Goal: Task Accomplishment & Management: Manage account settings

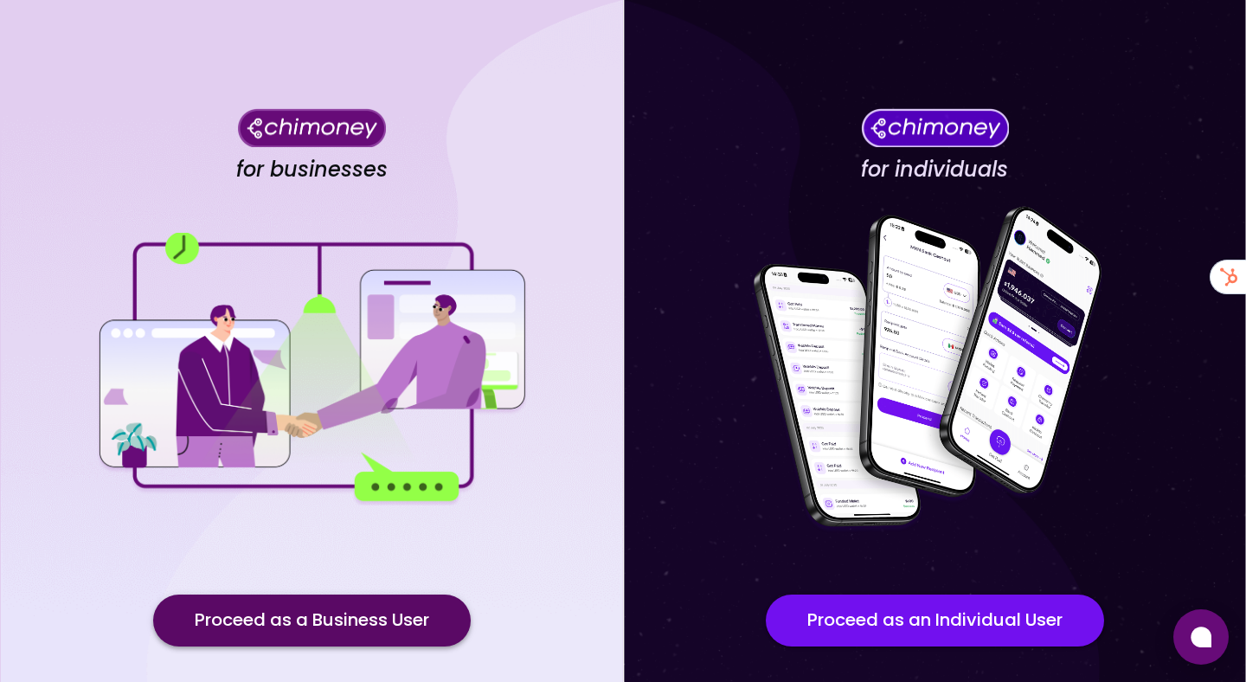
click at [273, 619] on button "Proceed as a Business User" at bounding box center [312, 621] width 318 height 52
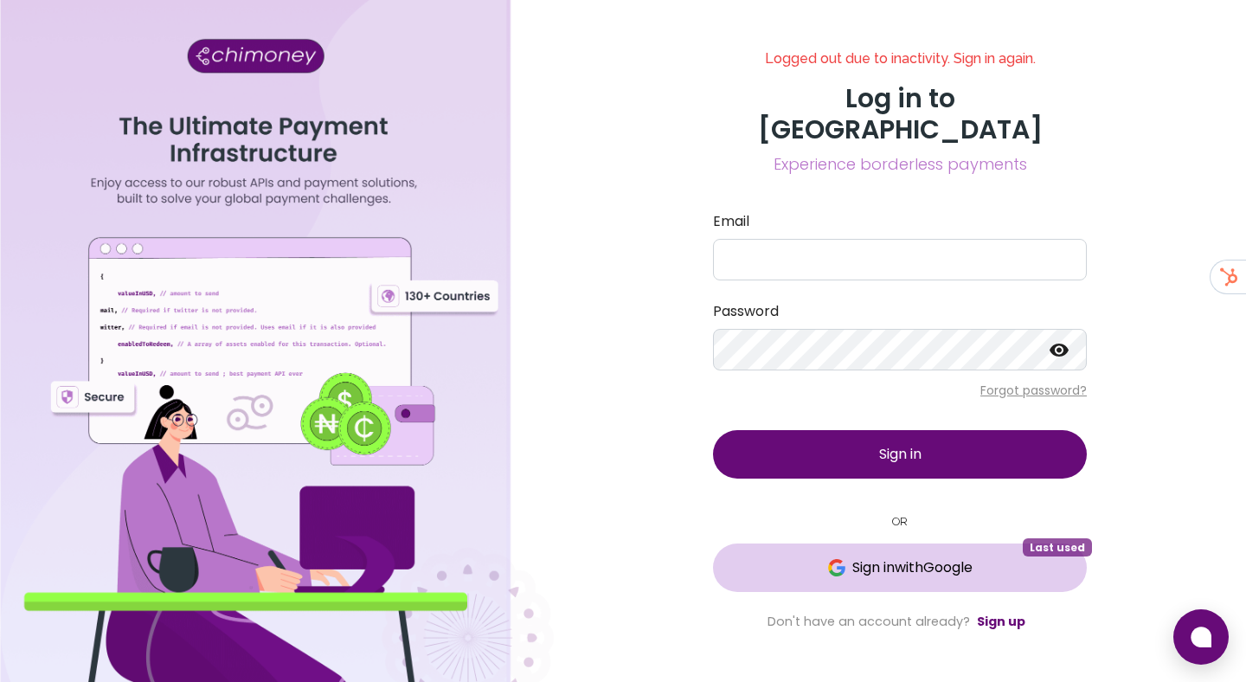
click at [809, 543] on button "Sign in with Google Last used" at bounding box center [900, 567] width 374 height 48
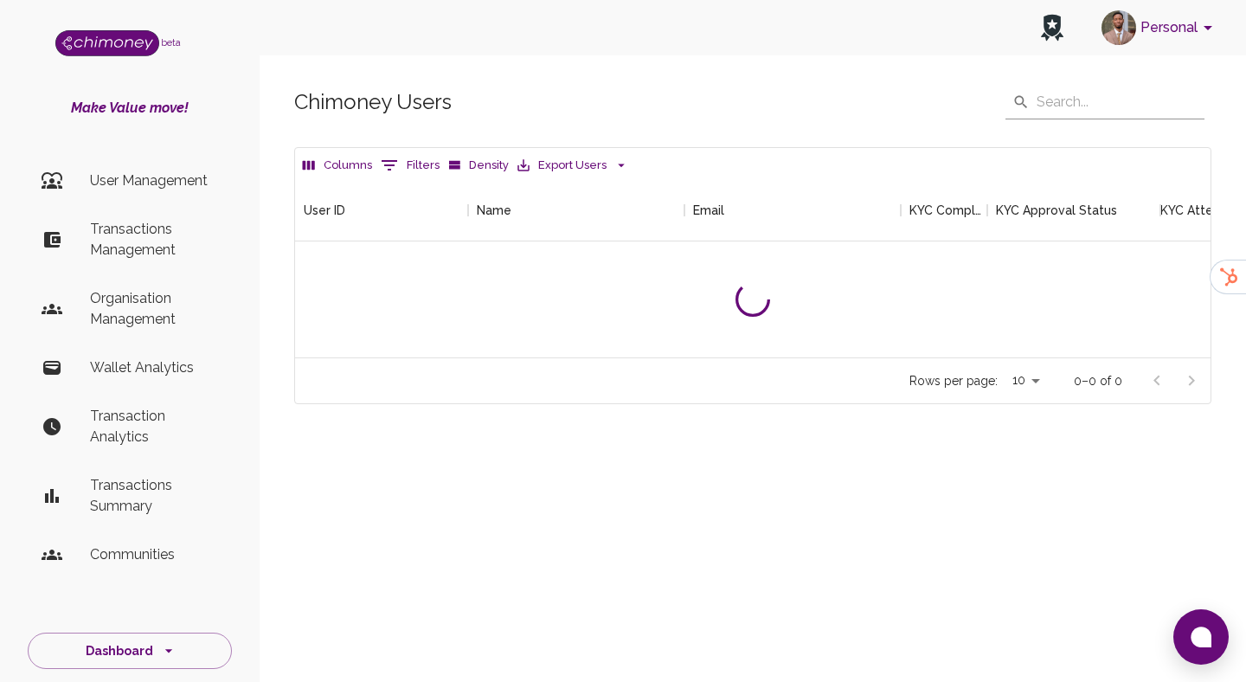
scroll to position [178, 916]
click at [146, 234] on p "Transactions Management" at bounding box center [154, 240] width 128 height 42
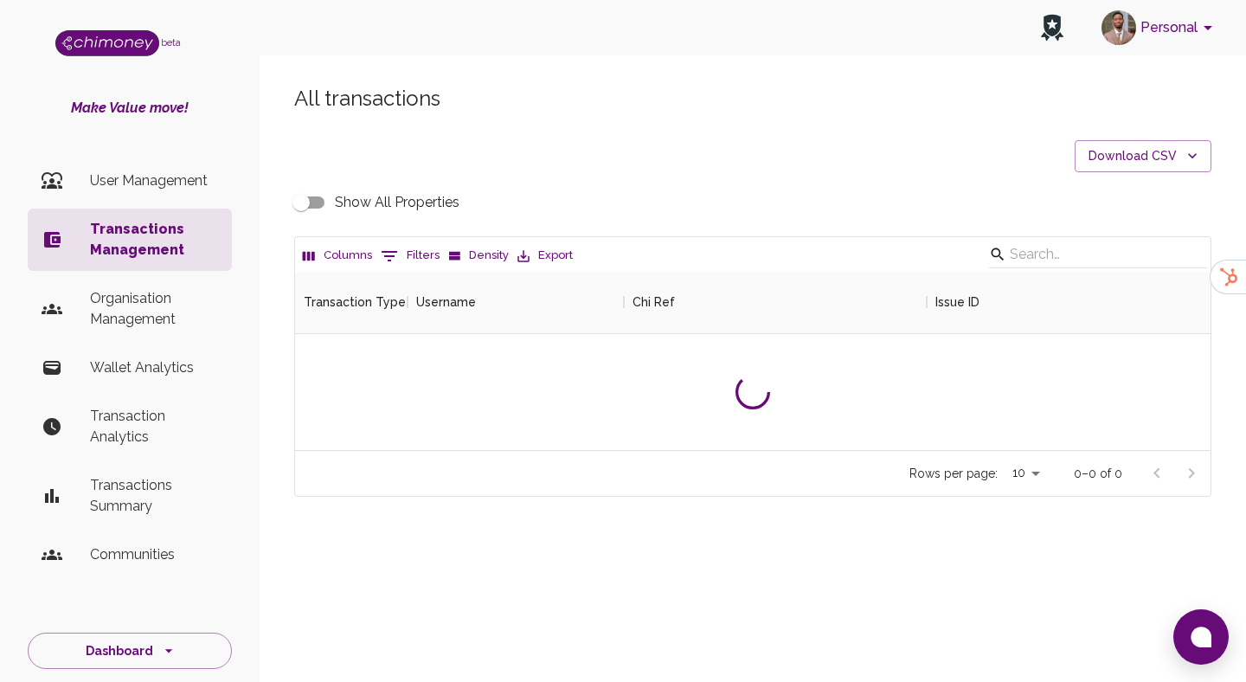
scroll to position [642, 916]
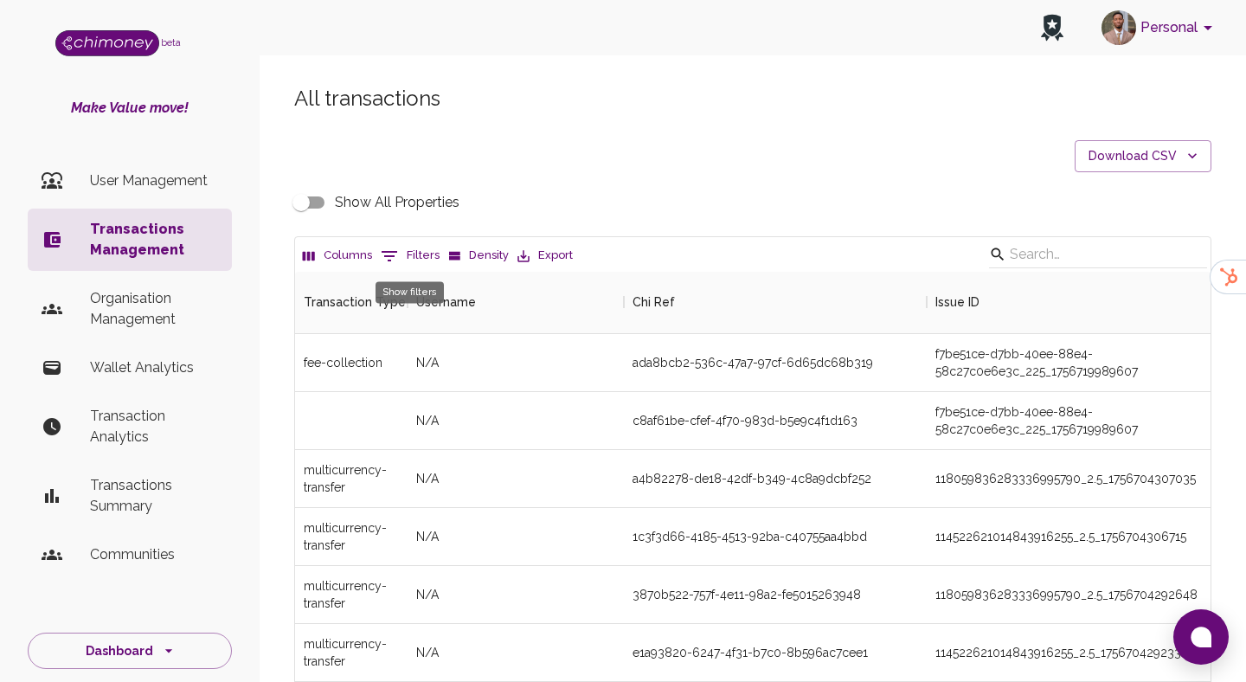
click at [418, 252] on button "0 Filters" at bounding box center [409, 256] width 67 height 28
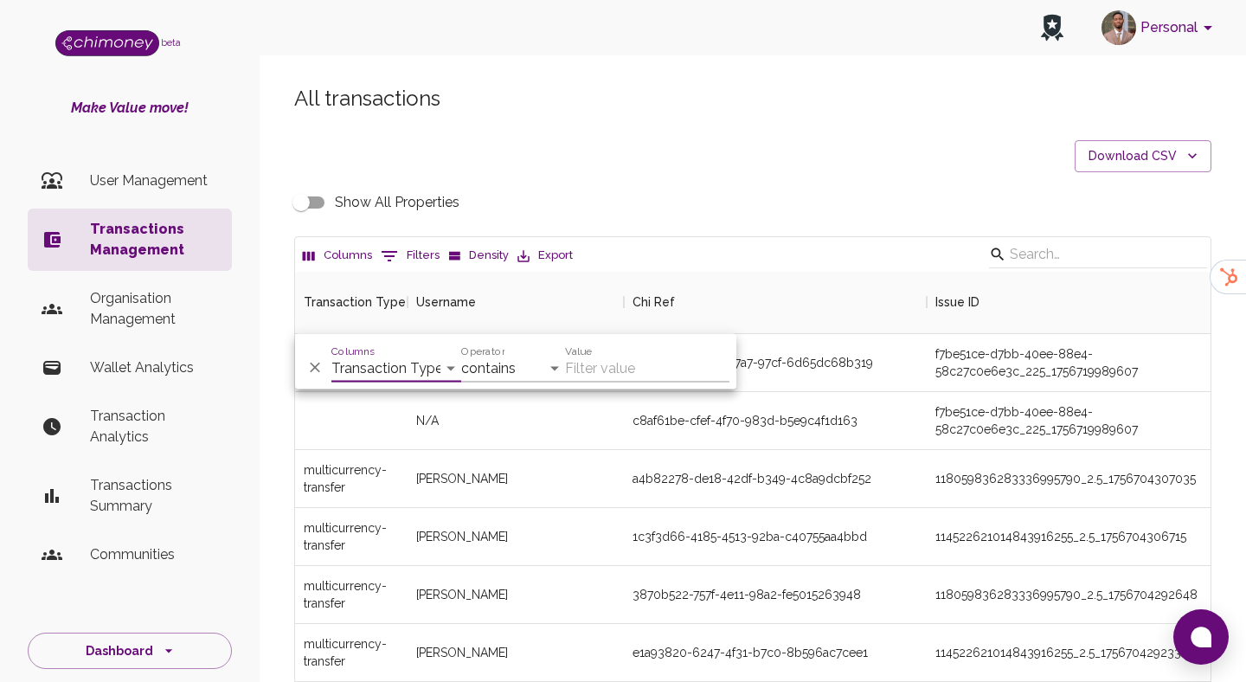
select select "email"
click at [331, 355] on select "Transaction Type Username Chi Ref Issue ID Value Amount Currency Fee ($) FX Rat…" at bounding box center [396, 369] width 130 height 28
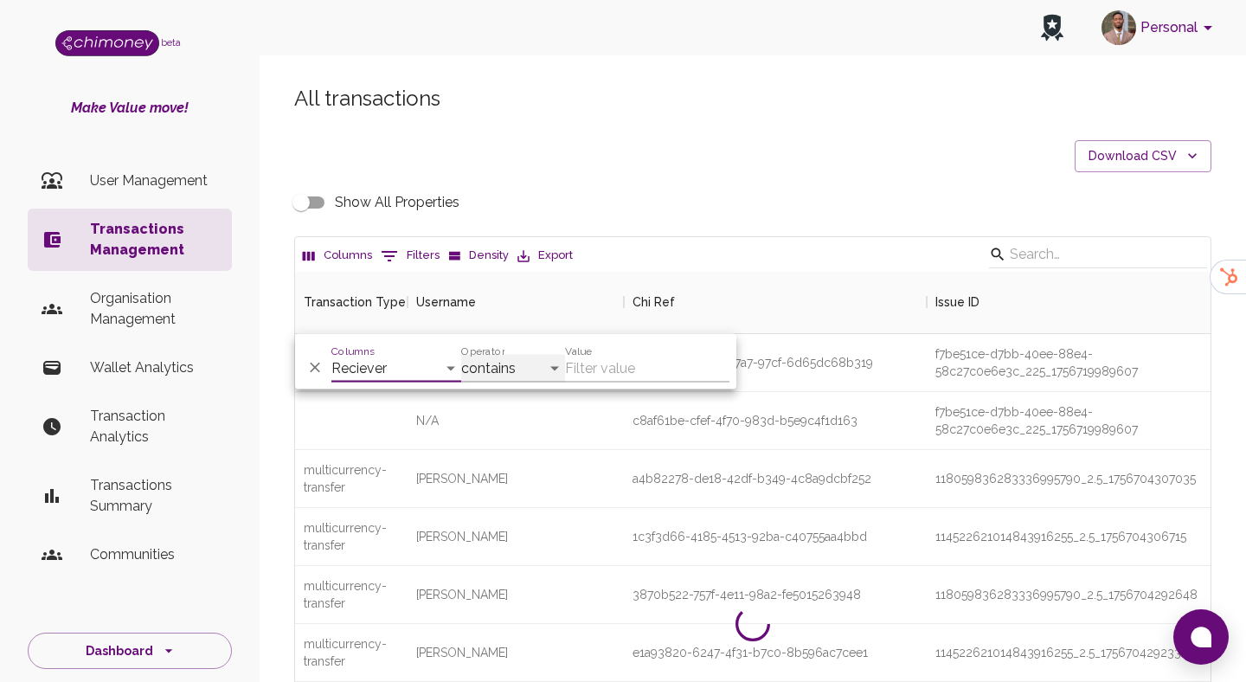
click at [529, 370] on select "contains equals starts with ends with is empty is not empty is any of" at bounding box center [513, 369] width 104 height 28
select select "equals"
click at [461, 355] on select "contains equals starts with ends with is empty is not empty is any of" at bounding box center [513, 369] width 104 height 28
click at [628, 361] on input "Value" at bounding box center [647, 369] width 164 height 28
paste input "supriyaghimire2006@gmail.com"
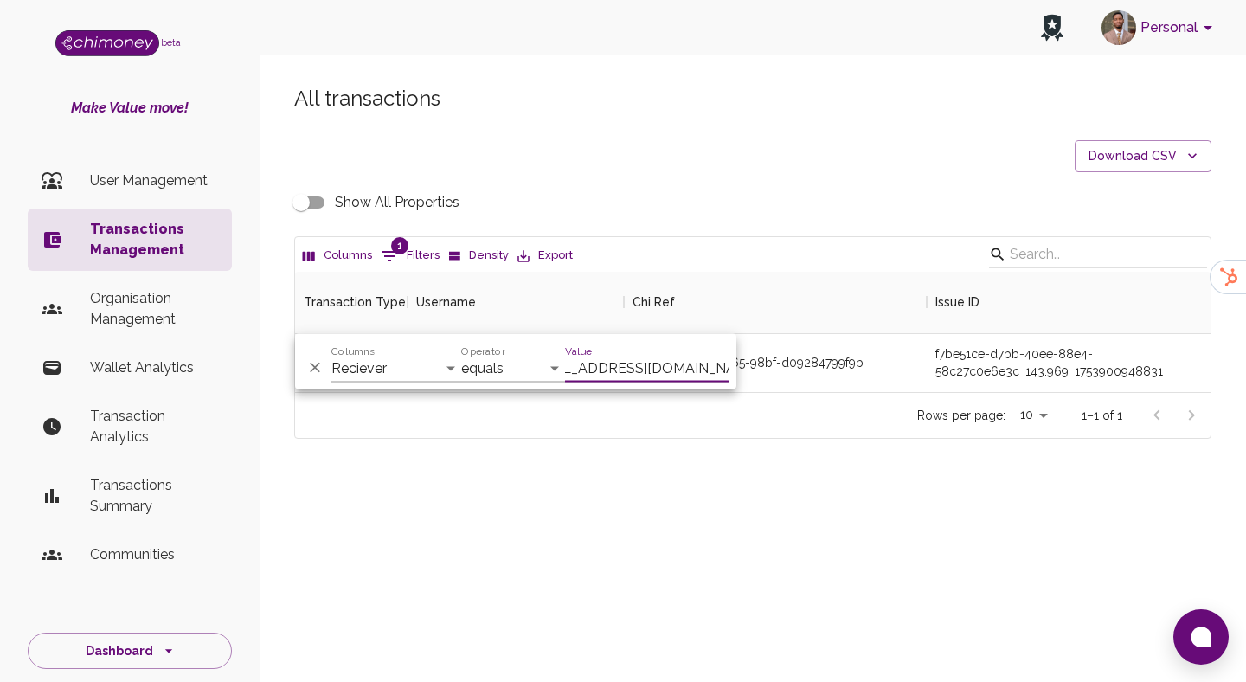
scroll to position [120, 916]
type input "supriyaghimire2006@gmail.com"
click at [760, 196] on div "Show All Properties" at bounding box center [752, 202] width 917 height 33
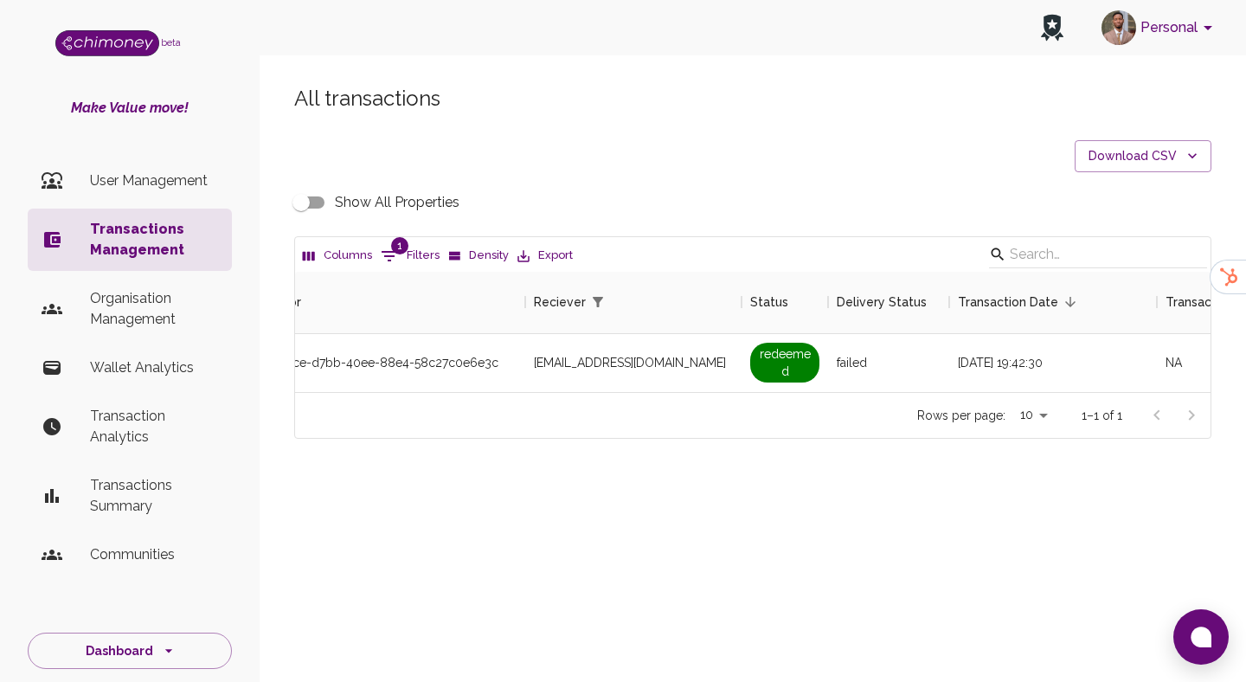
scroll to position [0, 1406]
click at [316, 202] on input "Show All Properties" at bounding box center [301, 202] width 99 height 33
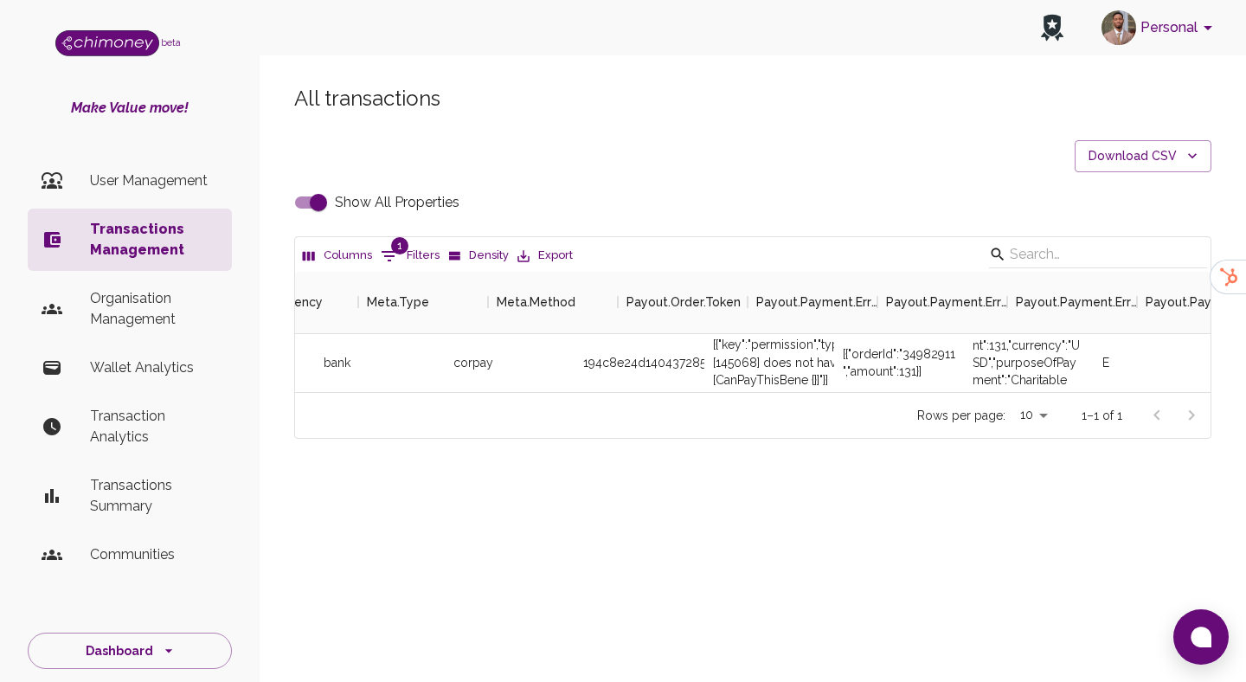
scroll to position [0, 3406]
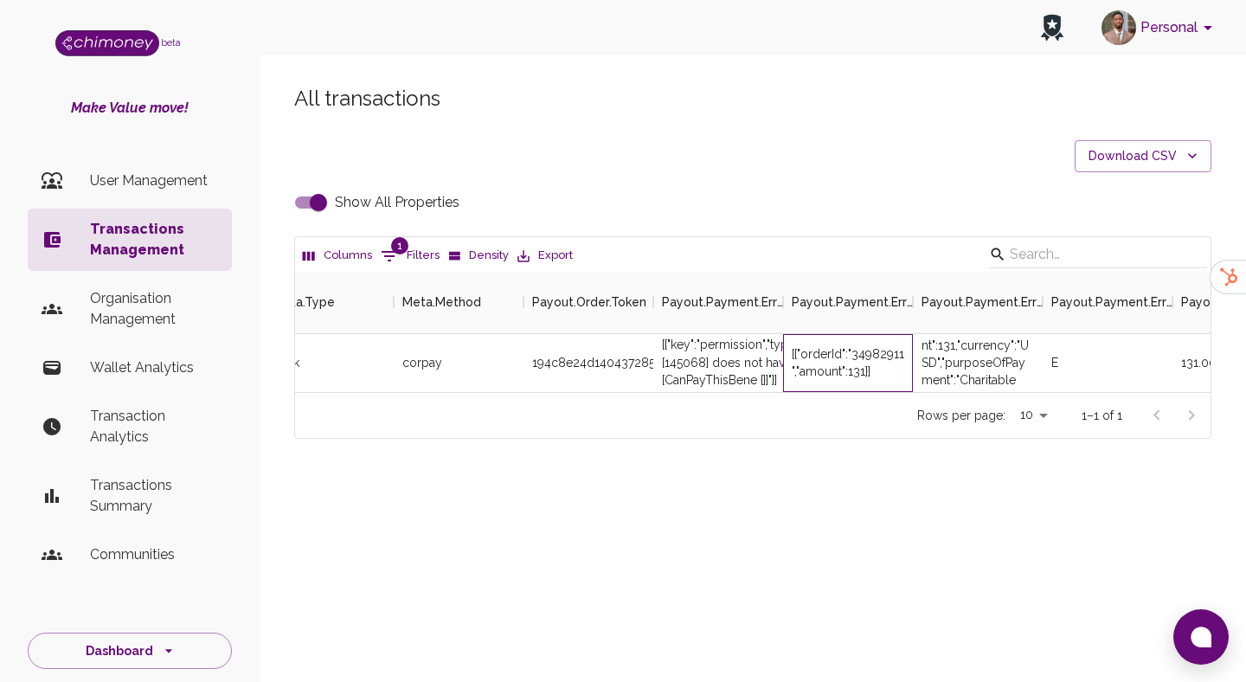
click at [876, 351] on div "[{"orderId":"34982911","amount":131}]" at bounding box center [848, 362] width 112 height 35
copy div "34982911"
click at [301, 209] on input "Show All Properties" at bounding box center [318, 202] width 99 height 33
checkbox input "false"
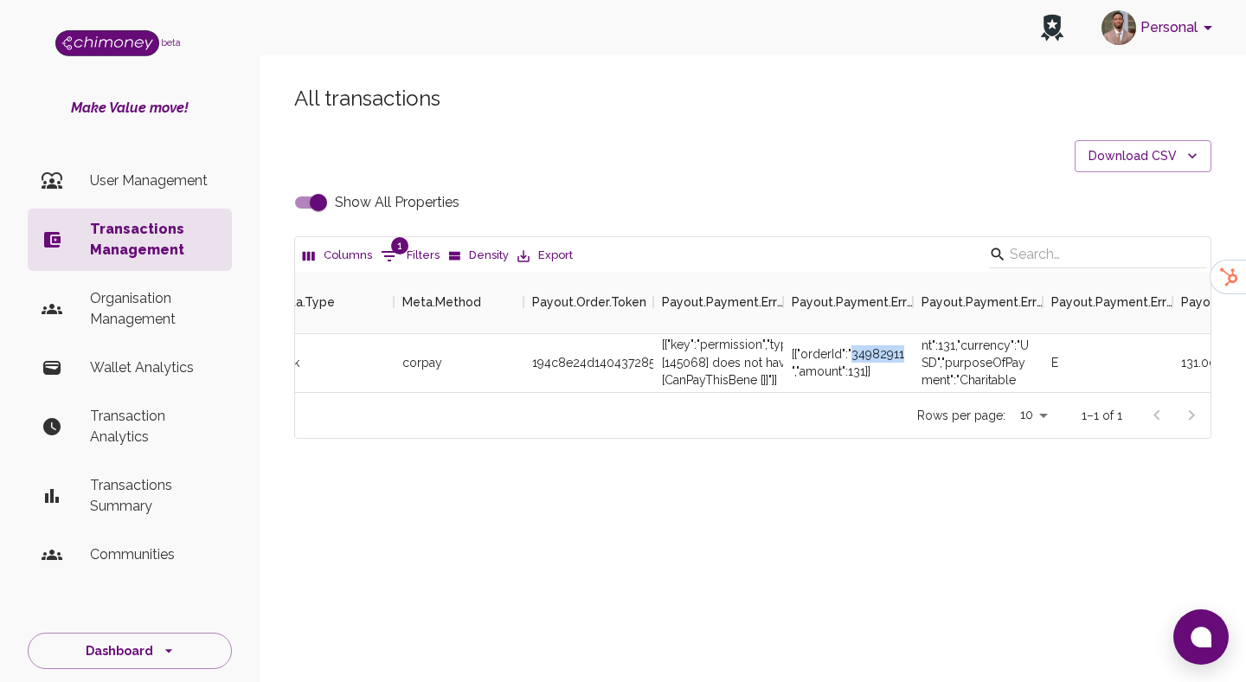
scroll to position [0, 1507]
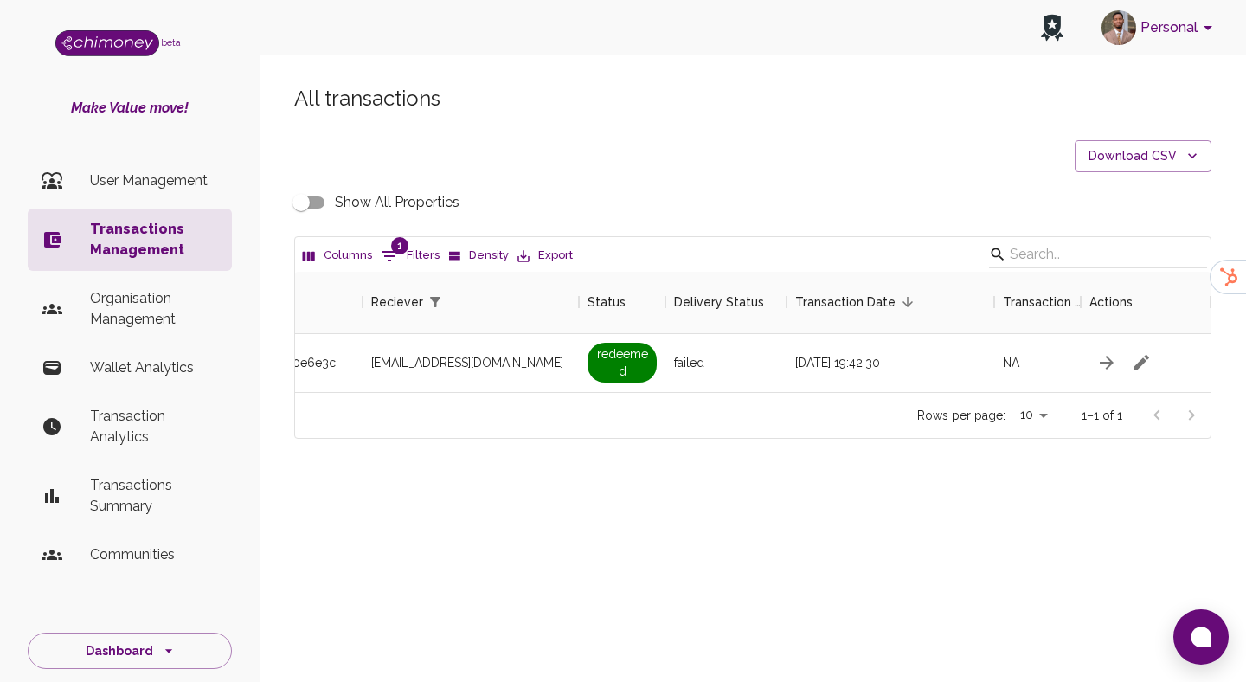
click at [417, 247] on button "1 Filters" at bounding box center [409, 256] width 67 height 28
select select "email"
select select "equals"
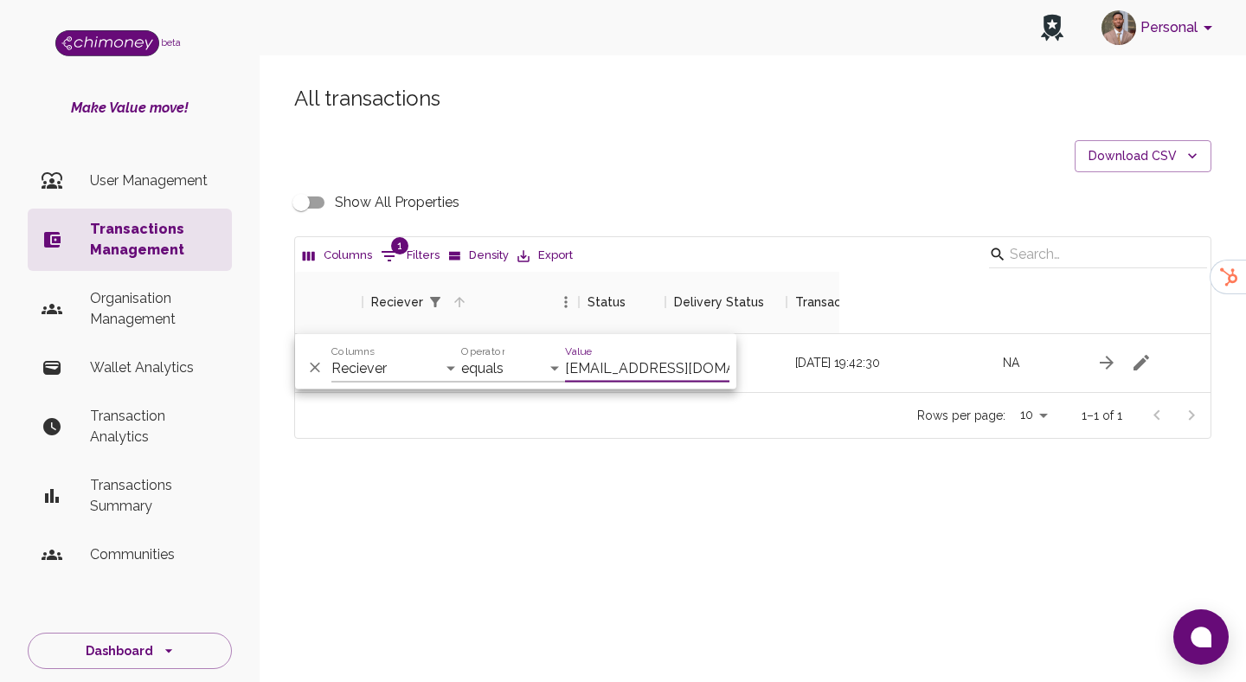
scroll to position [0, 41]
click at [397, 361] on select "Transaction Type Username Chi Ref Issue ID Value Amount Currency Fee ($) FX Rat…" at bounding box center [396, 369] width 130 height 28
click at [672, 367] on input "supriyaghimire2006@gmail.com" at bounding box center [647, 369] width 164 height 28
paste input "branniesalano"
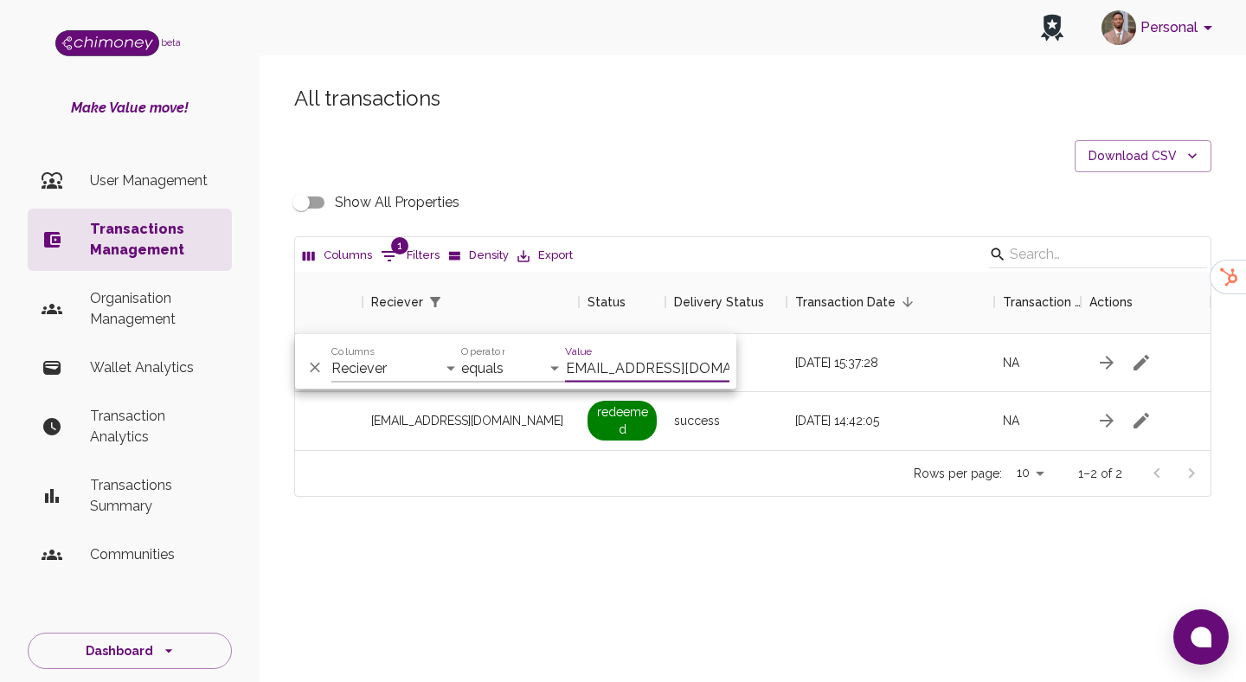
scroll to position [178, 916]
type input "branniesalano@gmail.com"
click at [777, 509] on div "All transactions Download CSV Show All Properties Columns 1 Filters Density Exp…" at bounding box center [753, 320] width 987 height 554
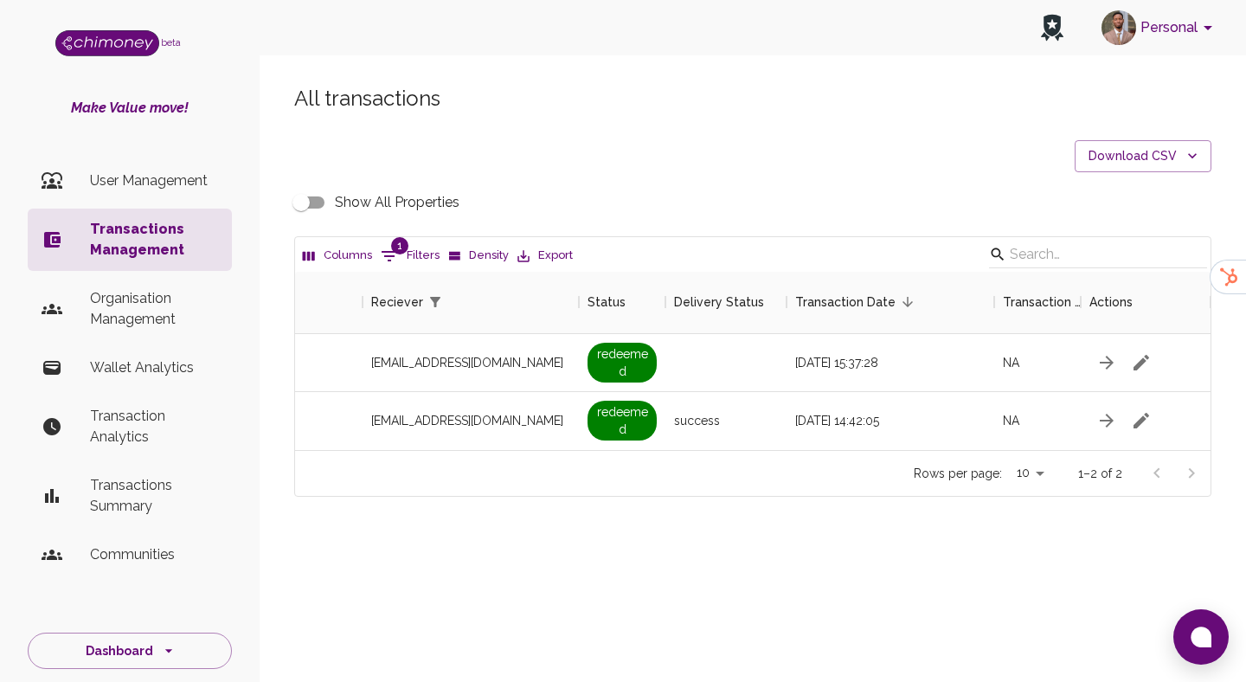
click at [300, 202] on input "Show All Properties" at bounding box center [301, 202] width 99 height 33
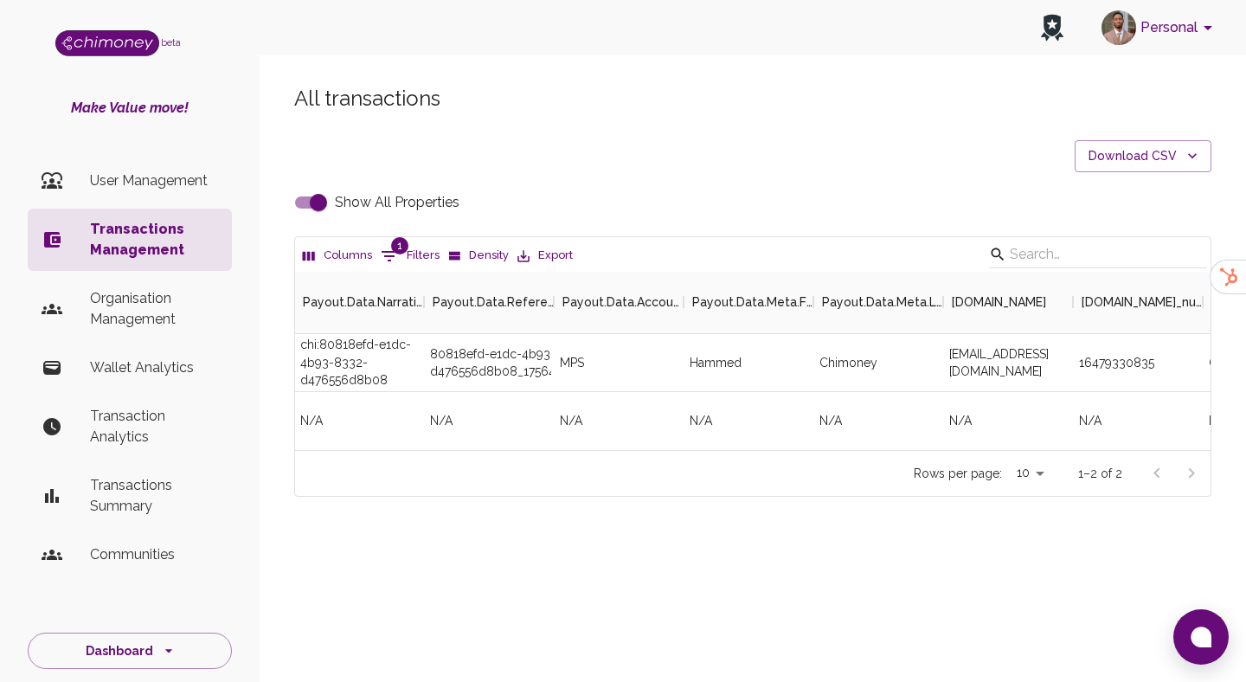
scroll to position [0, 5453]
click at [459, 352] on div "80818efd-e1dc-4b93-8332-d476556d8b08_1756416173123" at bounding box center [489, 363] width 130 height 58
copy div "80818efd-e1dc-4b93-8332-d476556d8b08_1756416173123"
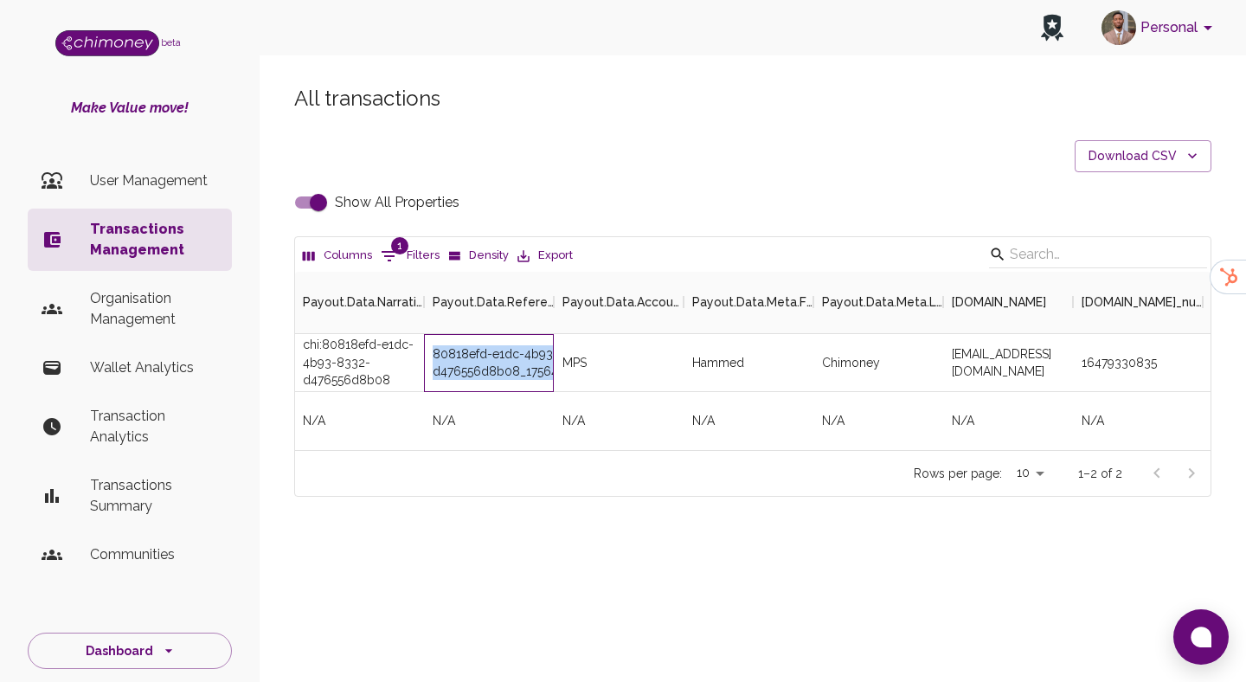
click at [501, 352] on div "80818efd-e1dc-4b93-8332-d476556d8b08_1756416173123" at bounding box center [489, 363] width 130 height 58
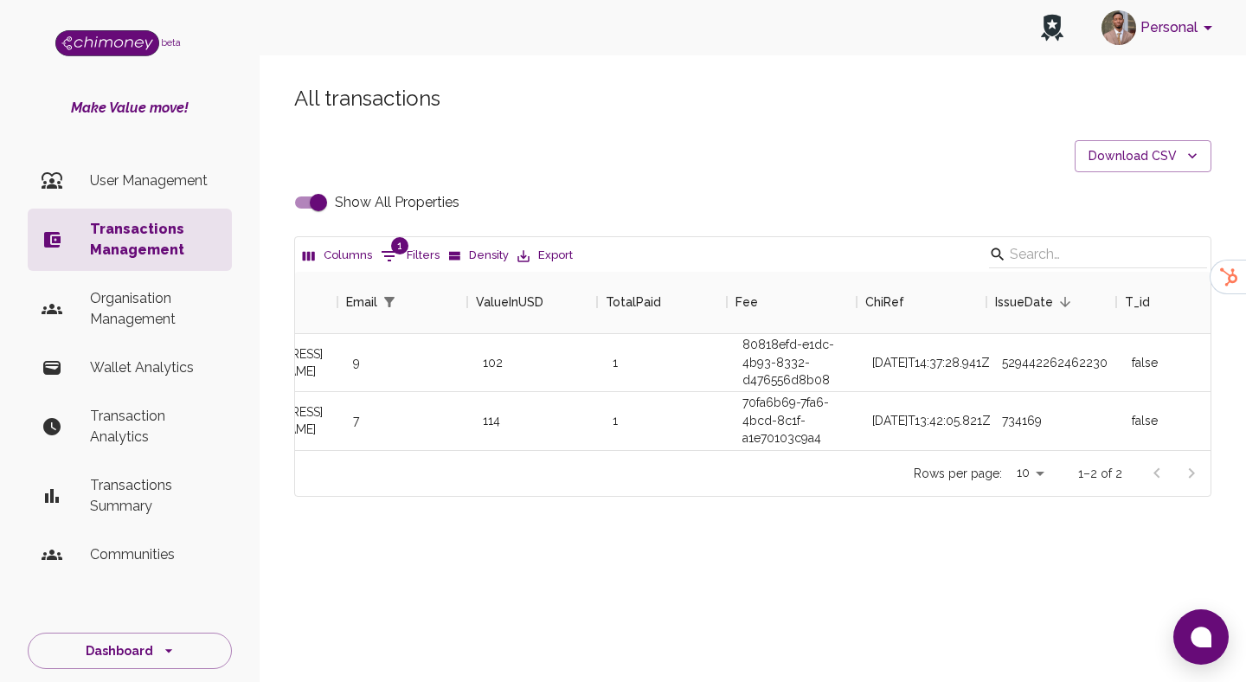
scroll to position [0, 1848]
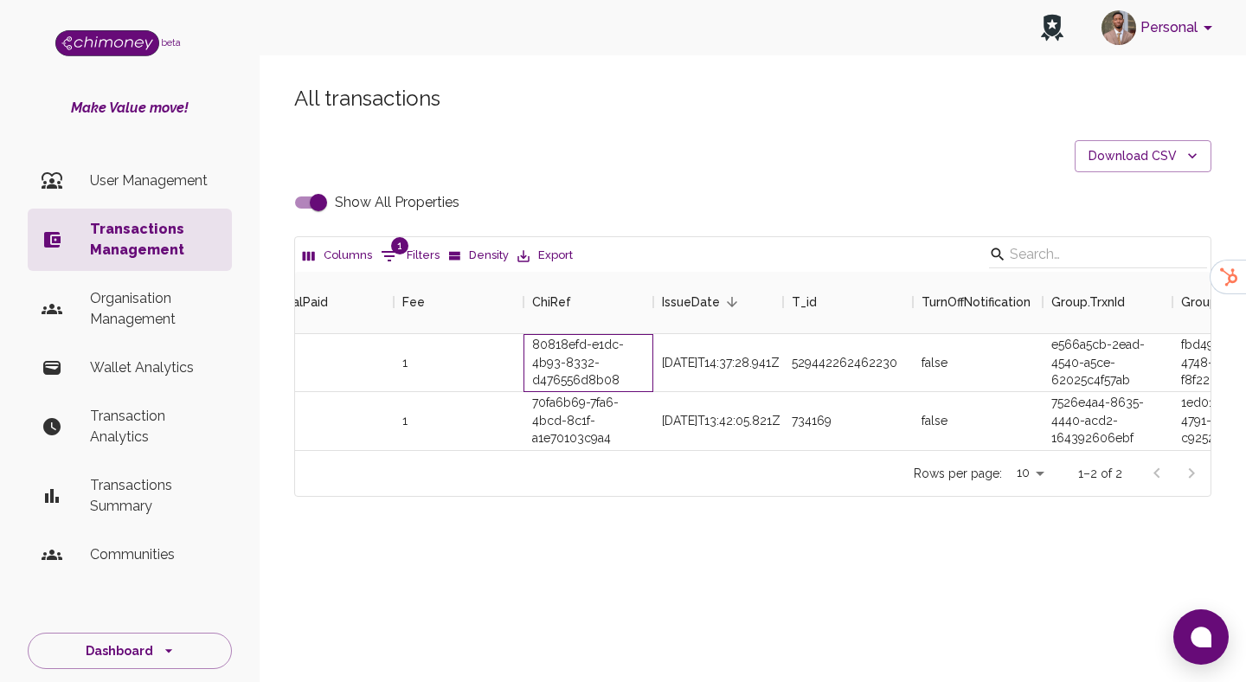
click at [569, 378] on div "80818efd-e1dc-4b93-8332-d476556d8b08" at bounding box center [589, 363] width 130 height 58
copy div "80818efd-e1dc-4b93-8332-d476556d8b08"
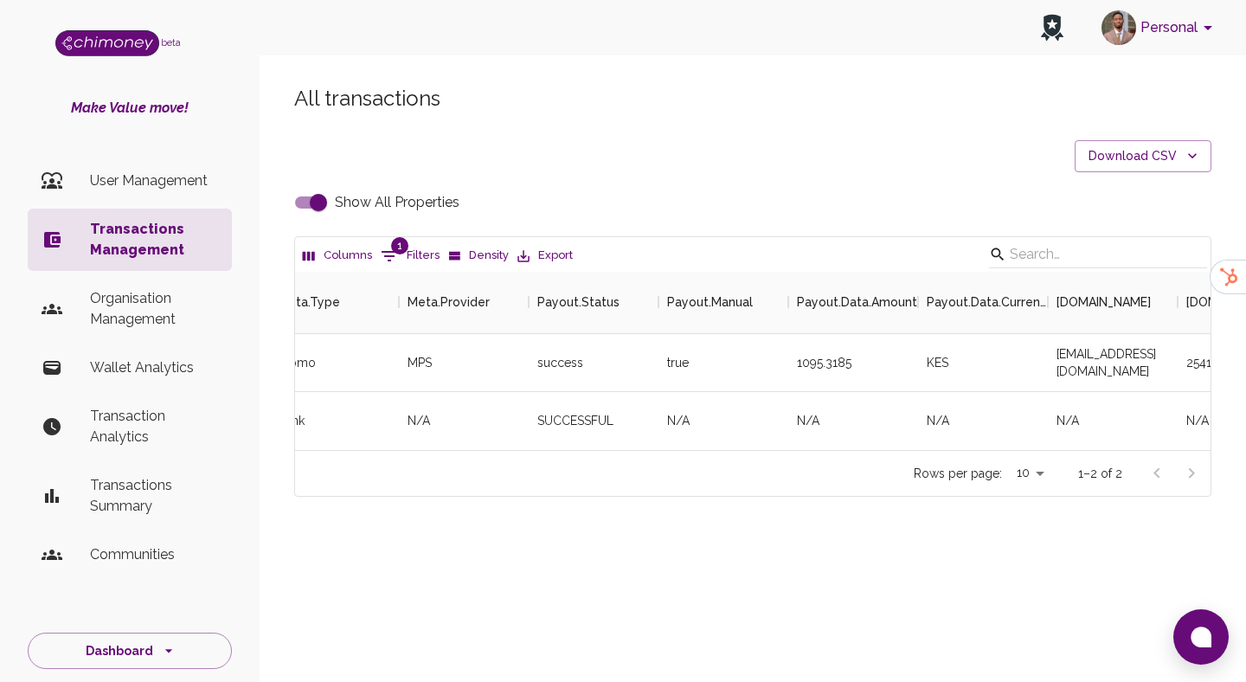
click at [307, 199] on input "Show All Properties" at bounding box center [318, 202] width 99 height 33
checkbox input "false"
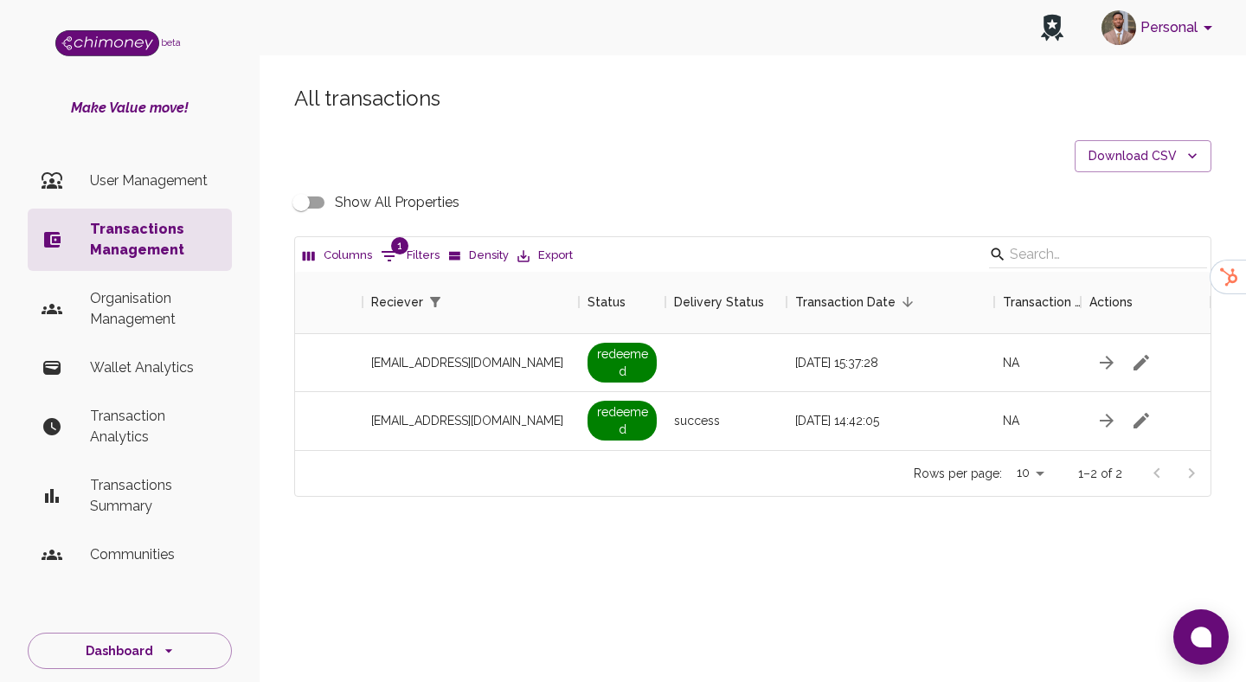
scroll to position [0, 1507]
click at [1152, 359] on button "button" at bounding box center [1141, 362] width 35 height 35
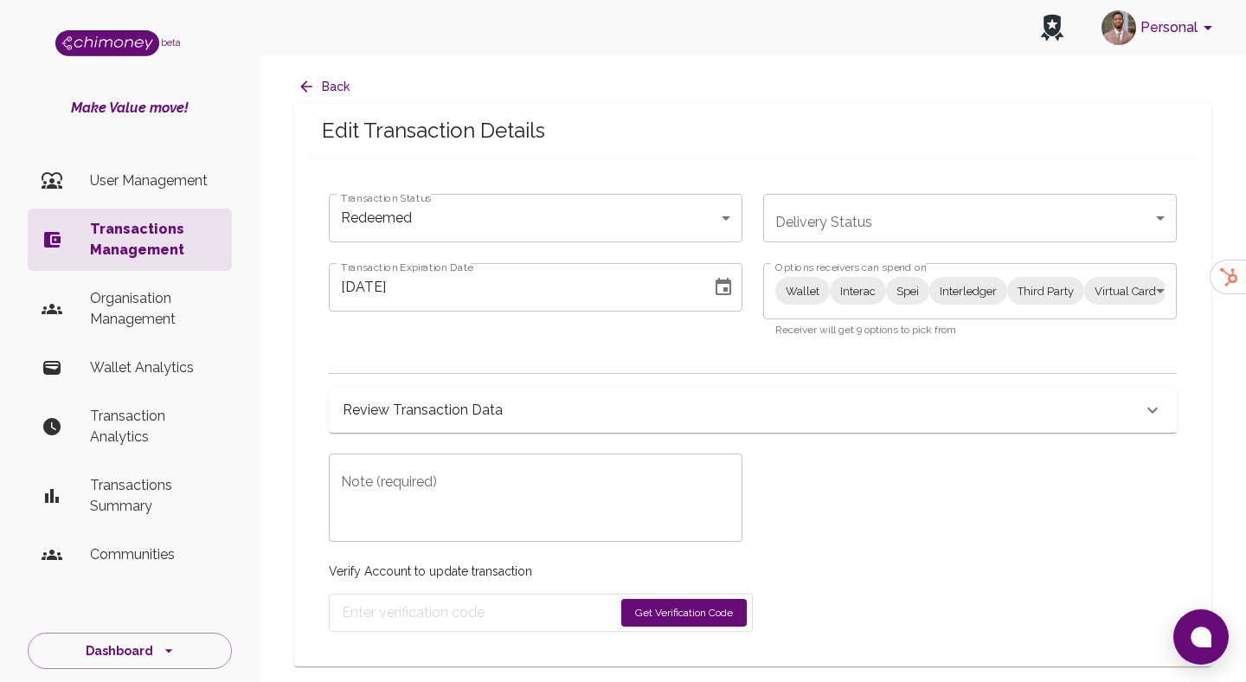
click at [456, 235] on body "Personal beta Make Value move! User Management Transactions Management Organisa…" at bounding box center [623, 341] width 1246 height 682
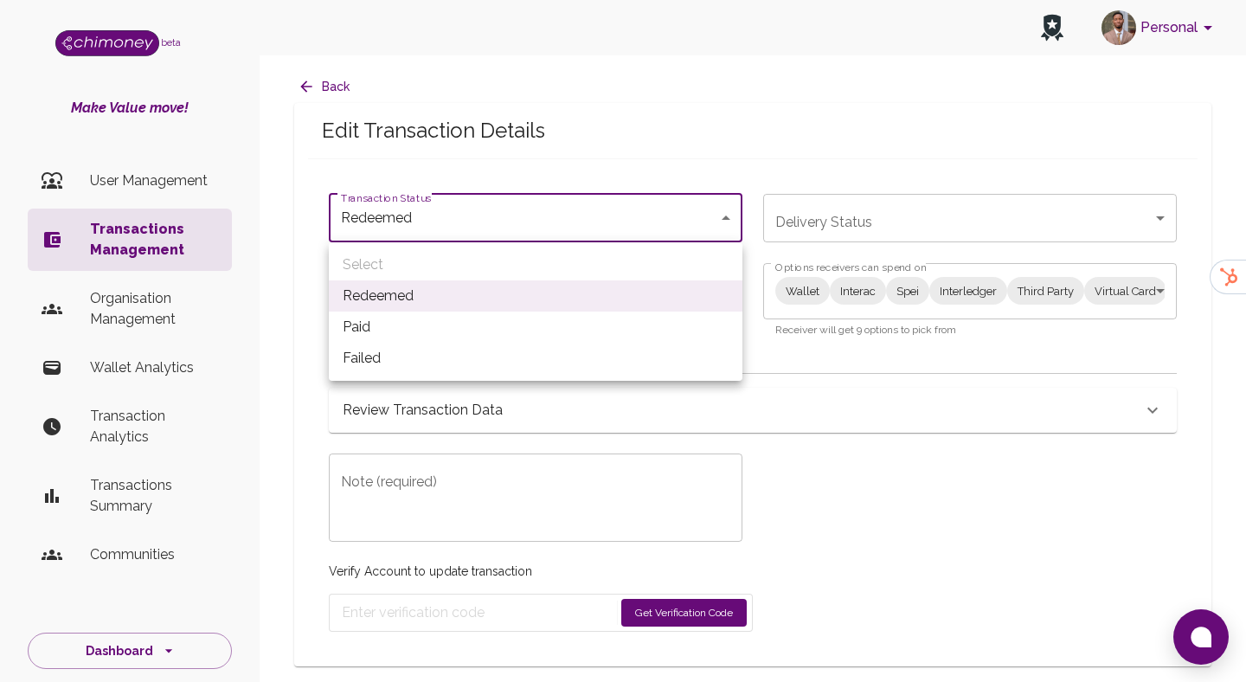
click at [398, 319] on li "Paid" at bounding box center [536, 327] width 414 height 31
type input "paid"
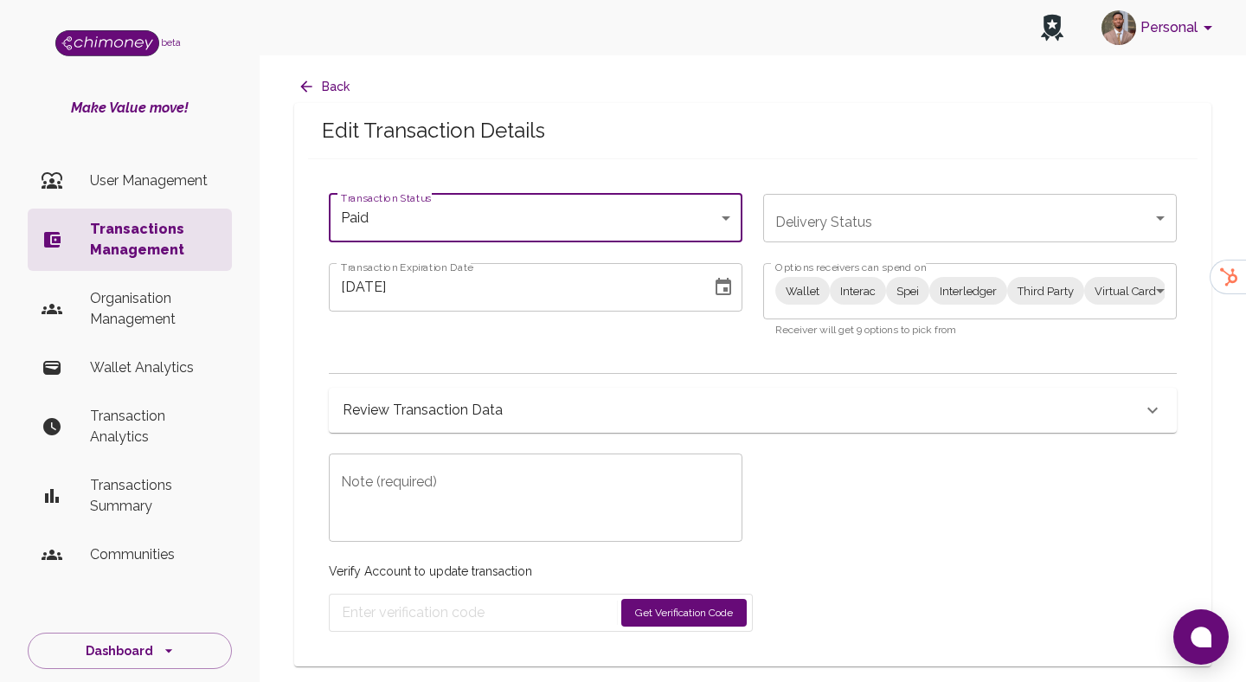
click at [957, 292] on body "Personal beta Make Value move! User Management Transactions Management Organisa…" at bounding box center [623, 341] width 1246 height 682
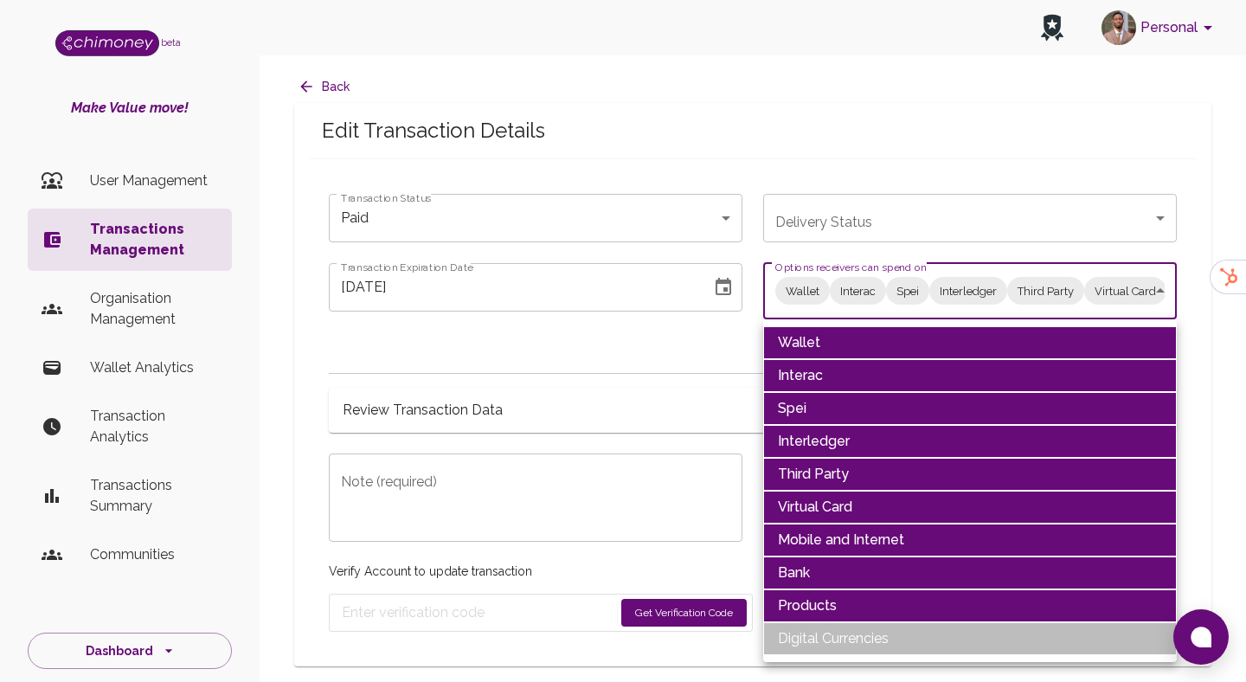
click at [810, 345] on li "Wallet" at bounding box center [970, 342] width 414 height 33
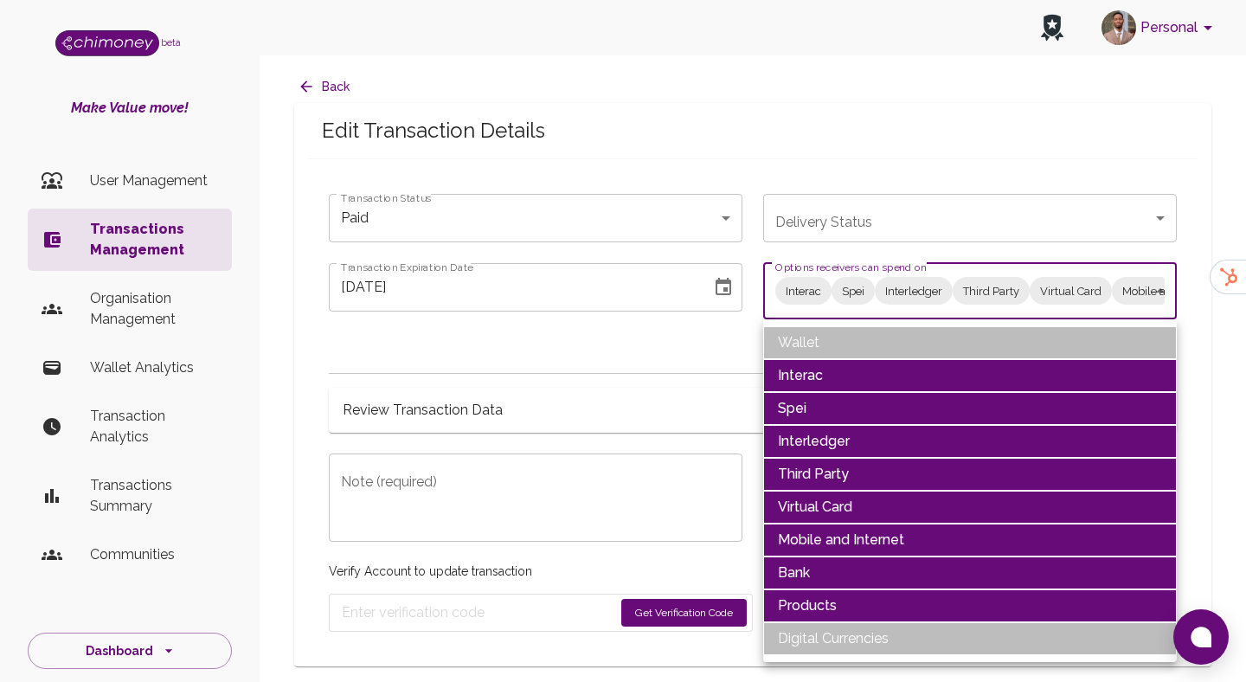
click at [803, 385] on li "Interac" at bounding box center [970, 375] width 414 height 33
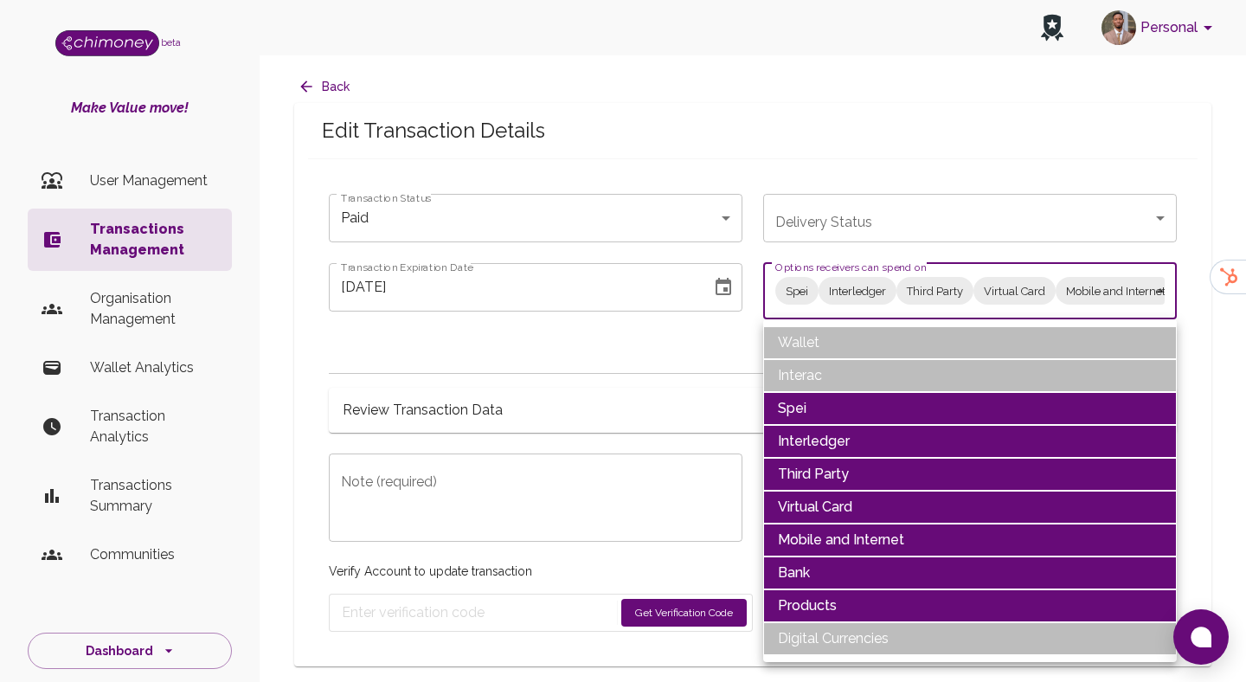
click at [805, 395] on li "Spei" at bounding box center [970, 408] width 414 height 33
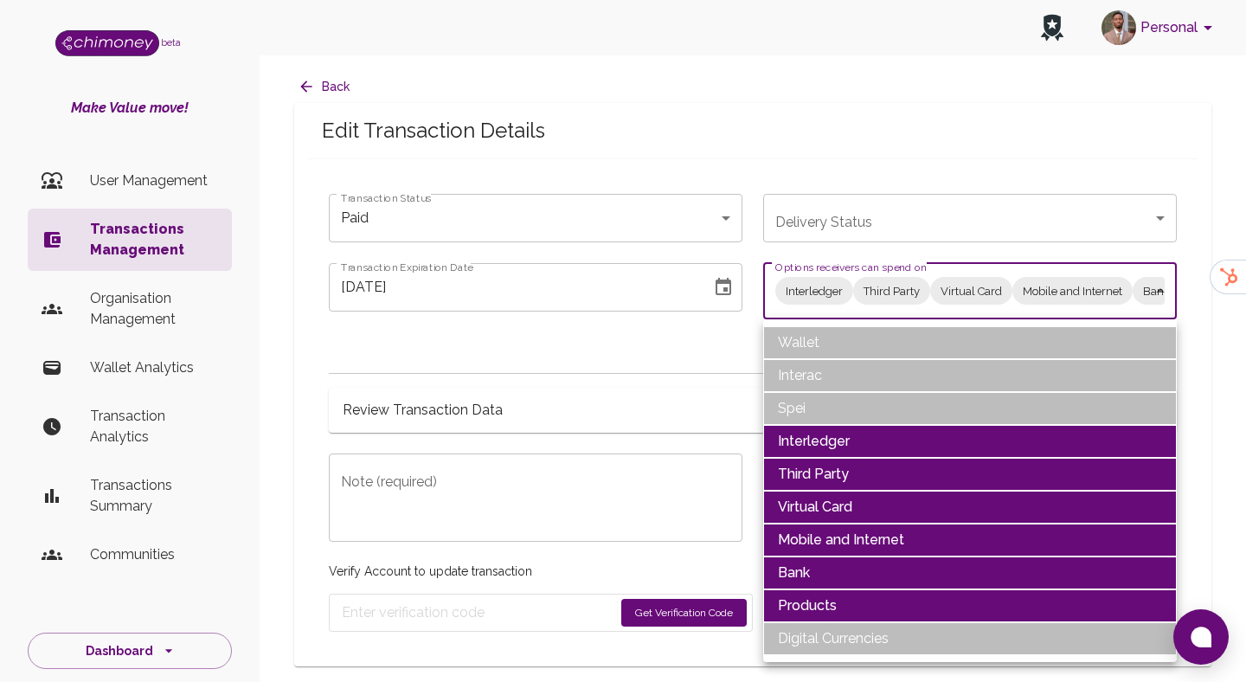
click at [796, 445] on li "Interledger" at bounding box center [970, 441] width 414 height 33
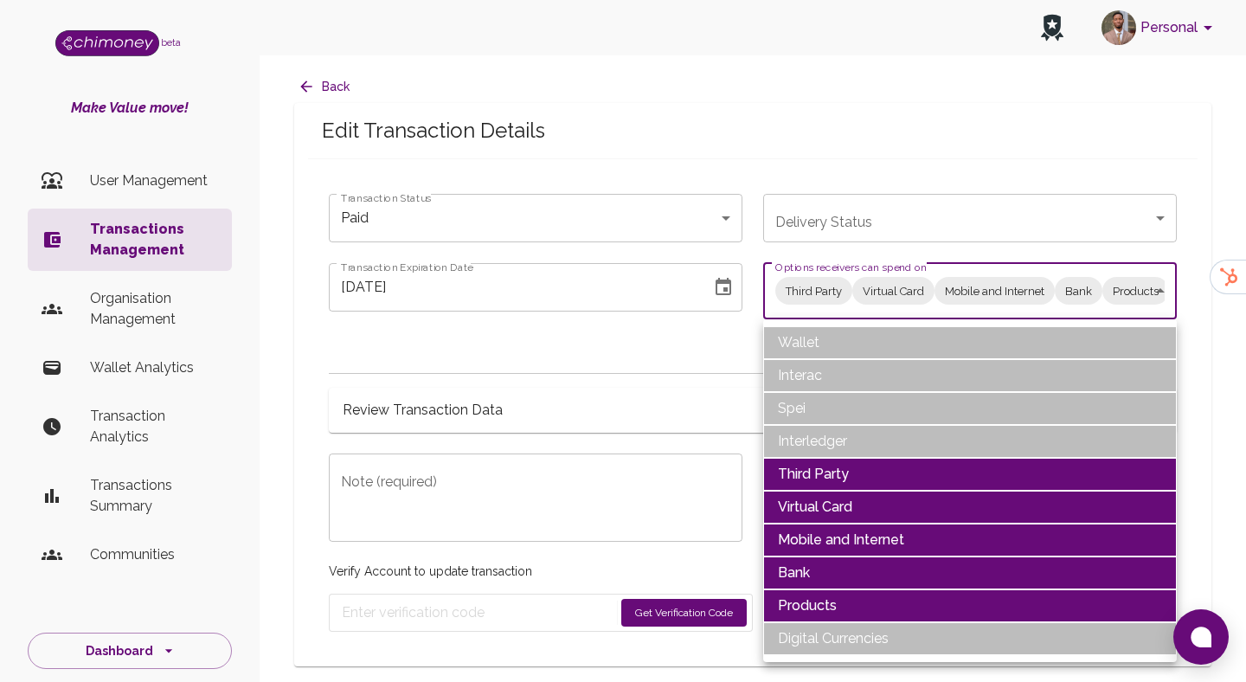
click at [796, 467] on li "Third Party" at bounding box center [970, 474] width 414 height 33
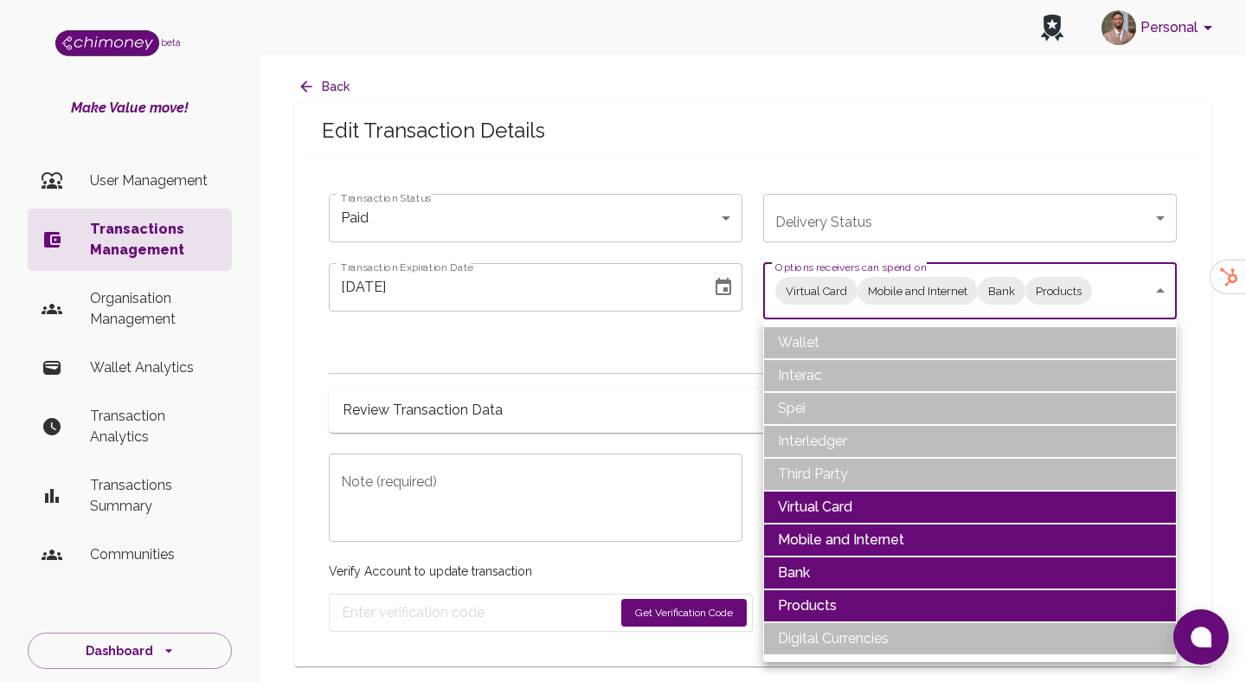
click at [800, 492] on li "Virtual Card" at bounding box center [970, 507] width 414 height 33
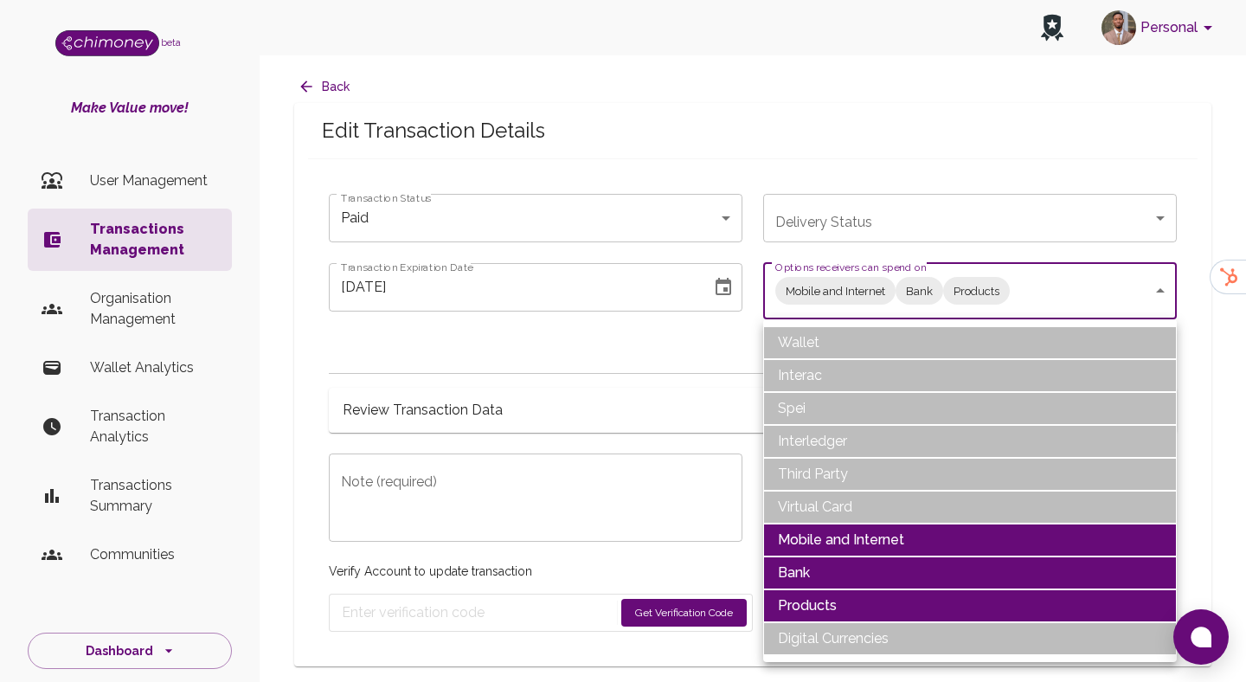
click at [834, 601] on li "Products" at bounding box center [970, 605] width 414 height 33
type input "Mobile and Internet,Bank"
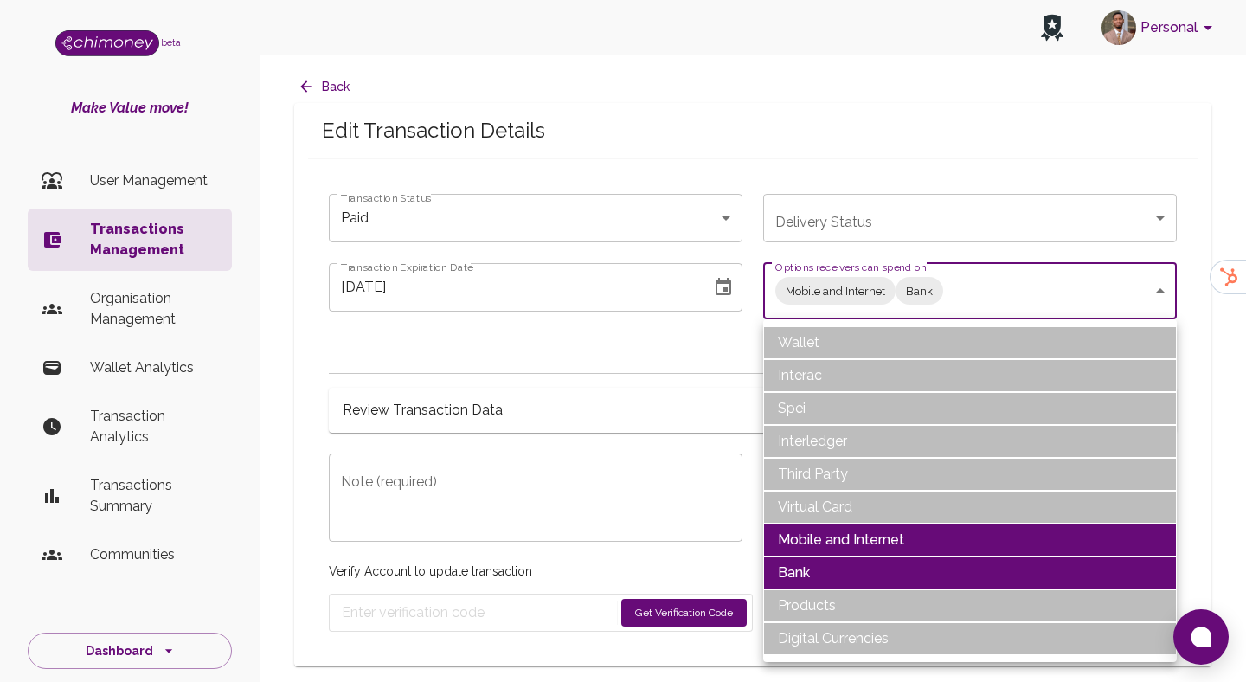
click at [502, 456] on div at bounding box center [623, 341] width 1246 height 682
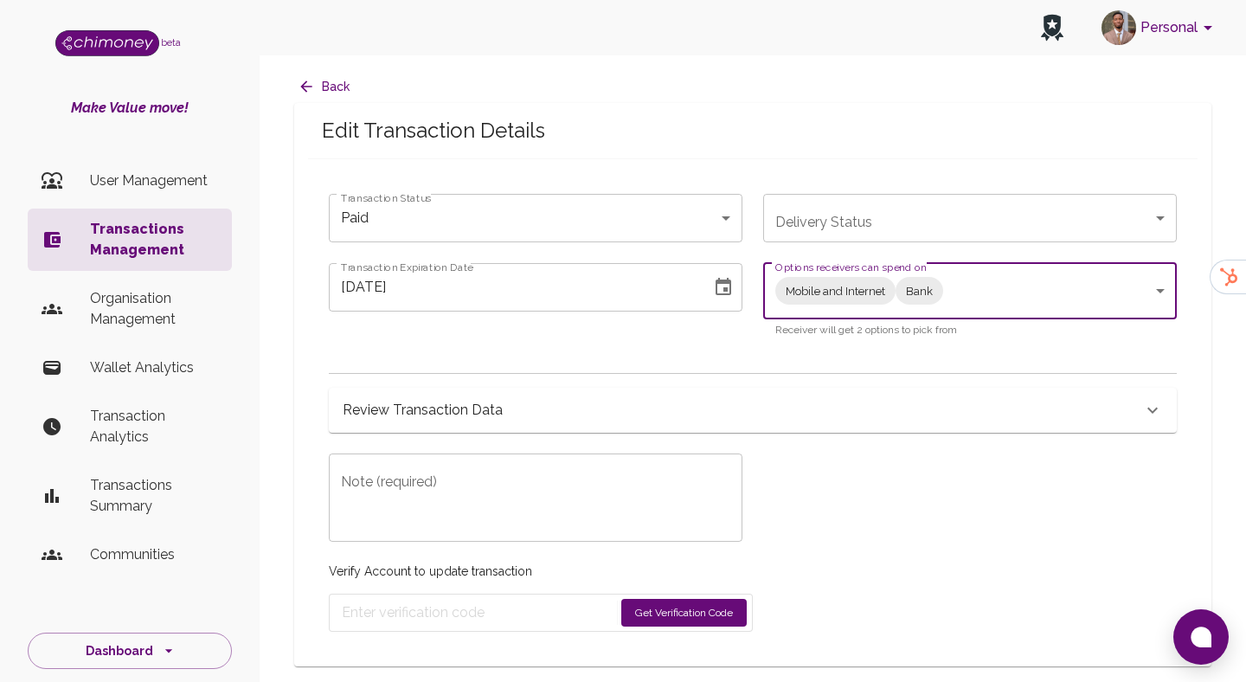
click at [419, 508] on textarea "Note (required)" at bounding box center [535, 498] width 389 height 60
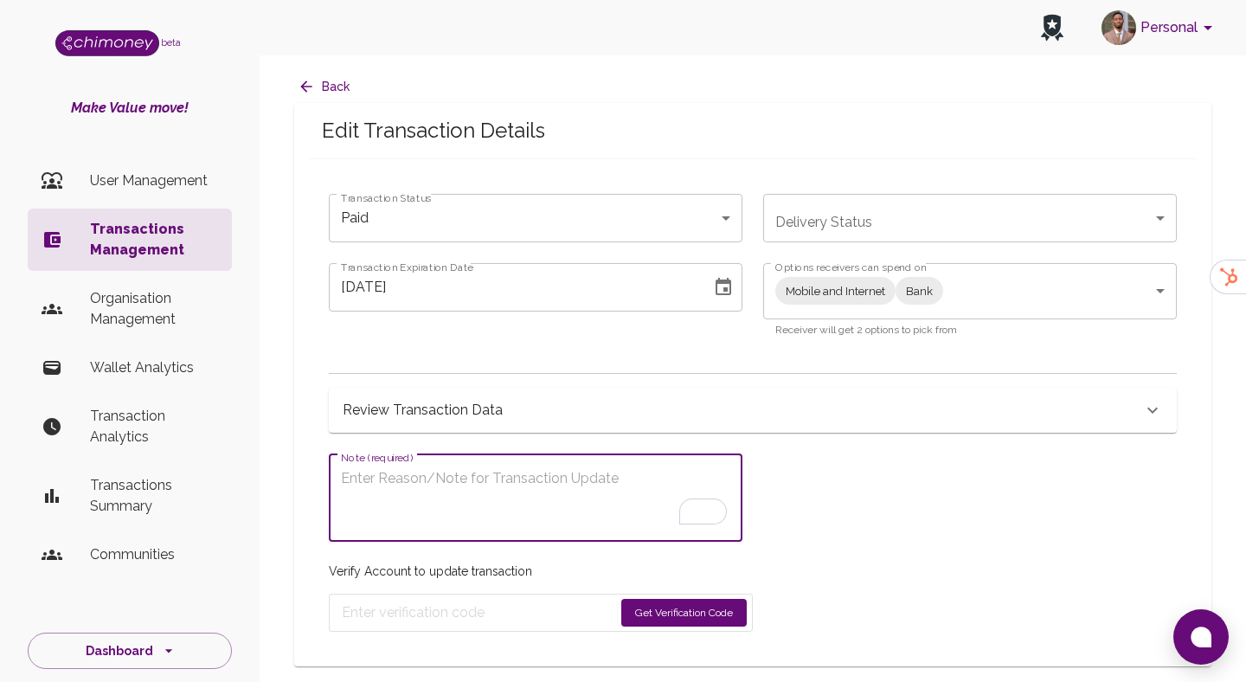
click at [730, 289] on icon "Choose date, selected date is Aug 28, 2025" at bounding box center [724, 286] width 16 height 17
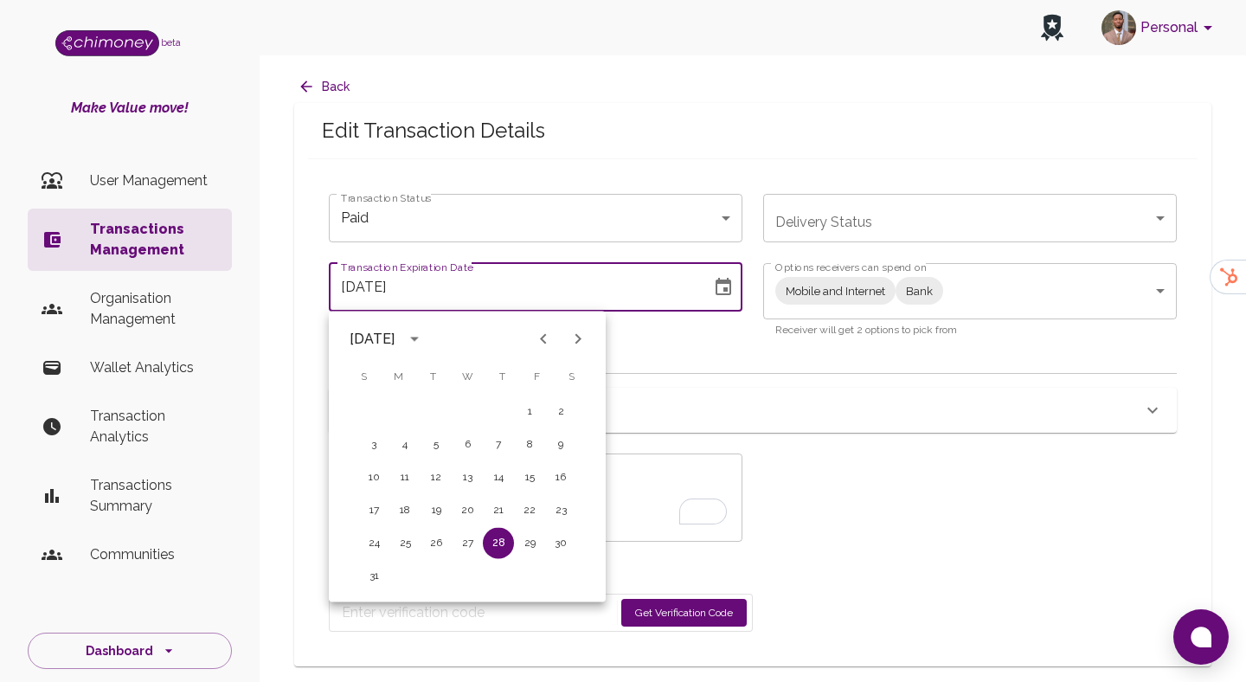
click at [574, 345] on icon "Next month" at bounding box center [578, 339] width 21 height 21
click at [397, 443] on button "8" at bounding box center [404, 444] width 31 height 31
type input "09/08/2025"
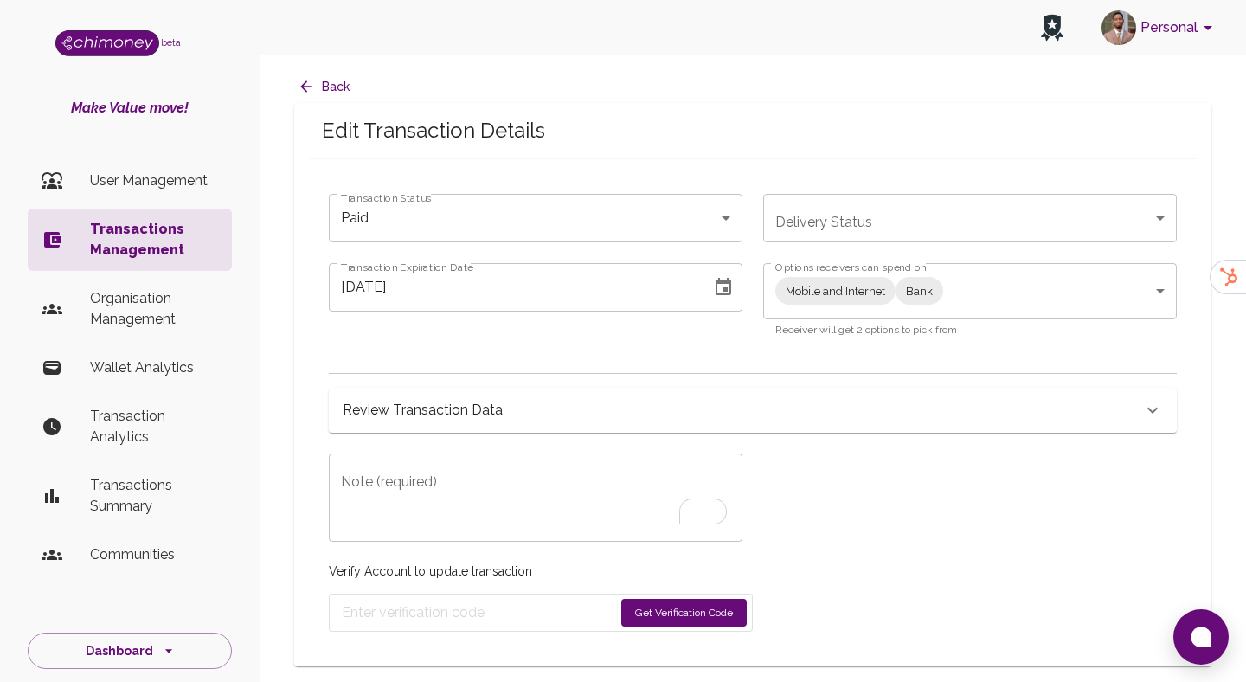
click at [802, 215] on body "Personal beta Make Value move! User Management Transactions Management Organisa…" at bounding box center [623, 341] width 1246 height 682
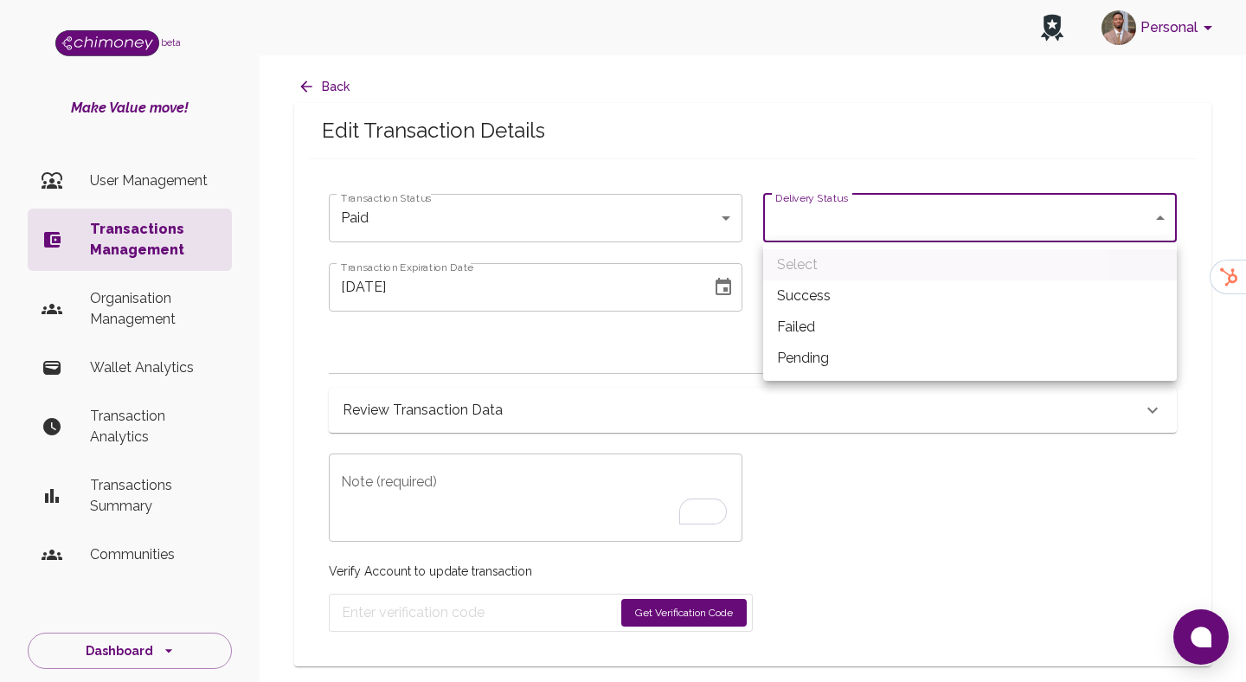
click at [799, 129] on div at bounding box center [623, 341] width 1246 height 682
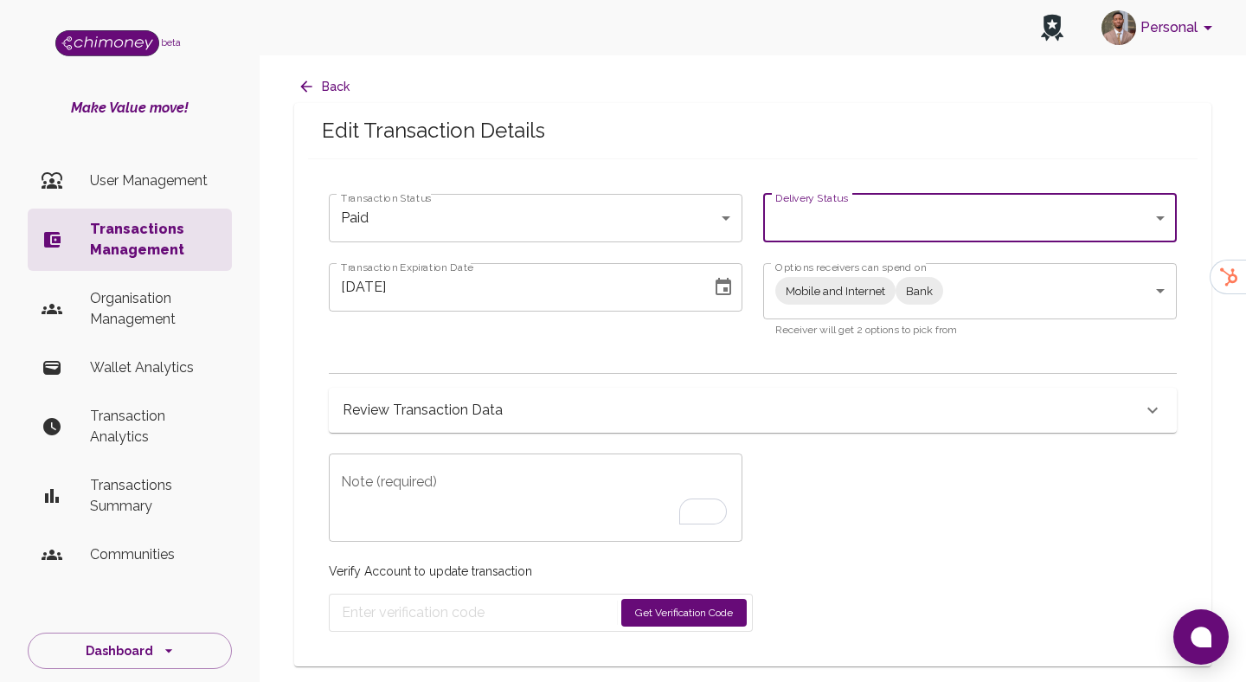
click at [753, 199] on div "Delivery Status ​ Delivery Status" at bounding box center [959, 207] width 434 height 69
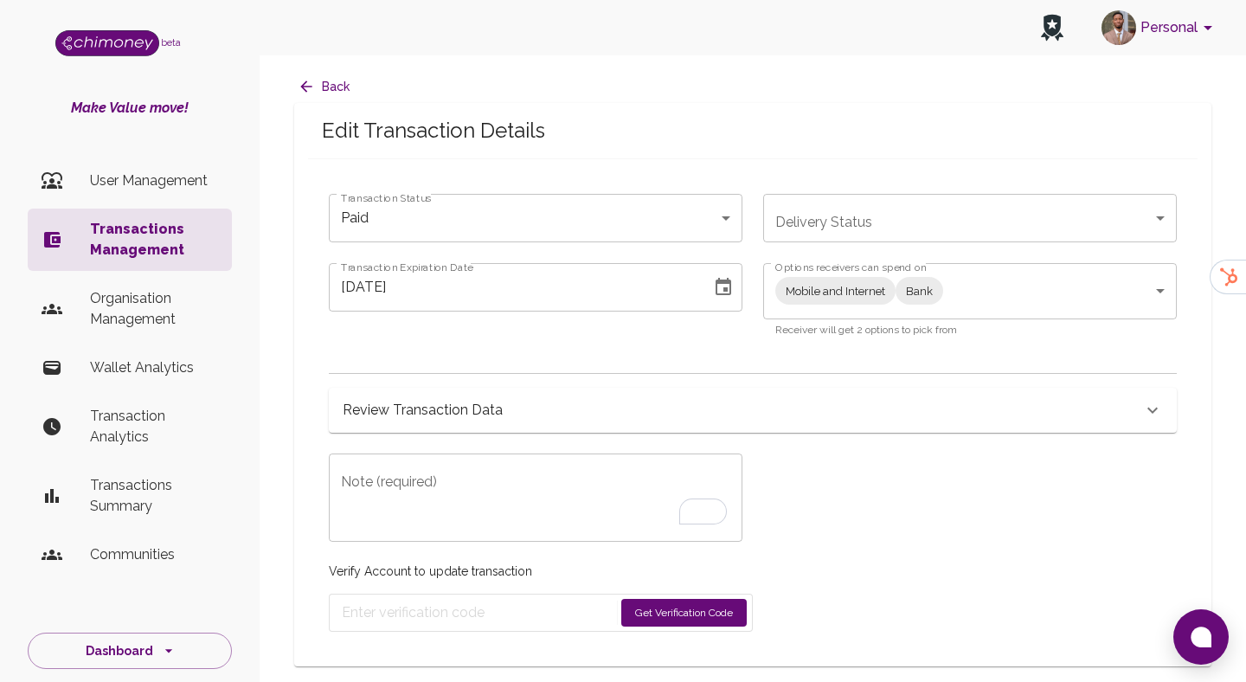
click at [541, 507] on textarea "Note (required)" at bounding box center [535, 498] width 389 height 60
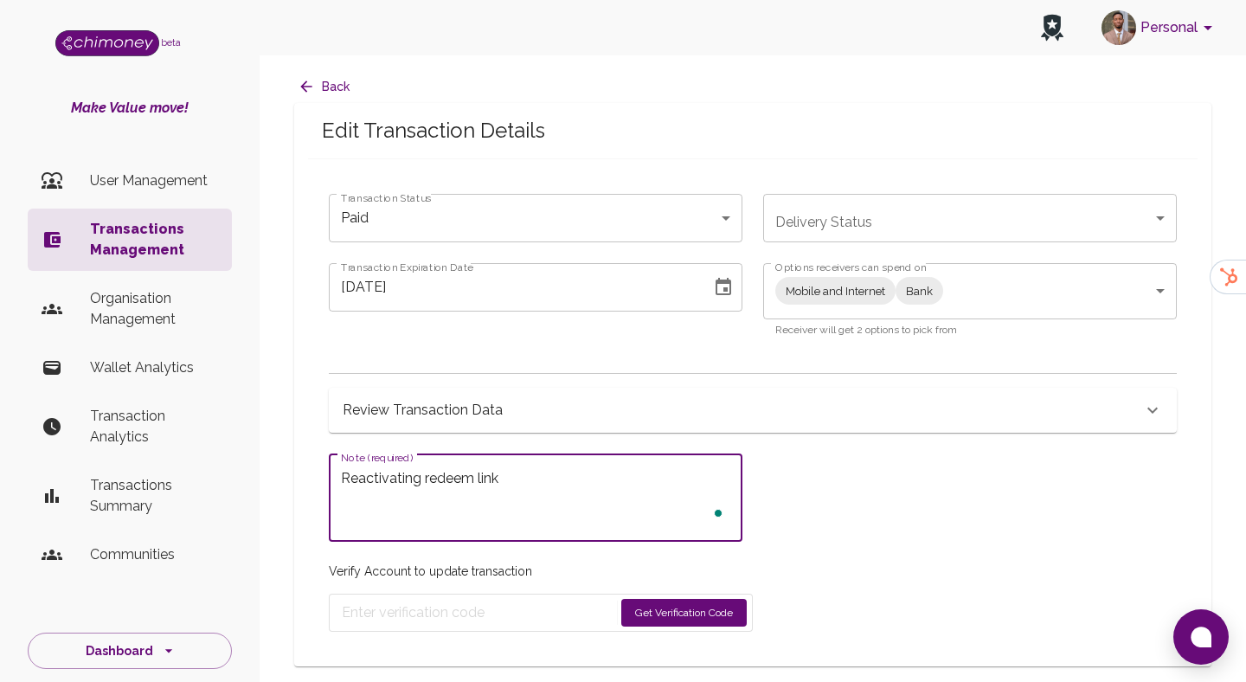
type textarea "Reactivating redeem link"
click at [689, 627] on form "Get Verification Code" at bounding box center [541, 613] width 424 height 38
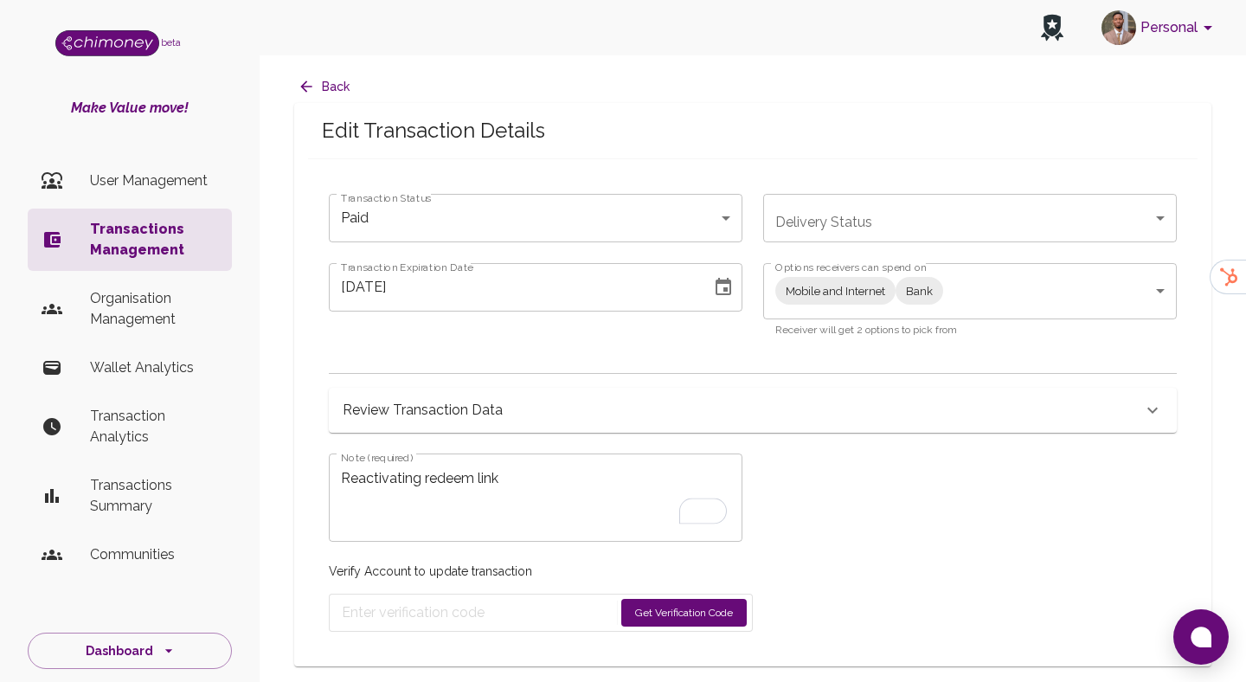
click at [698, 608] on button "Get Verification Code" at bounding box center [683, 613] width 125 height 28
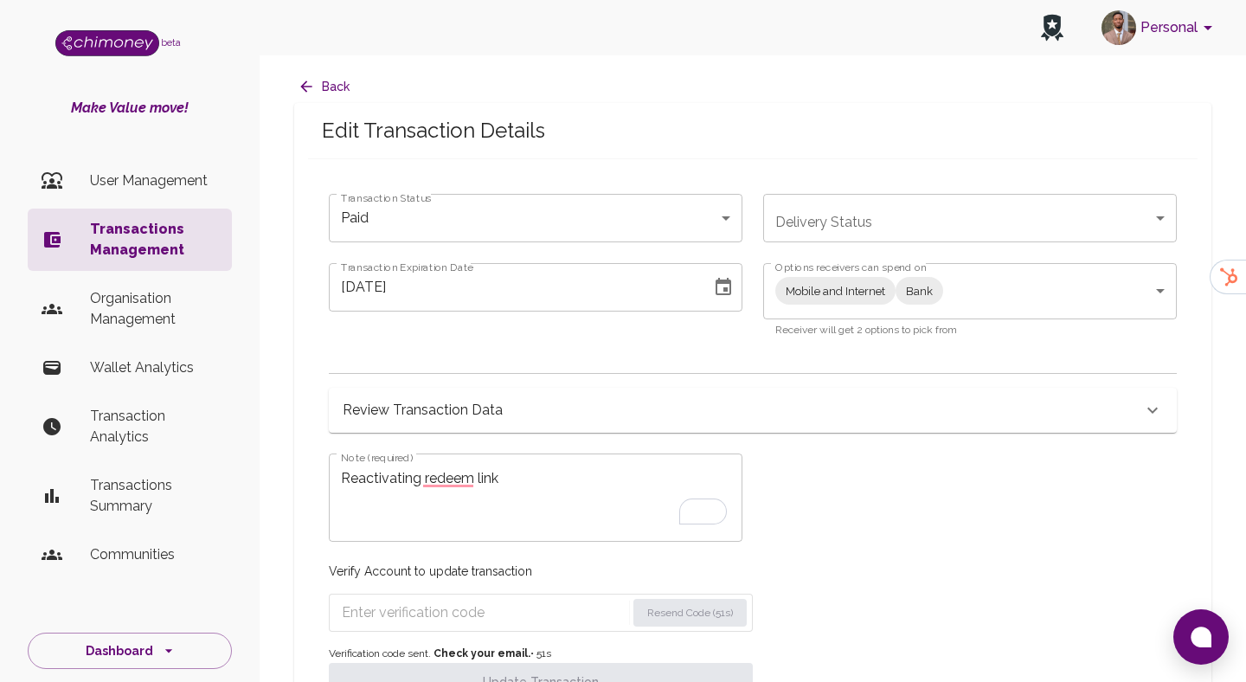
click at [490, 614] on input "Enter verification code" at bounding box center [484, 613] width 284 height 28
paste input "2241"
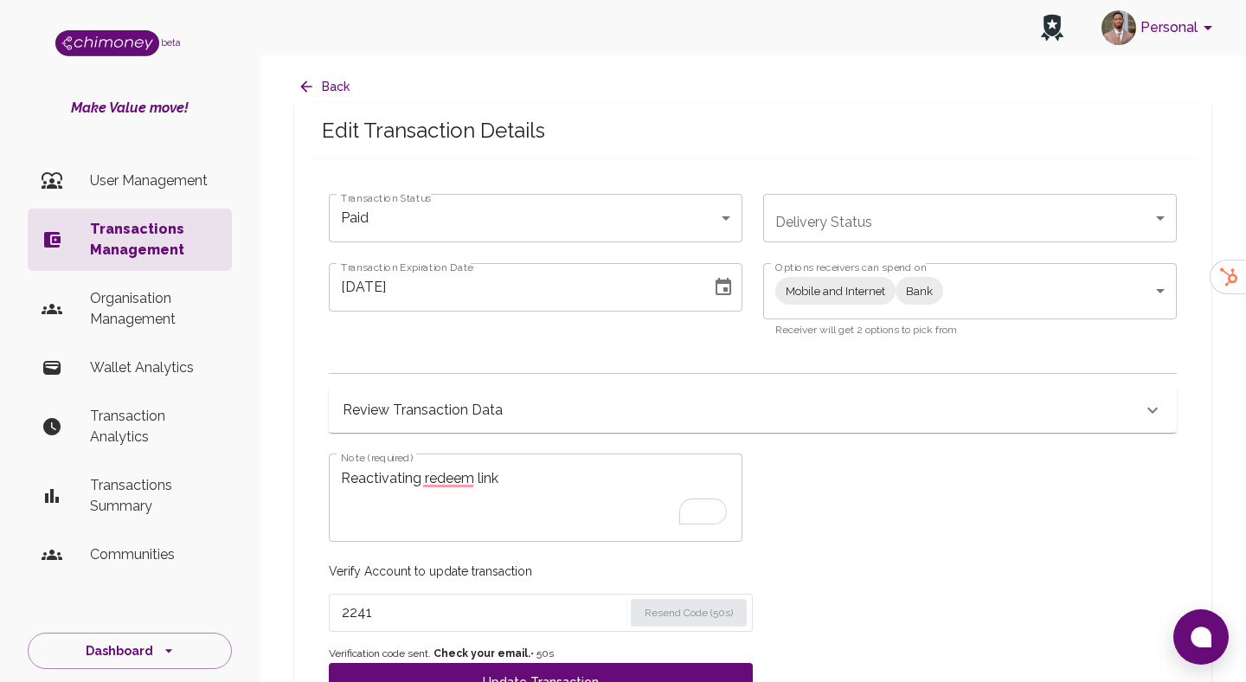
scroll to position [54, 0]
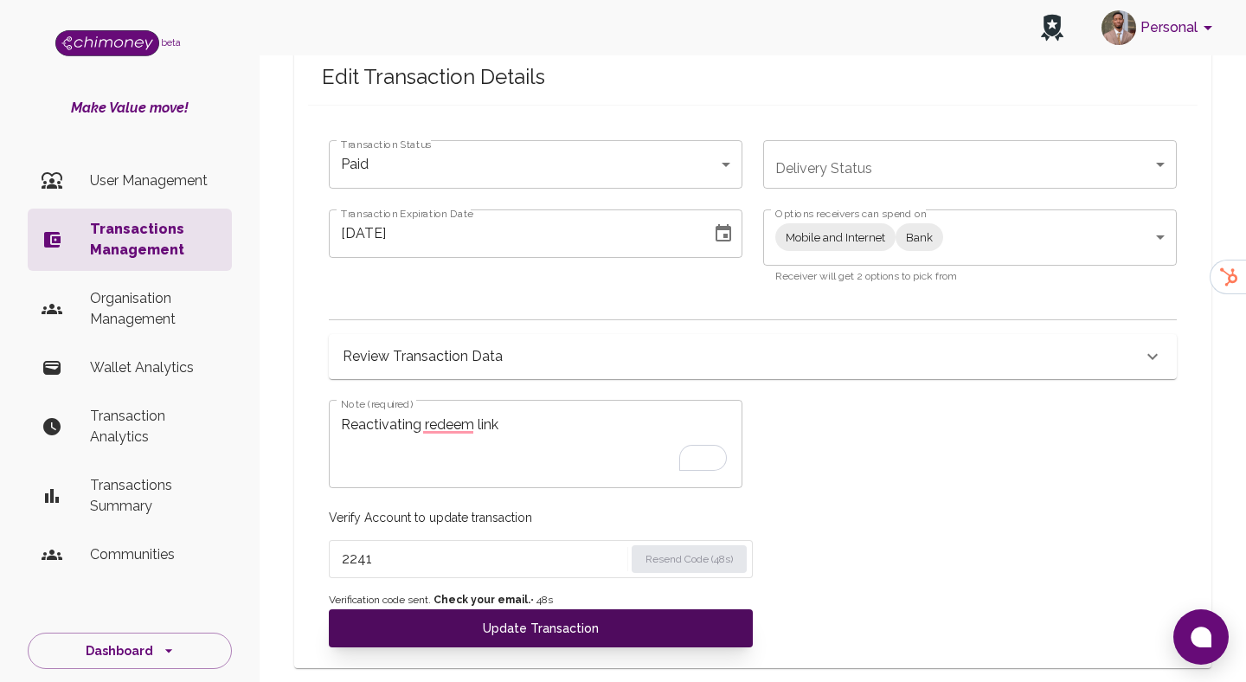
type input "2241"
click at [513, 645] on button "Update Transaction" at bounding box center [541, 628] width 424 height 38
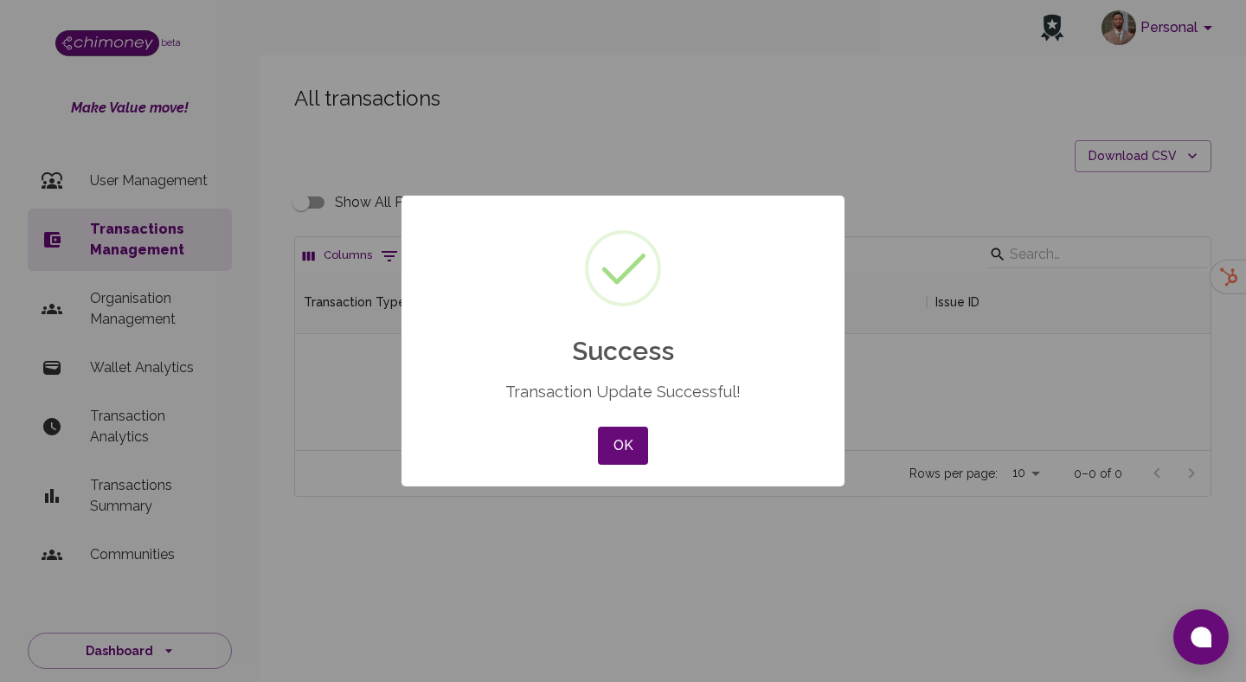
scroll to position [178, 916]
click at [625, 425] on div "OK No Cancel" at bounding box center [623, 445] width 59 height 47
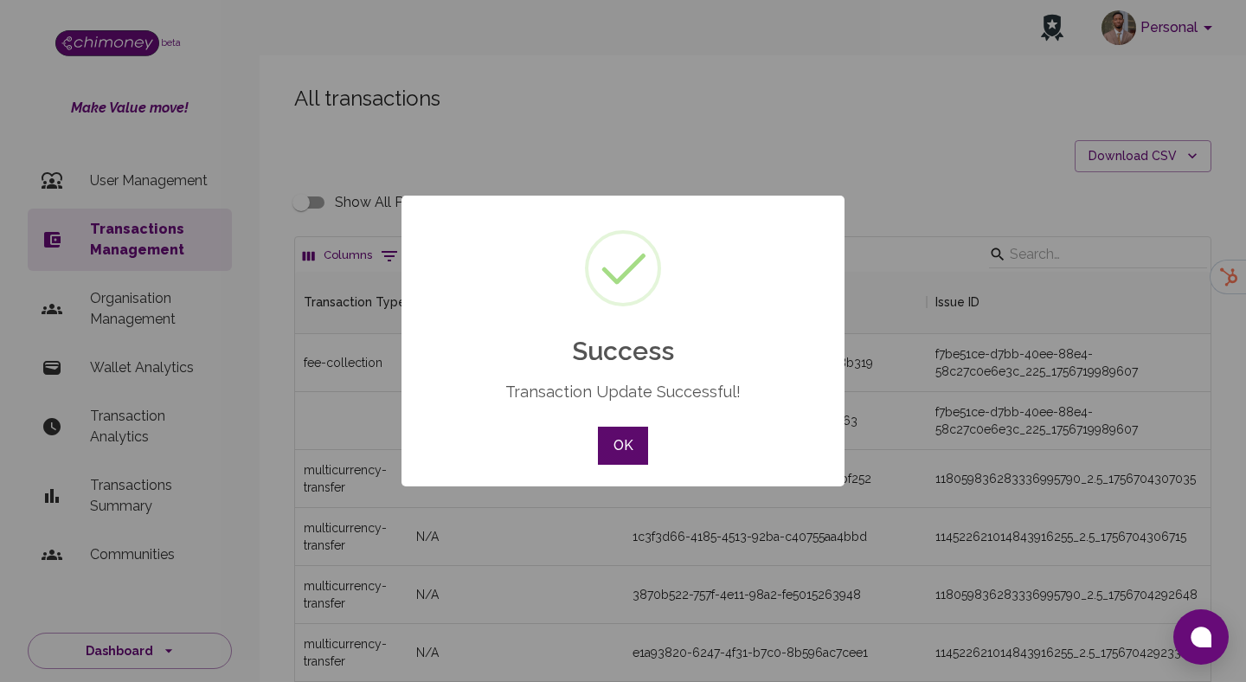
scroll to position [642, 916]
click at [622, 441] on button "OK" at bounding box center [623, 446] width 50 height 38
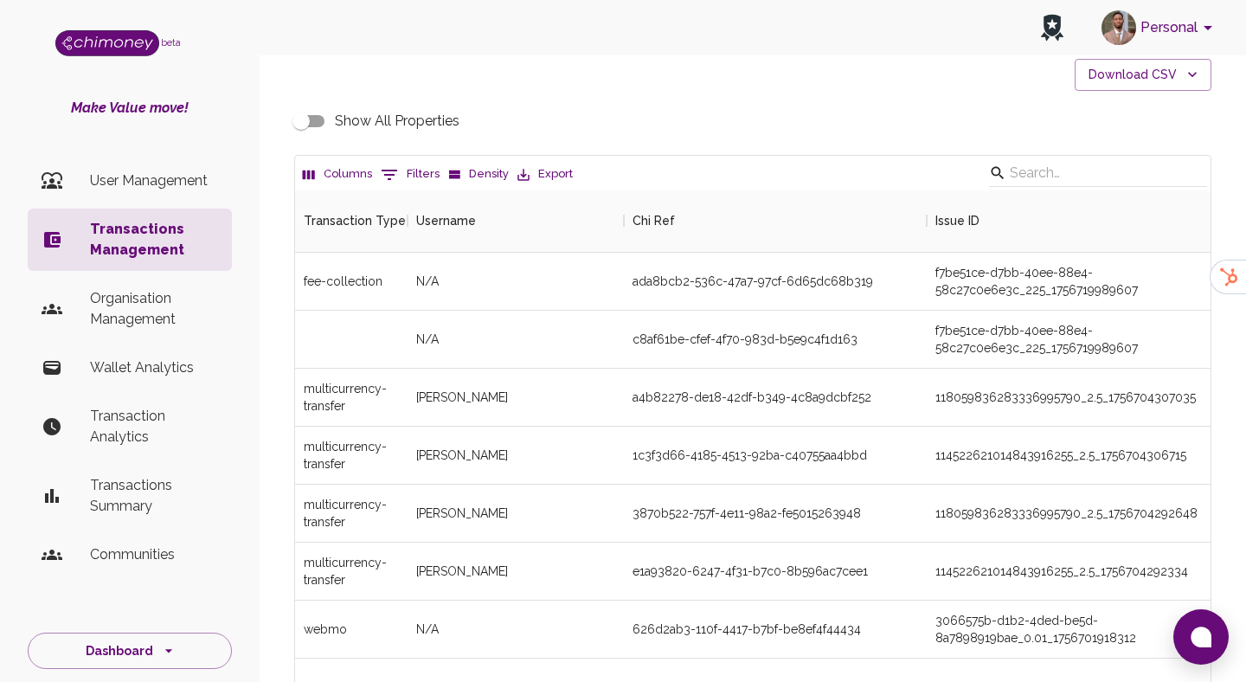
scroll to position [162, 0]
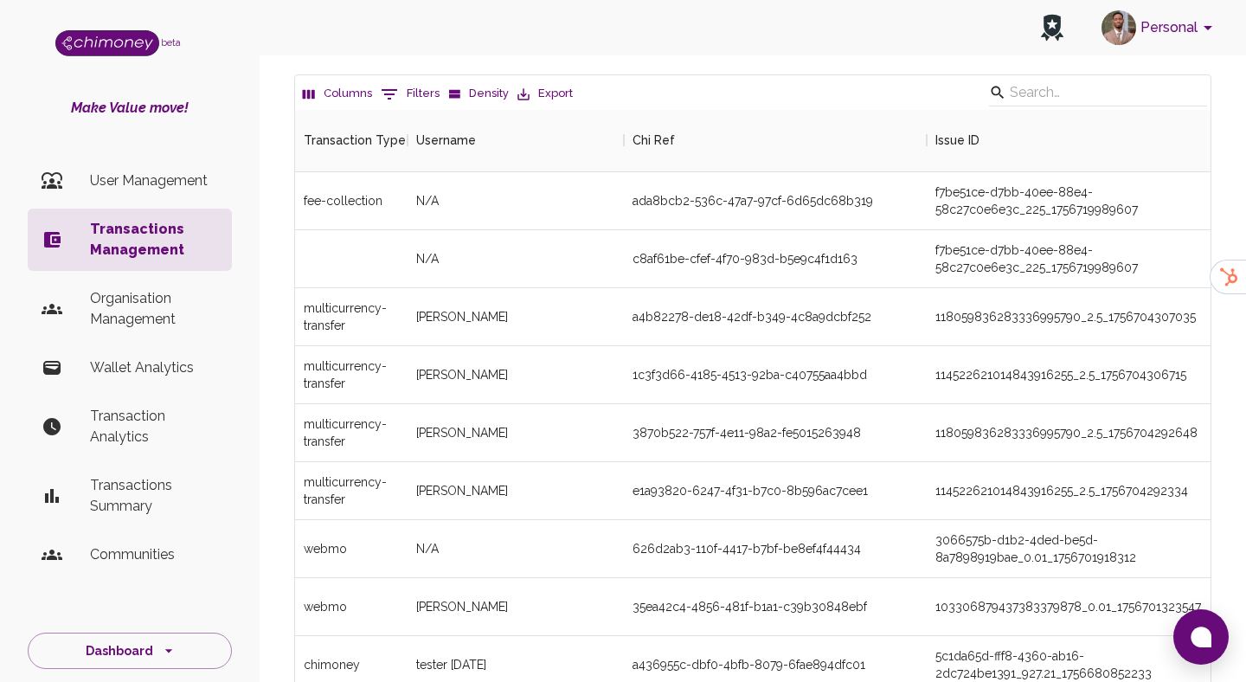
click at [412, 89] on button "0 Filters" at bounding box center [409, 94] width 67 height 28
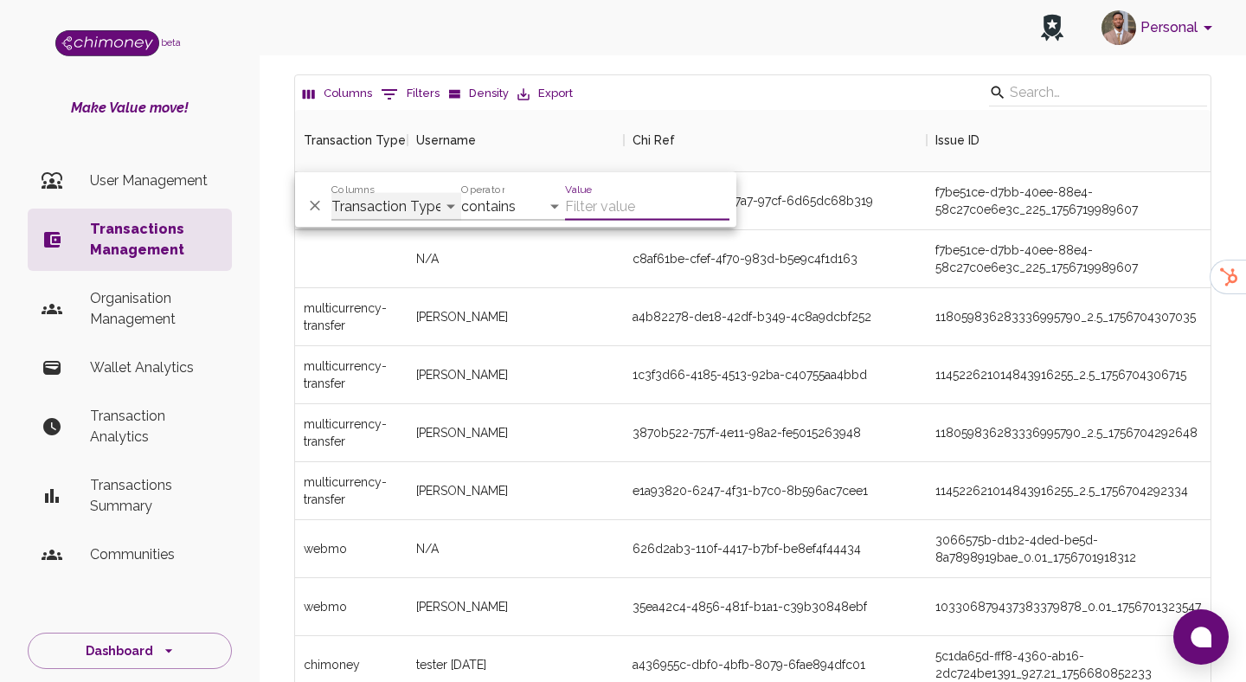
click at [410, 199] on select "Transaction Type Username Chi Ref Issue ID Value Amount Currency Fee ($) FX Rat…" at bounding box center [396, 207] width 130 height 28
select select "email"
click at [331, 193] on select "Transaction Type Username Chi Ref Issue ID Value Amount Currency Fee ($) FX Rat…" at bounding box center [396, 207] width 130 height 28
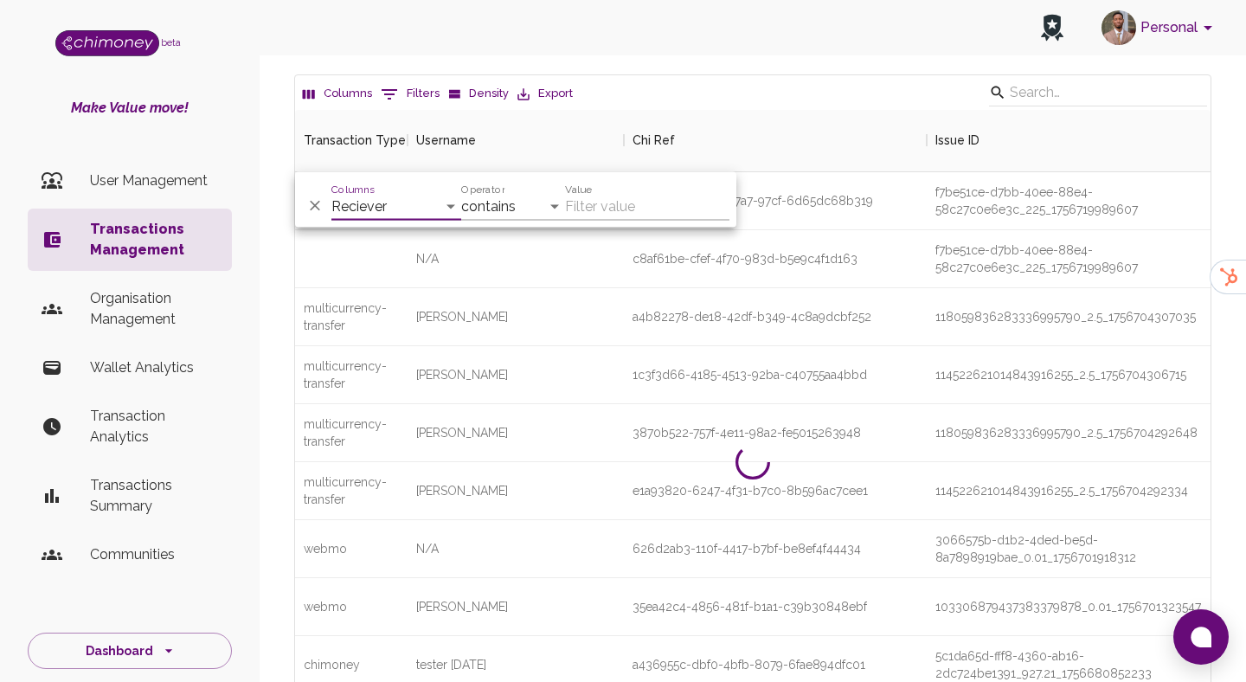
click at [530, 190] on div "Operator contains equals starts with ends with is empty is not empty is any of" at bounding box center [513, 200] width 104 height 42
click at [524, 199] on select "contains equals starts with ends with is empty is not empty is any of" at bounding box center [513, 207] width 104 height 28
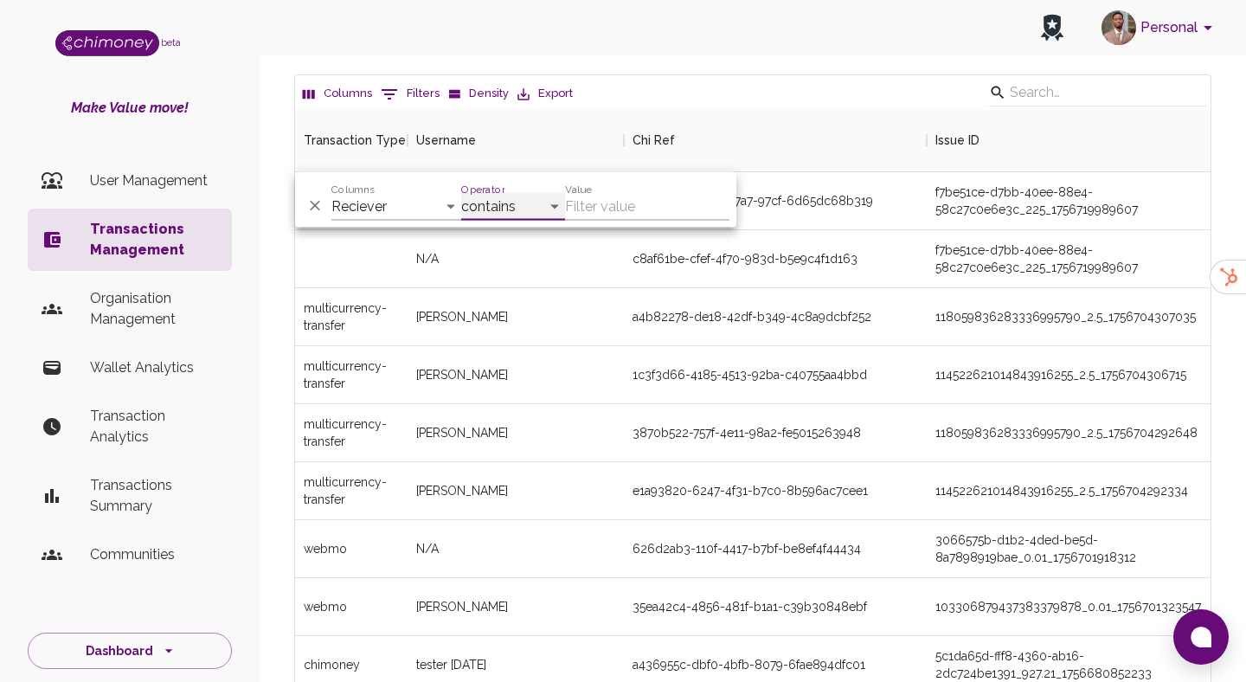
select select "equals"
click at [461, 193] on select "contains equals starts with ends with is empty is not empty is any of" at bounding box center [513, 207] width 104 height 28
click at [616, 206] on input "Value" at bounding box center [647, 207] width 164 height 28
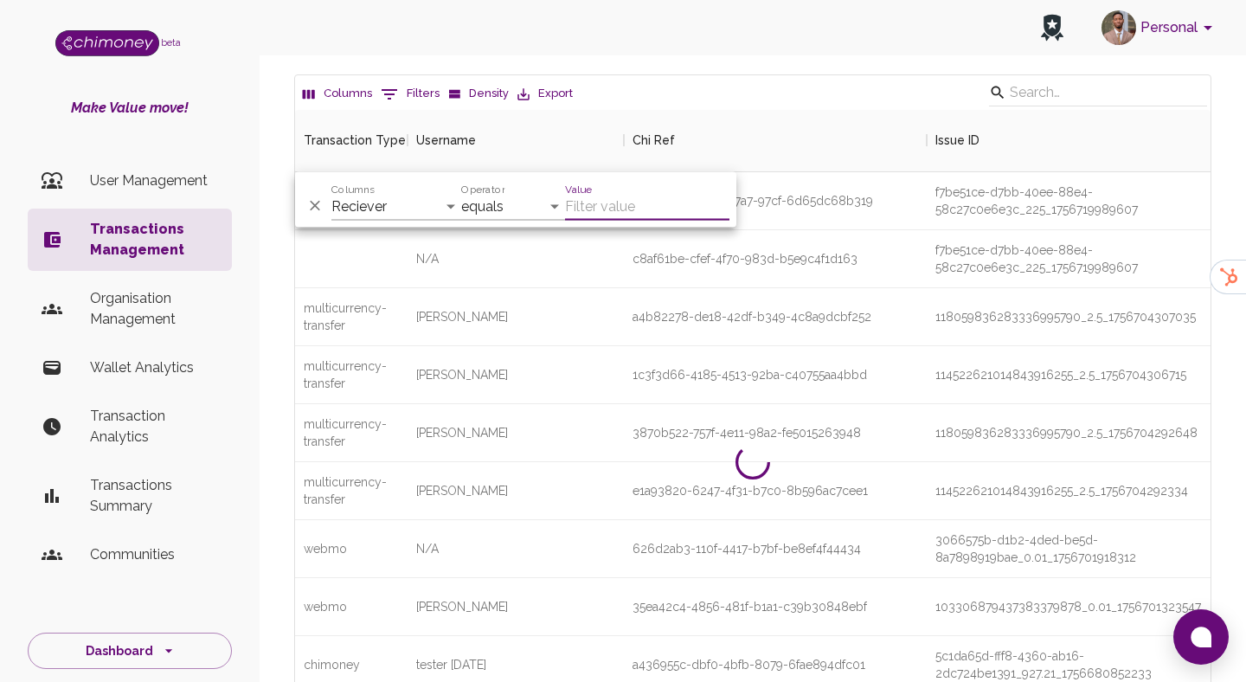
paste input "thobekankabinde1807@gmail.com"
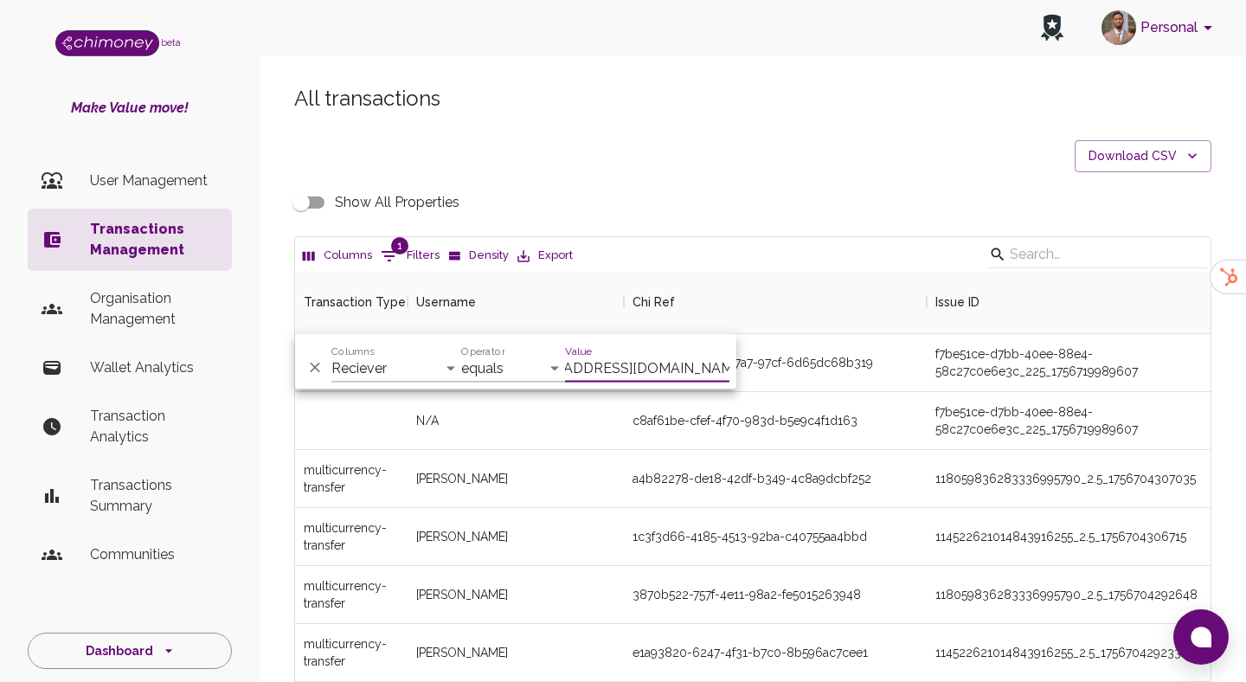
scroll to position [178, 916]
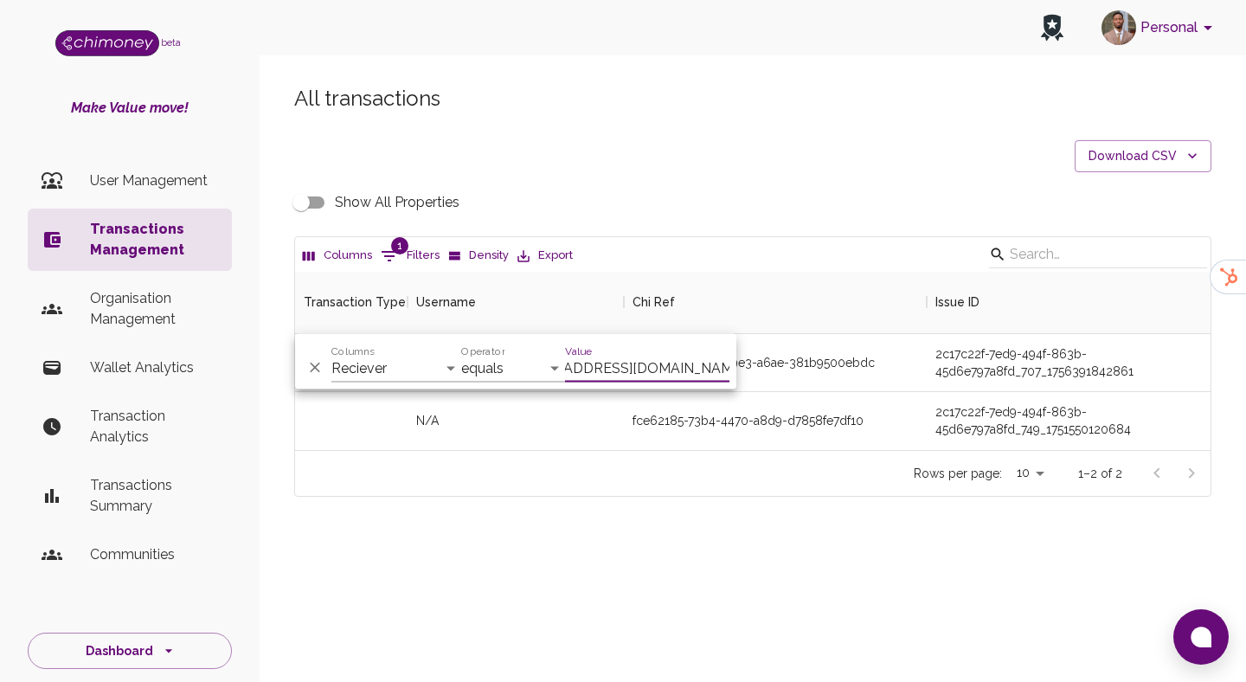
type input "thobekankabinde1807@gmail.com"
click at [742, 562] on div "All transactions Download CSV Show All Properties Columns 1 Filters Density Exp…" at bounding box center [753, 320] width 987 height 554
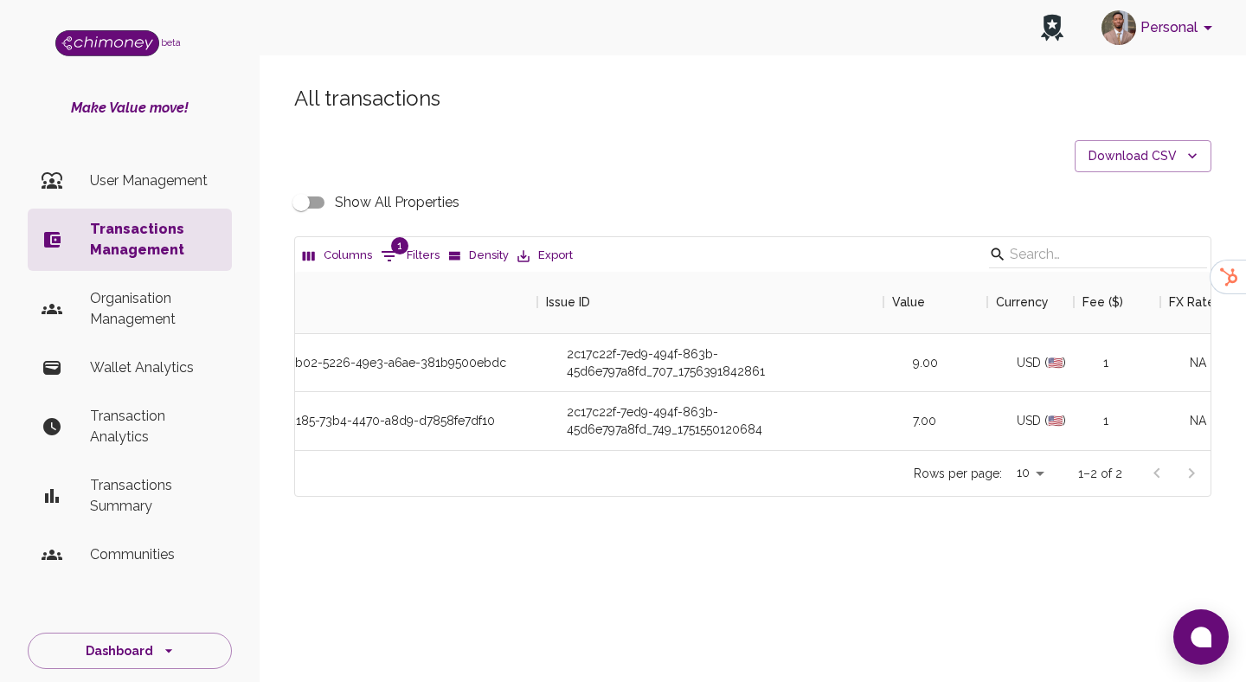
scroll to position [0, 311]
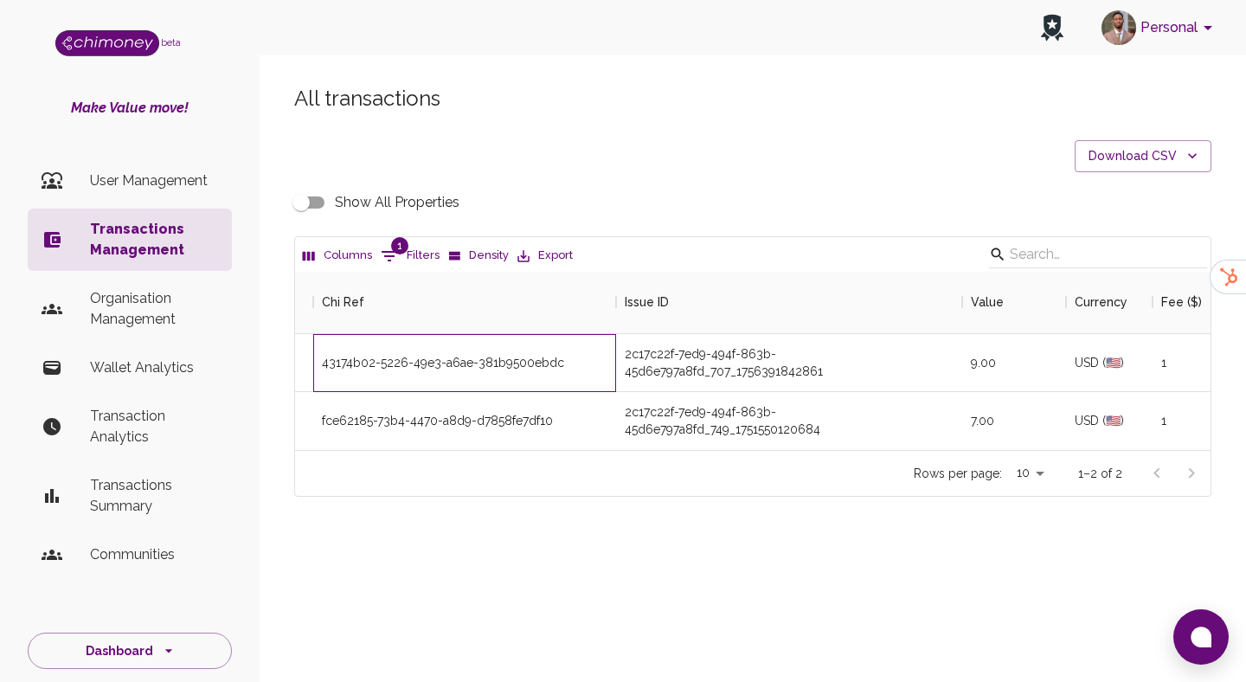
click at [463, 367] on div "43174b02-5226-49e3-a6ae-381b9500ebdc" at bounding box center [443, 362] width 242 height 17
copy div "43174b02-5226-49e3-a6ae-381b9500ebdc"
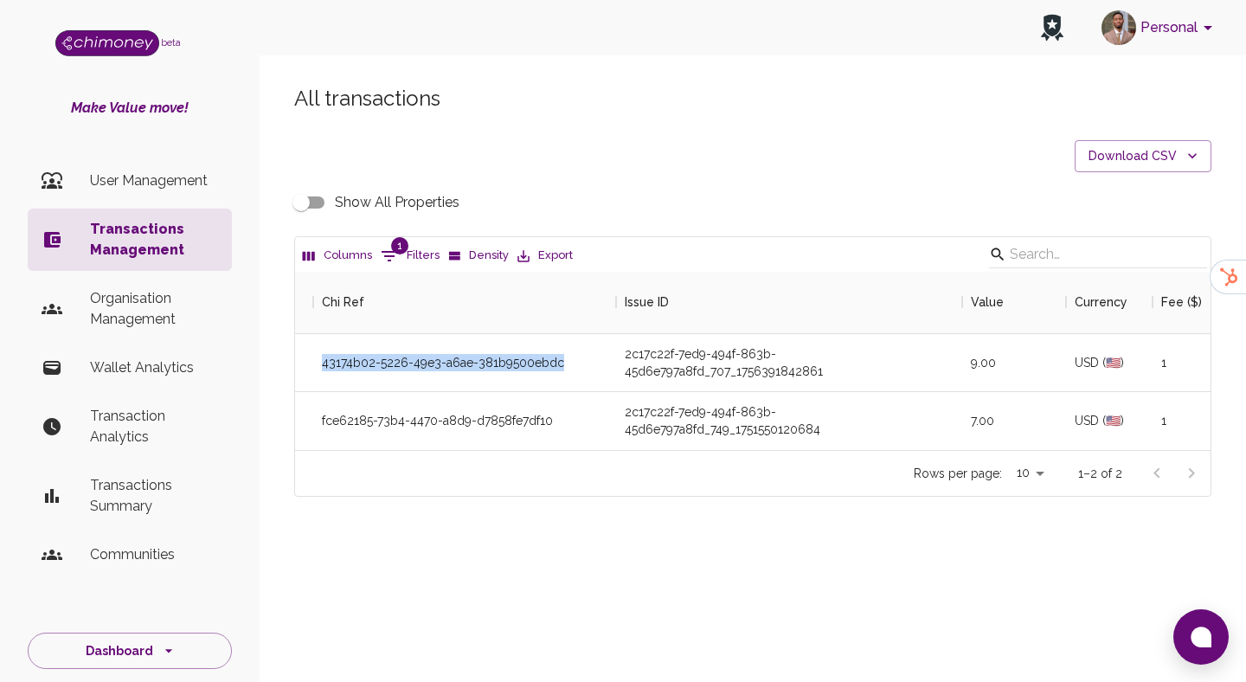
click at [395, 237] on span "1" at bounding box center [399, 245] width 17 height 17
select select "email"
select select "equals"
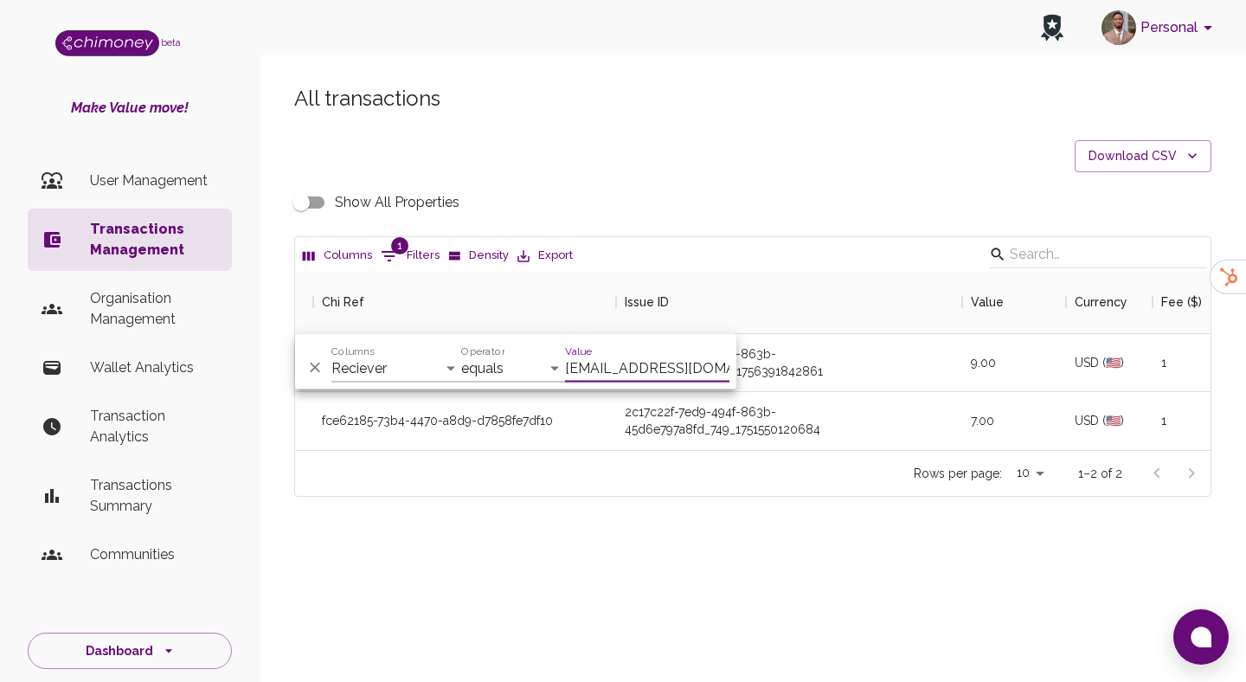
scroll to position [0, 55]
click at [627, 364] on input "thobekankabinde1807@gmail.com" at bounding box center [647, 369] width 164 height 28
click at [641, 362] on input "Gpaya5601@gmail.com" at bounding box center [647, 369] width 164 height 28
paste input "danolistics"
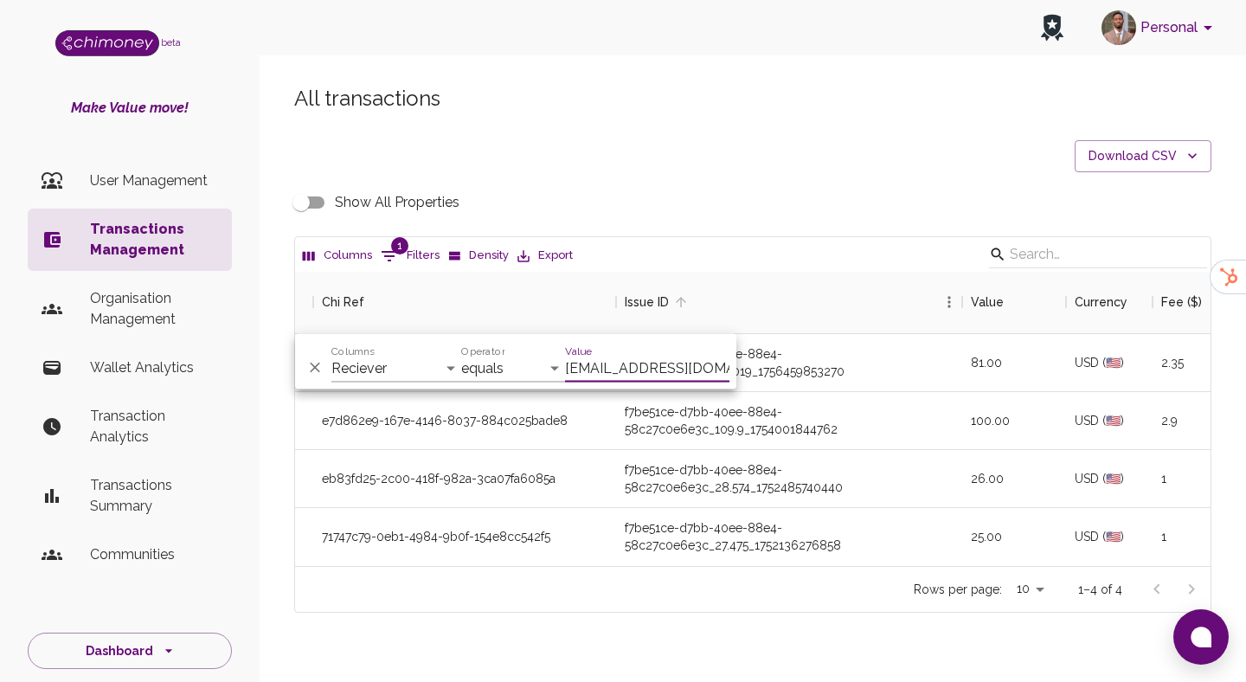
scroll to position [294, 916]
type input "danolistics@gmail.com"
click at [808, 477] on div "f7be51ce-d7bb-40ee-88e4-58c27c0e6e3c_28.574_1752485740440" at bounding box center [789, 478] width 329 height 35
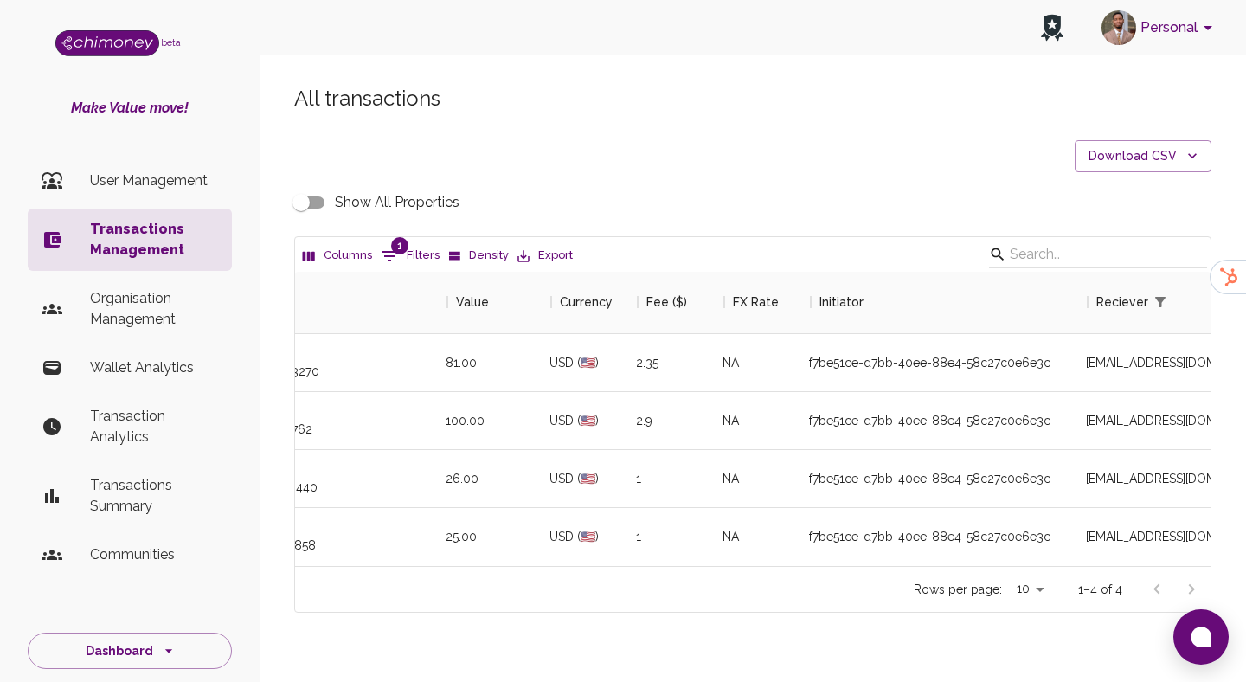
scroll to position [0, 921]
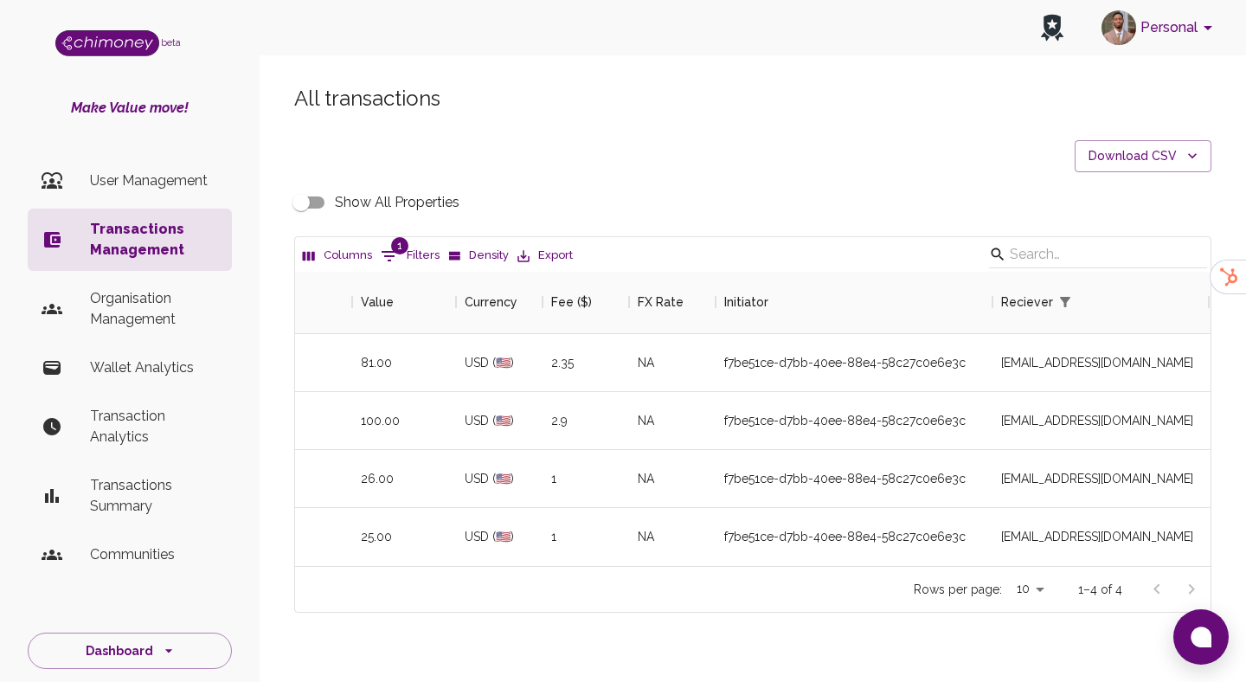
click at [293, 201] on input "Show All Properties" at bounding box center [301, 202] width 99 height 33
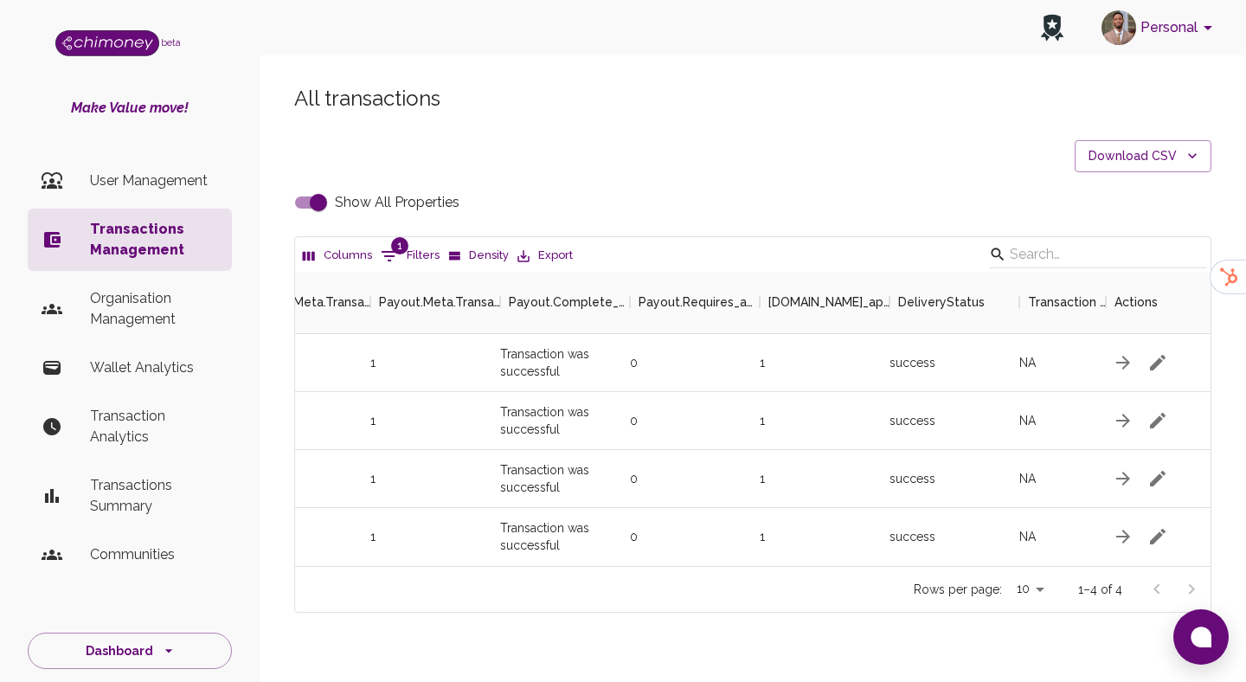
scroll to position [0, 5921]
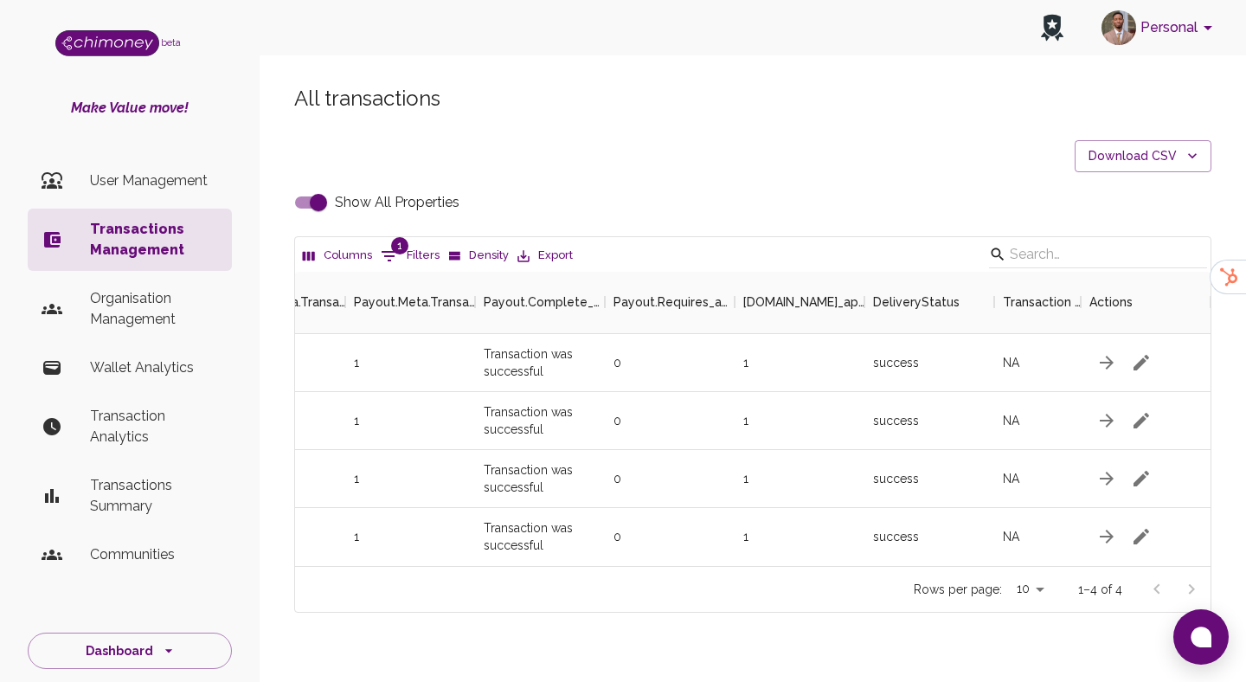
click at [310, 201] on input "Show All Properties" at bounding box center [318, 202] width 99 height 33
checkbox input "false"
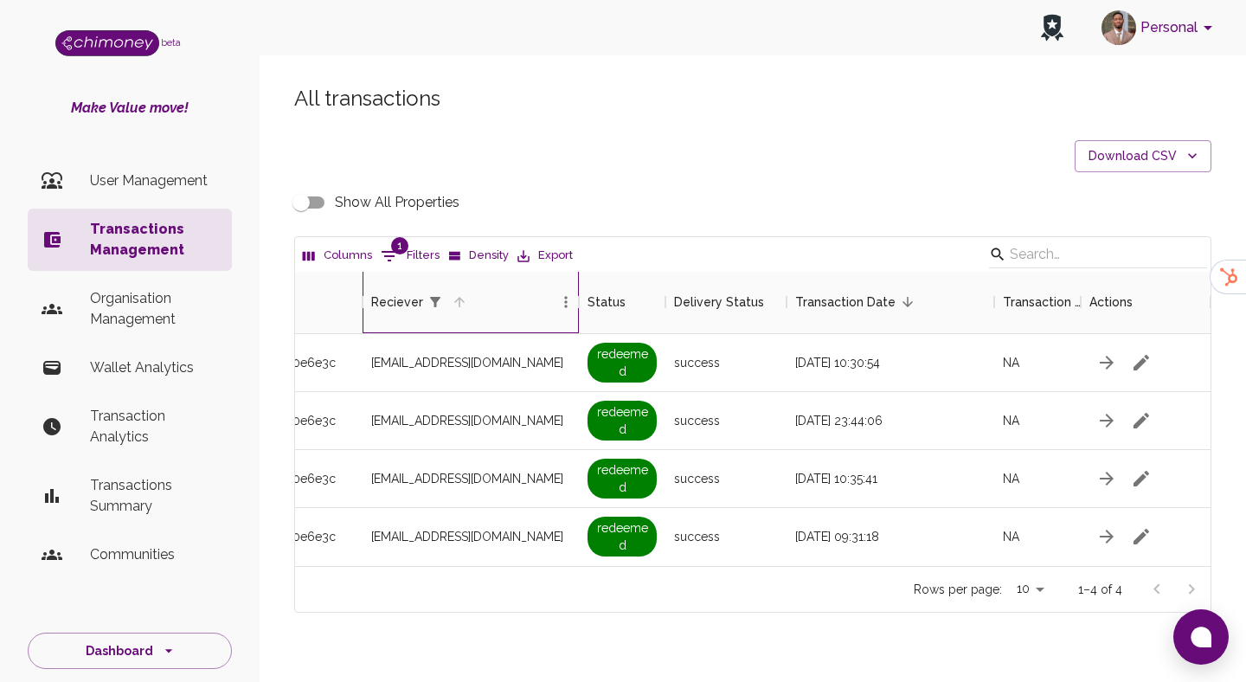
click at [383, 275] on div "Reciever" at bounding box center [397, 302] width 52 height 62
click at [419, 237] on div "Columns 1 Filters Density Export" at bounding box center [753, 254] width 916 height 35
click at [415, 246] on button "1 Filters" at bounding box center [409, 256] width 67 height 28
select select "email"
select select "equals"
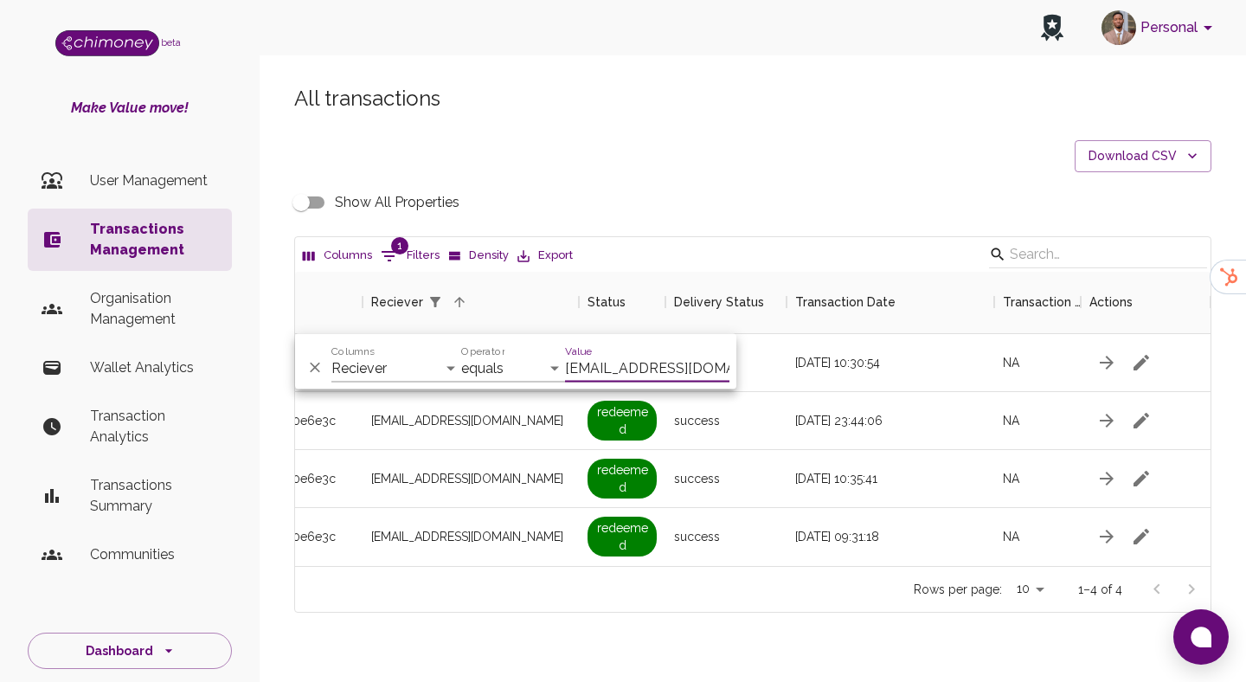
click at [662, 357] on input "danolistics@gmail.com" at bounding box center [647, 369] width 164 height 28
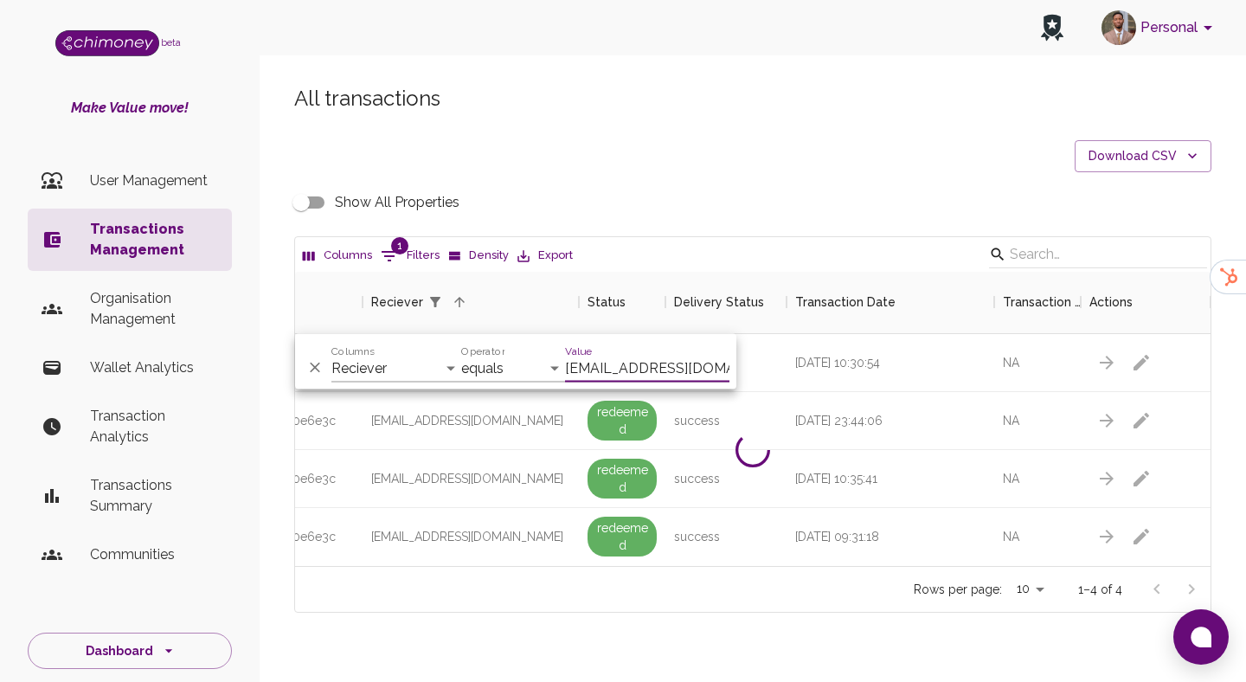
scroll to position [178, 916]
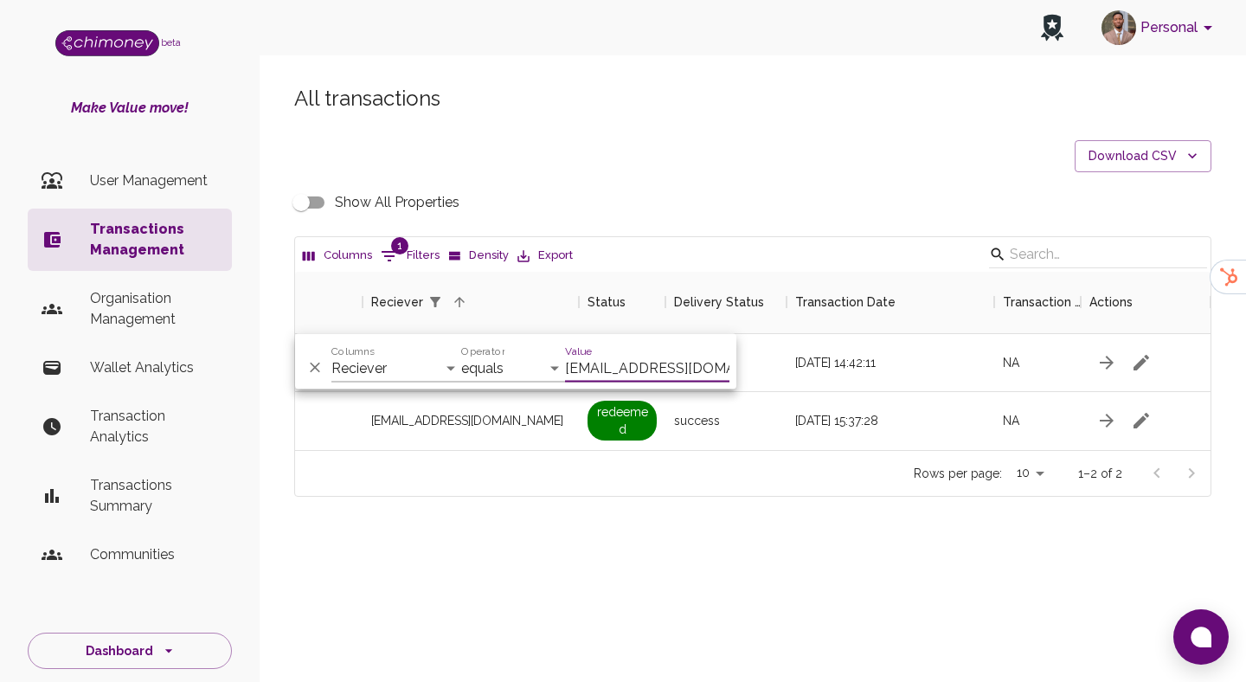
type input "mionkijoy@gmail.com"
click at [885, 358] on div "03/07/2025, 14:42:11" at bounding box center [891, 363] width 208 height 58
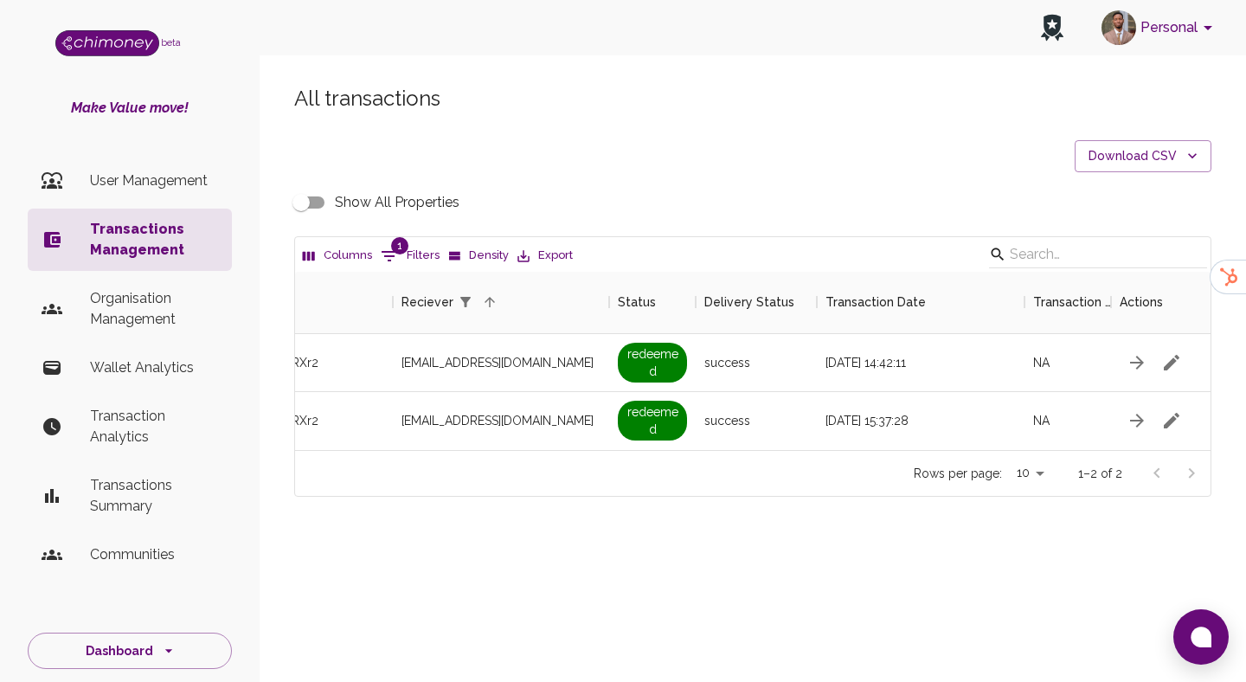
scroll to position [0, 1507]
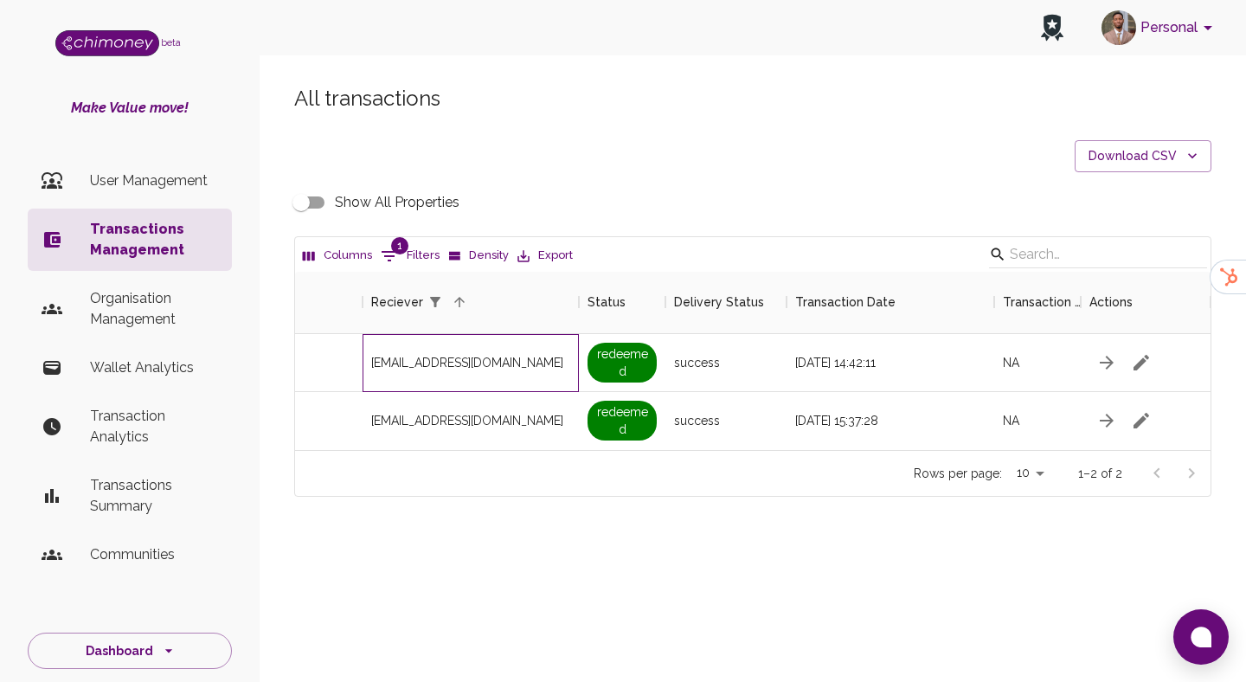
click at [459, 365] on span "mionkijoy@gmail.com" at bounding box center [467, 362] width 192 height 17
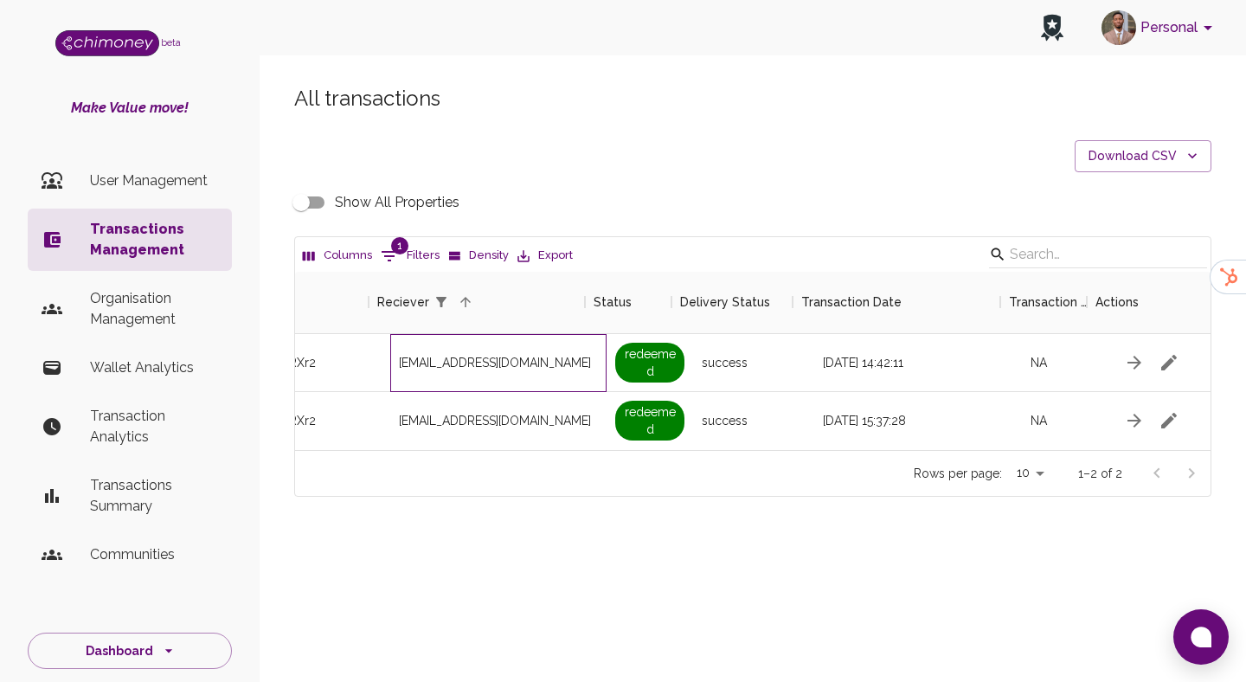
scroll to position [0, 1471]
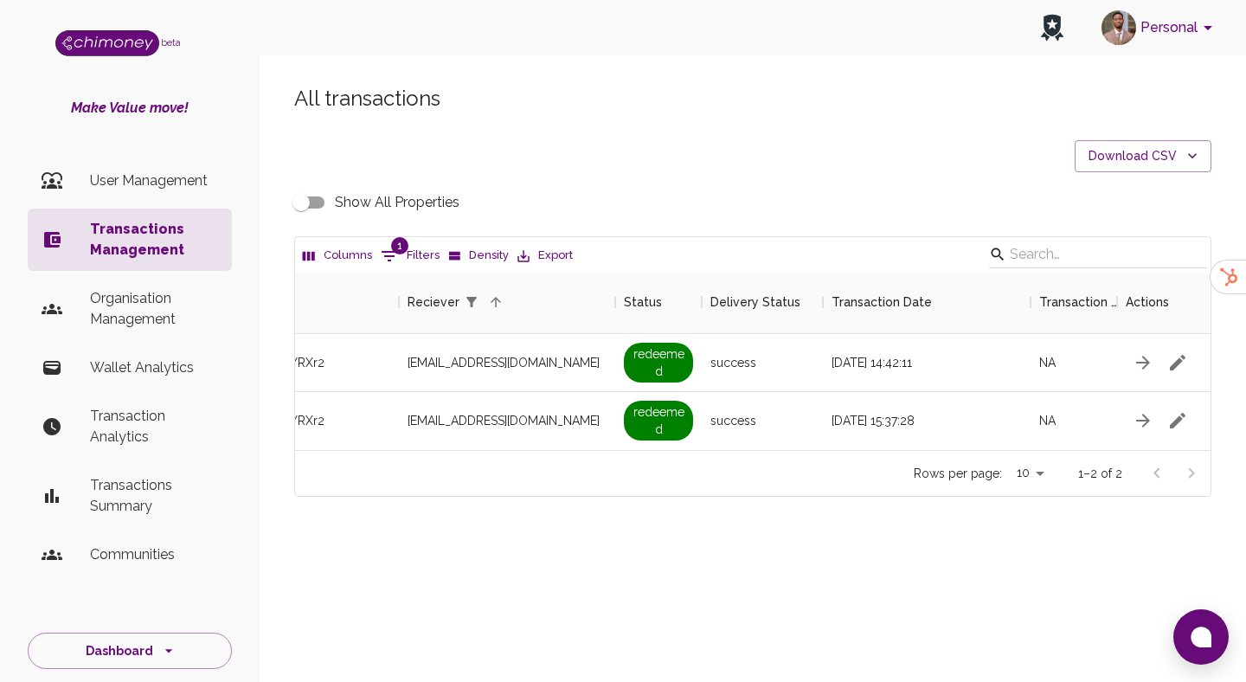
click at [311, 202] on input "Show All Properties" at bounding box center [301, 202] width 99 height 33
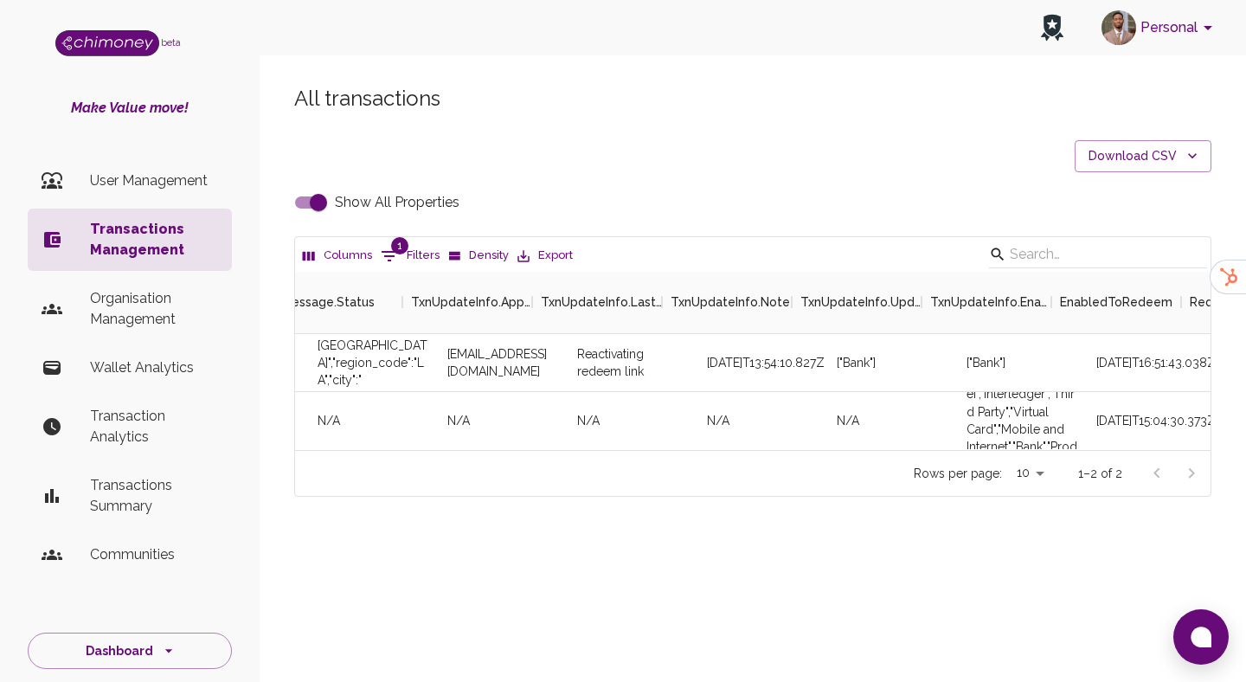
scroll to position [0, 3138]
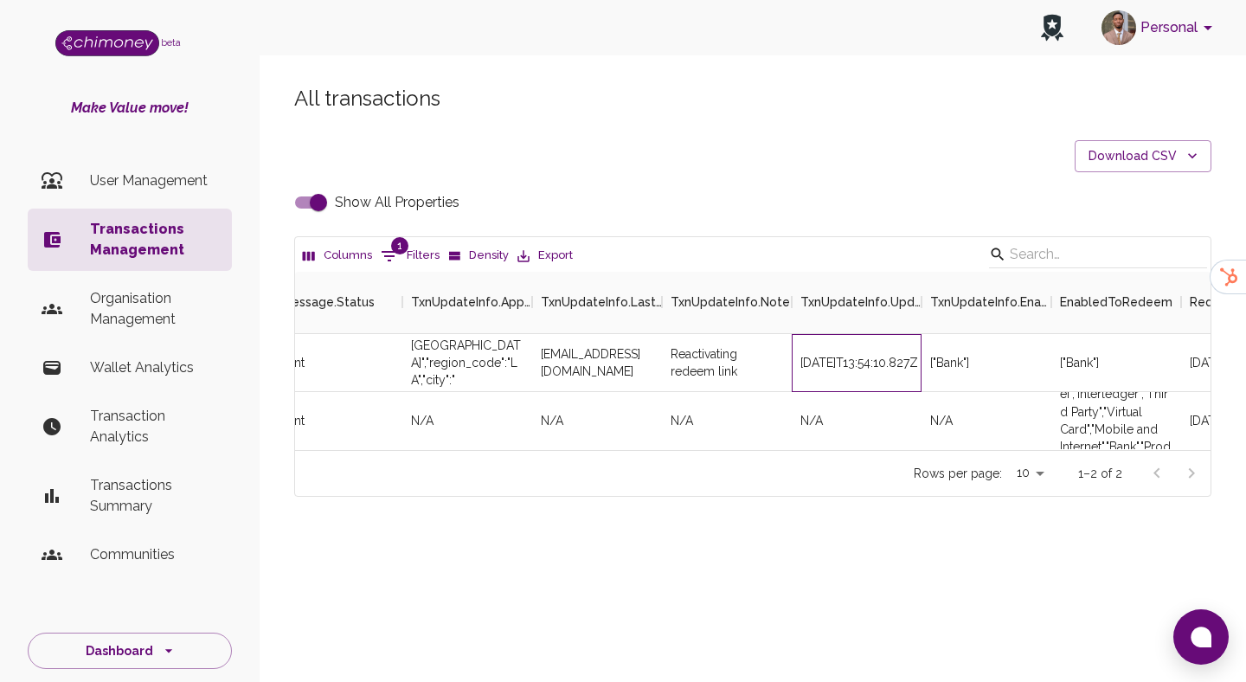
click at [855, 360] on div "2025-07-03T13:54:10.827Z" at bounding box center [857, 363] width 130 height 58
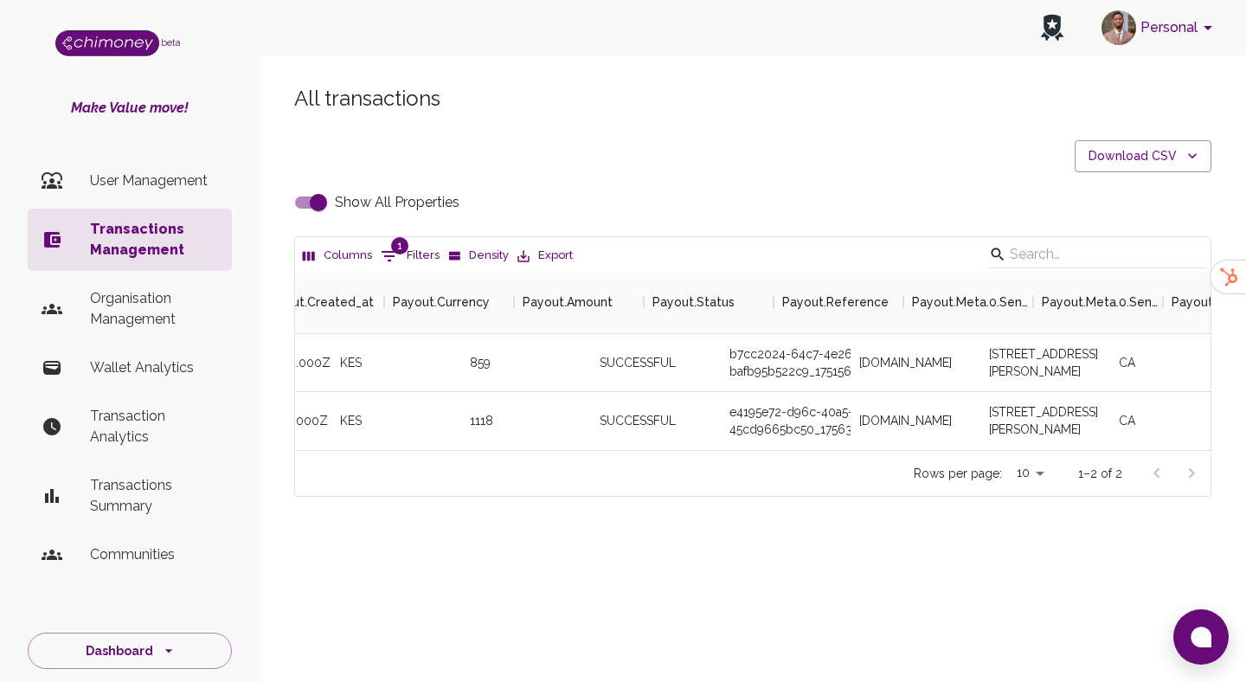
scroll to position [0, 5978]
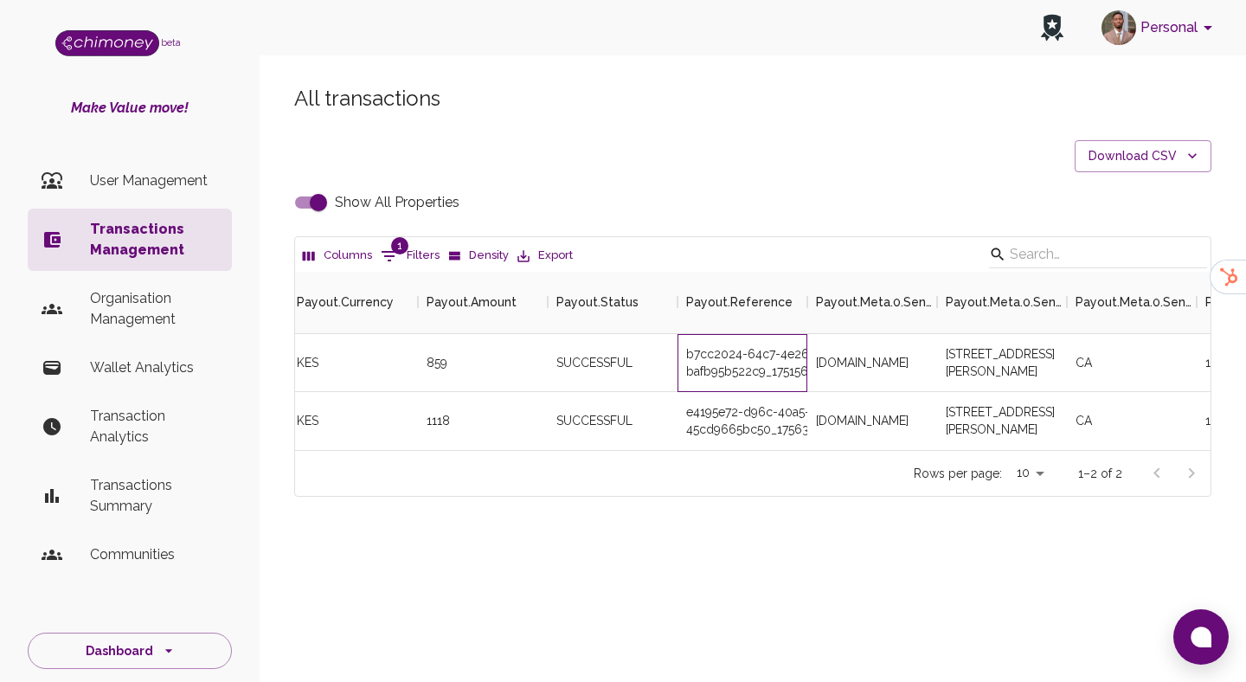
click at [722, 360] on div "b7cc2024-64c7-4e26-b7a0-bafb95b522c9_1751561501693" at bounding box center [743, 363] width 130 height 58
copy div "b7cc2024-64c7-4e26-b7a0-bafb95b522c9_1751561501693"
click at [304, 198] on input "Show All Properties" at bounding box center [318, 202] width 99 height 33
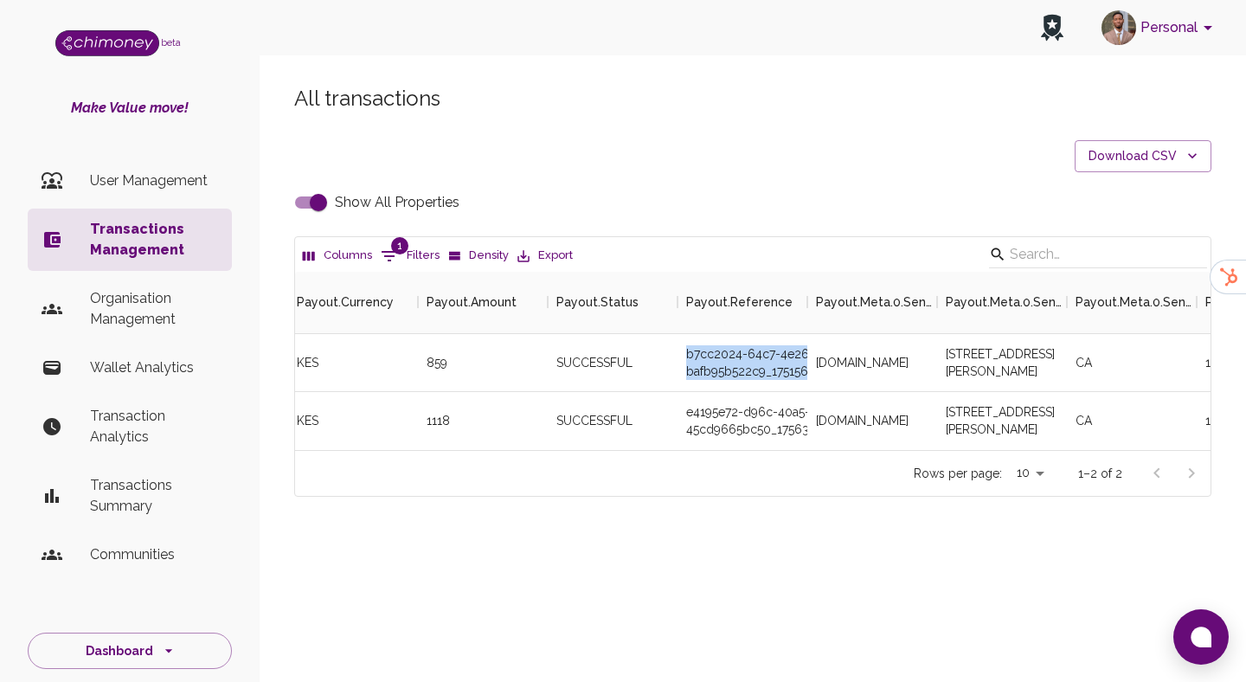
checkbox input "false"
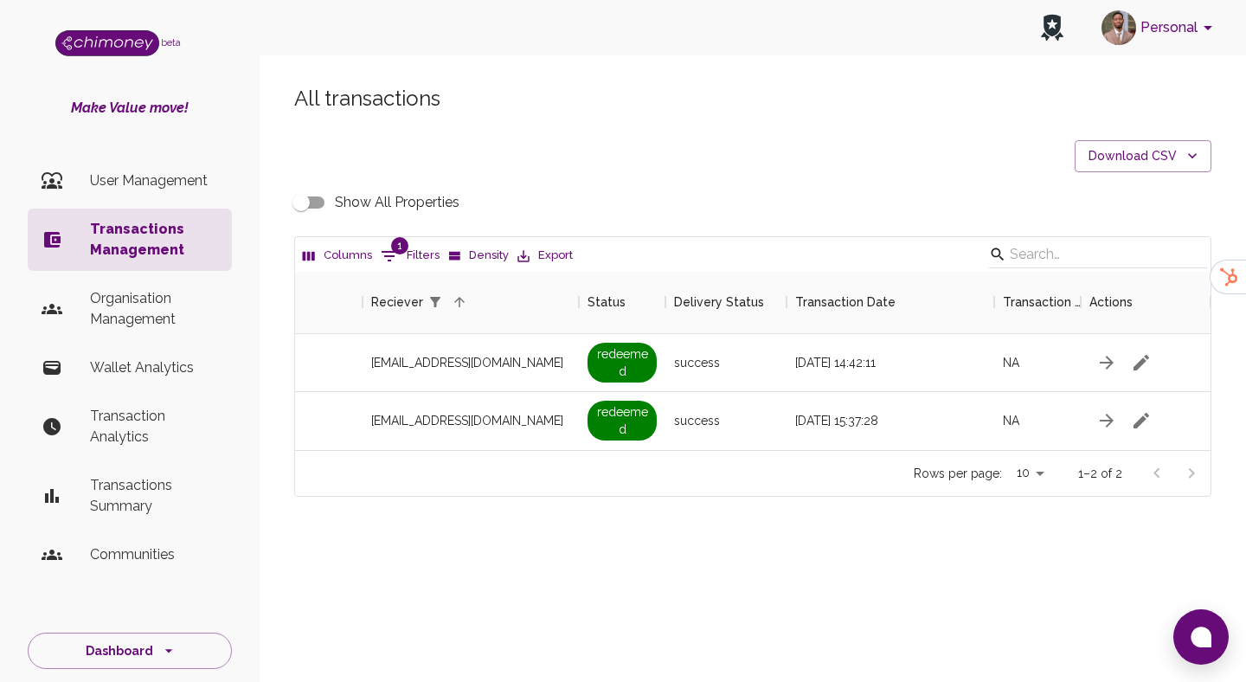
scroll to position [0, 1507]
click at [426, 267] on button "1 Filters" at bounding box center [409, 256] width 67 height 28
select select "email"
select select "equals"
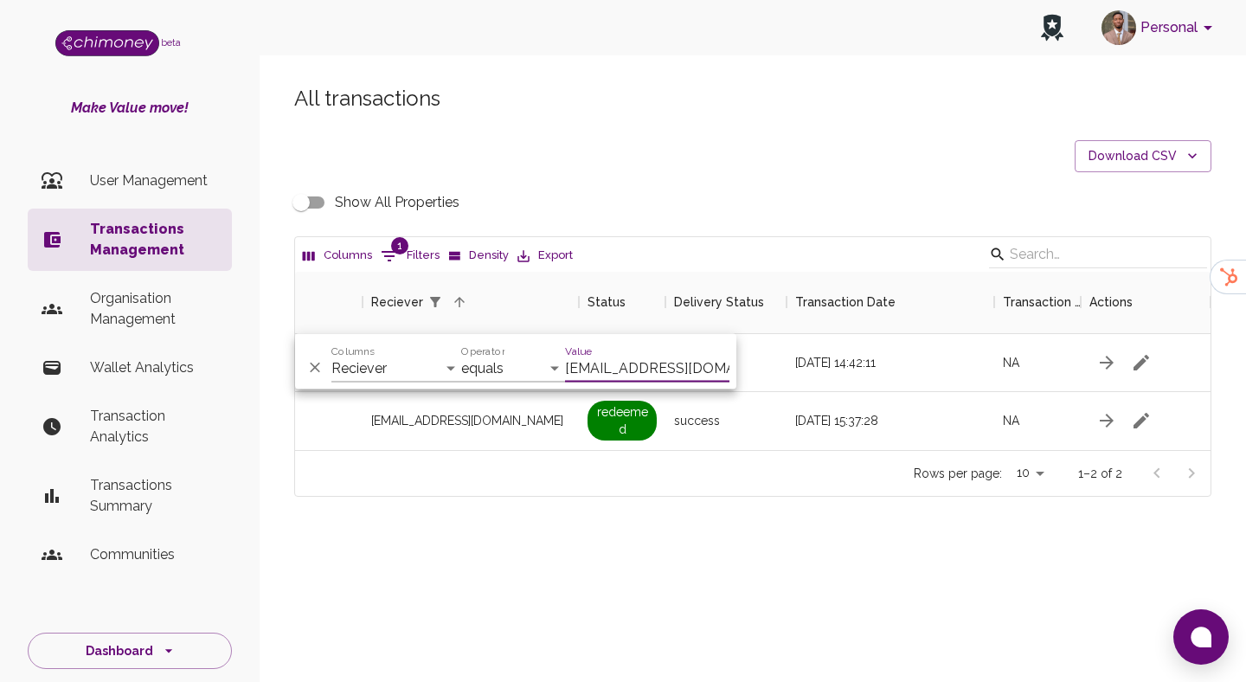
click at [620, 369] on input "mionkijoy@gmail.com" at bounding box center [647, 369] width 164 height 28
click at [570, 375] on input "bhekumuzitshabalala.main@gmail.com" at bounding box center [647, 369] width 164 height 28
paste input "nathanieljoseph2024"
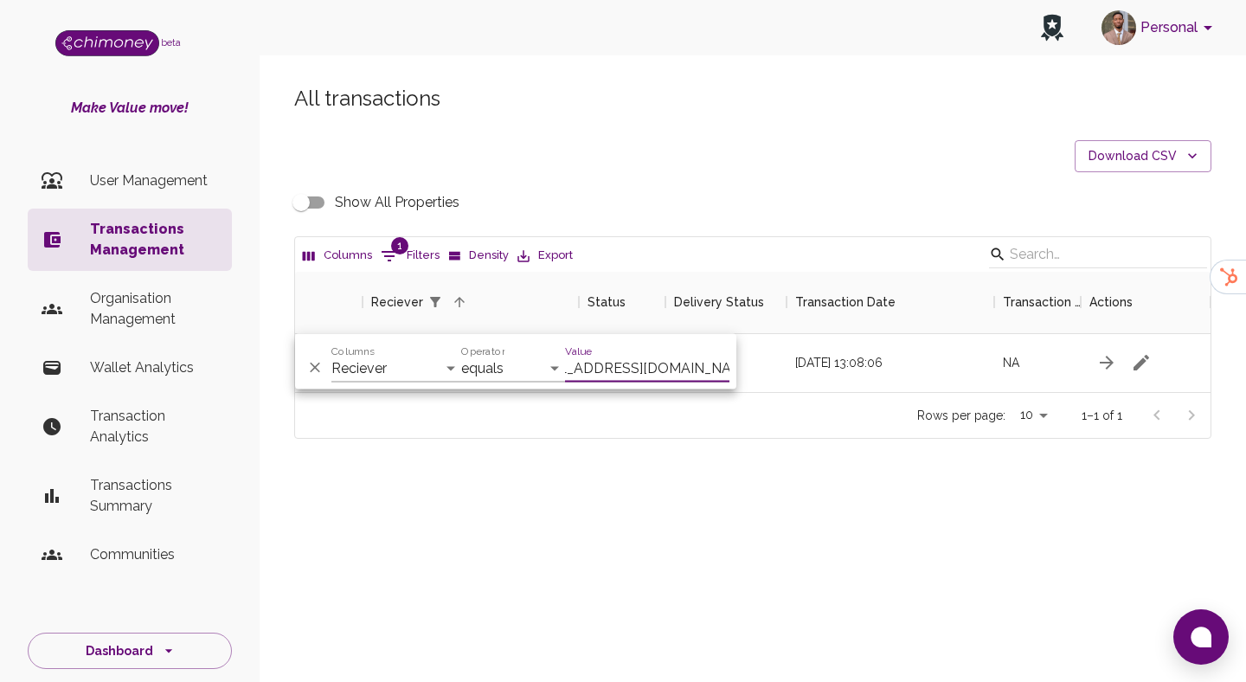
scroll to position [120, 916]
type input "nathanieljoseph2024@gmail.com"
click at [670, 486] on div "All transactions Download CSV Show All Properties Columns 1 Filters Density Exp…" at bounding box center [753, 291] width 987 height 496
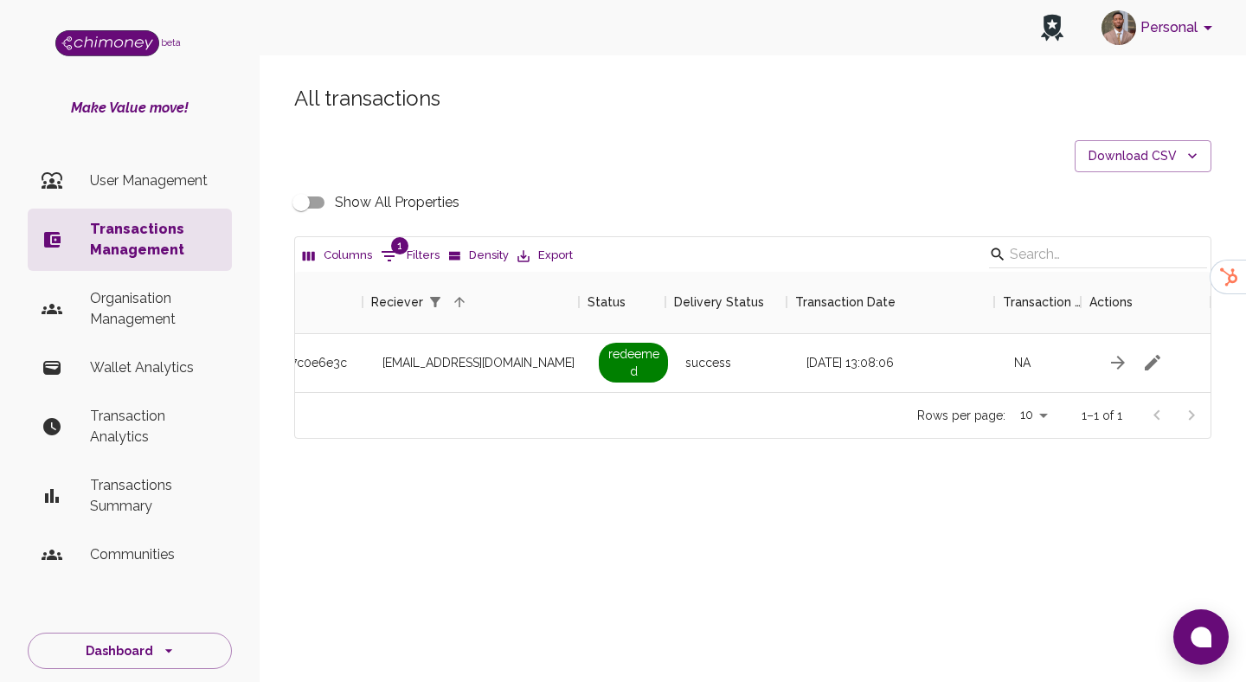
scroll to position [0, 1507]
click at [1135, 362] on icon "button" at bounding box center [1141, 362] width 21 height 21
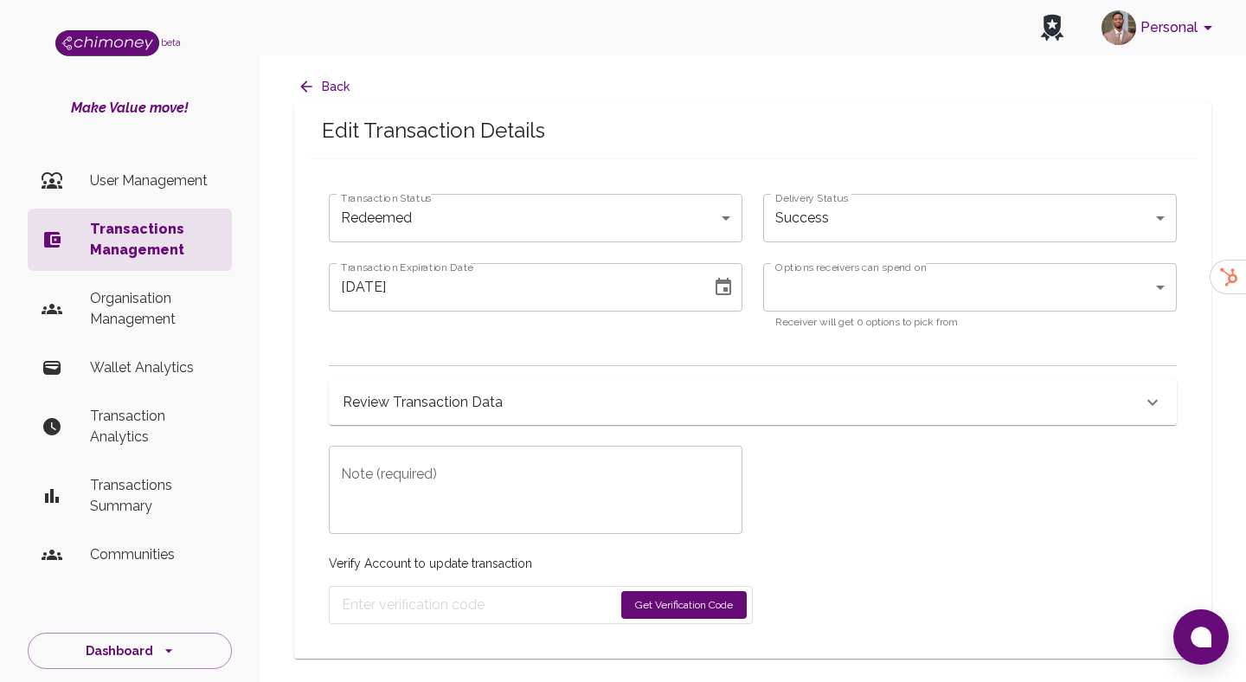
click at [520, 410] on div "Review Transaction Data" at bounding box center [743, 402] width 800 height 24
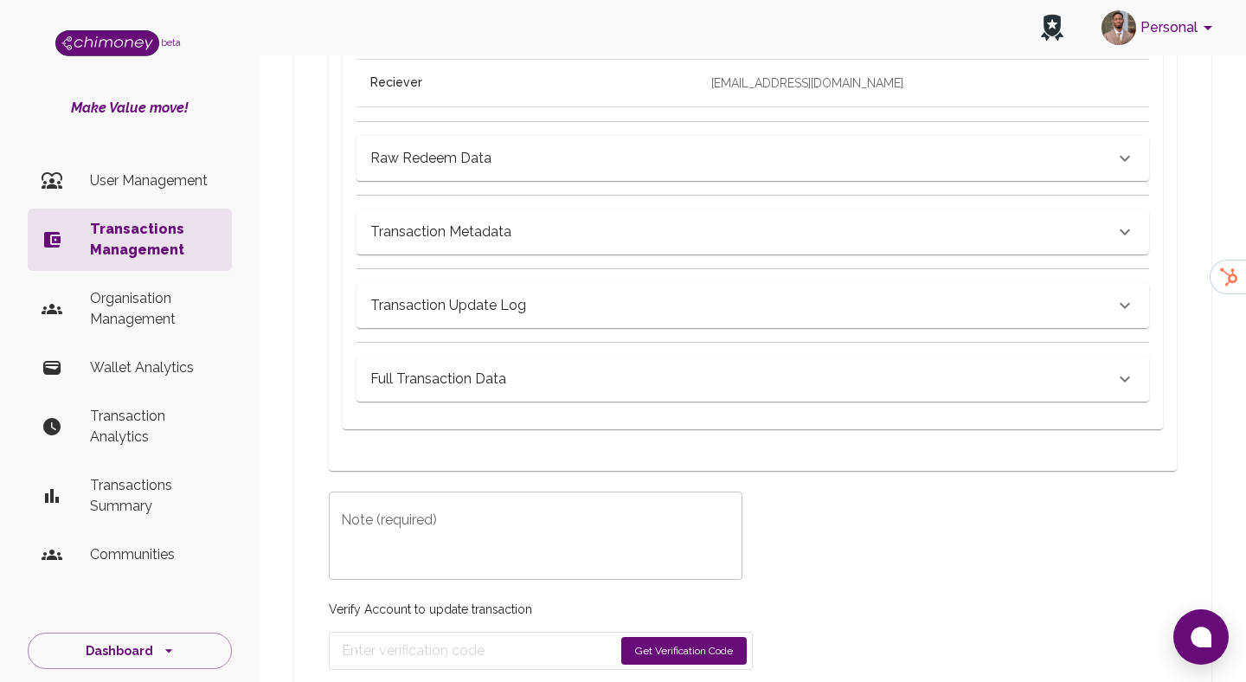
scroll to position [903, 0]
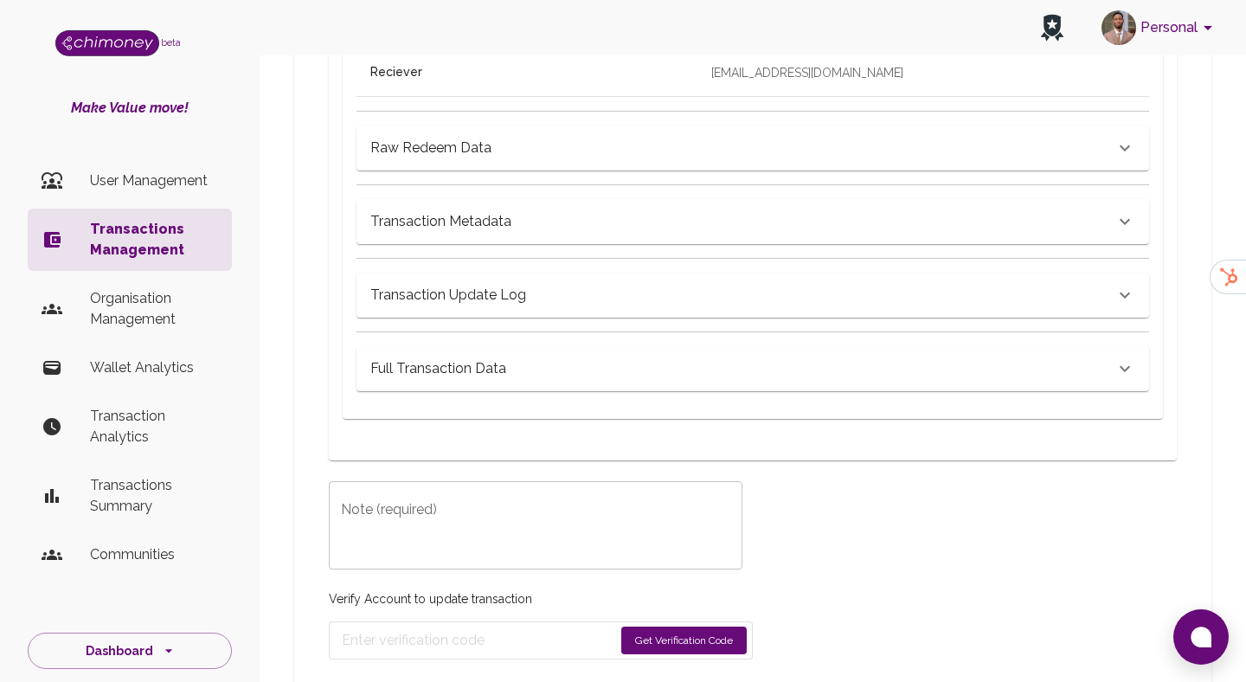
click at [489, 170] on div "Full Transaction Data" at bounding box center [753, 147] width 793 height 45
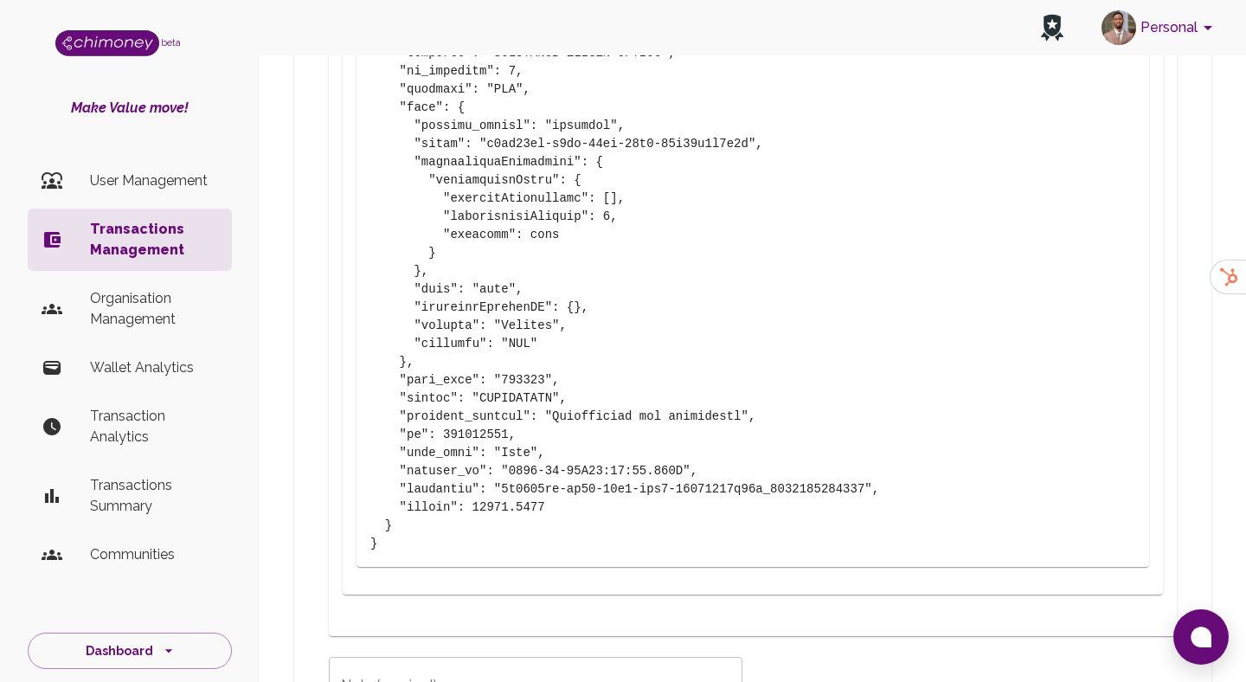
scroll to position [2072, 0]
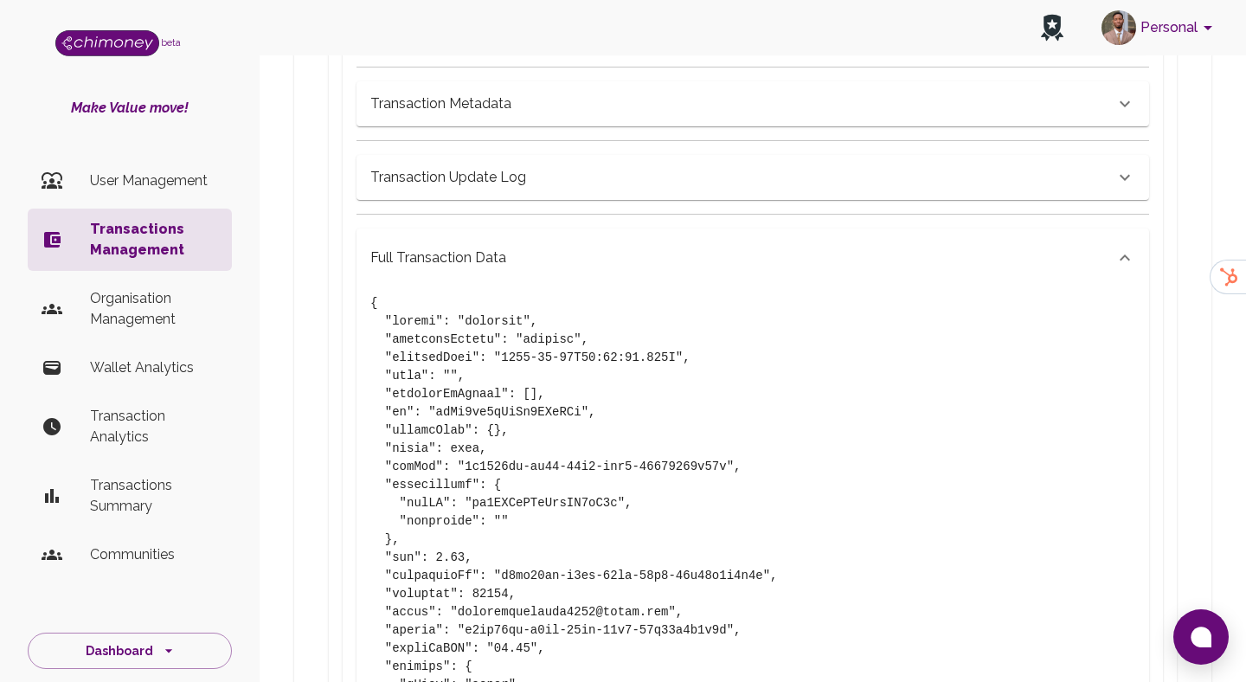
scroll to position [817, 0]
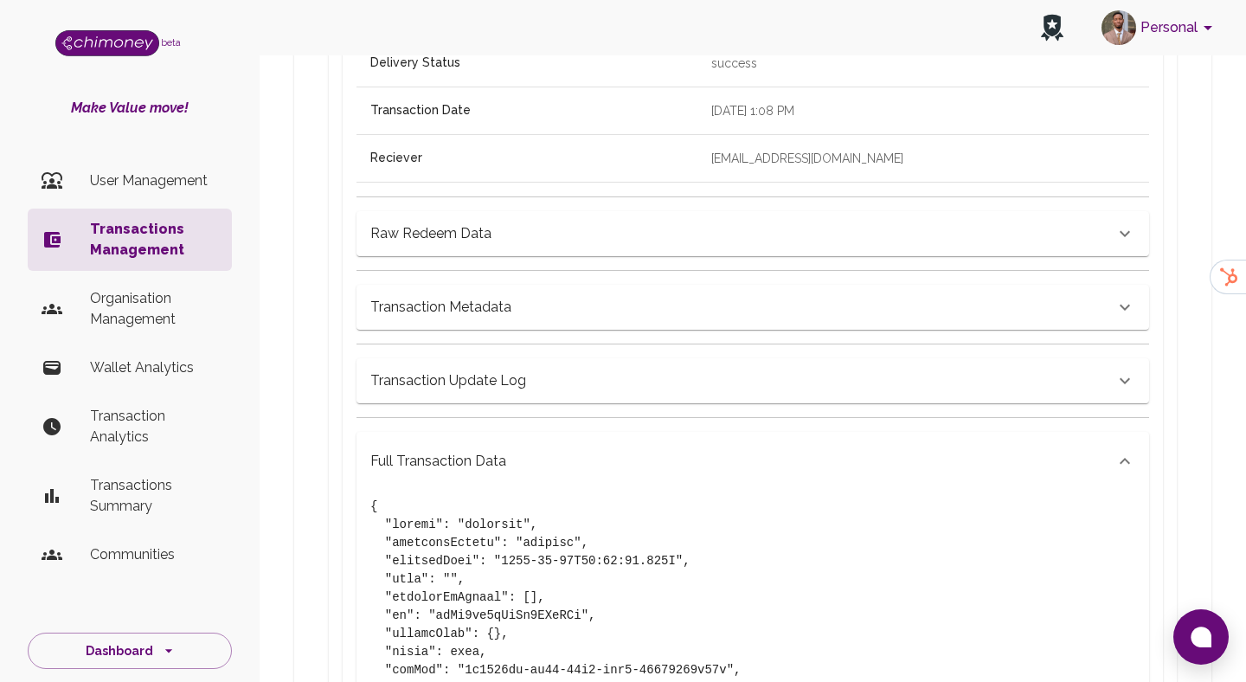
click at [445, 471] on h6 "Full Transaction Data" at bounding box center [438, 461] width 136 height 24
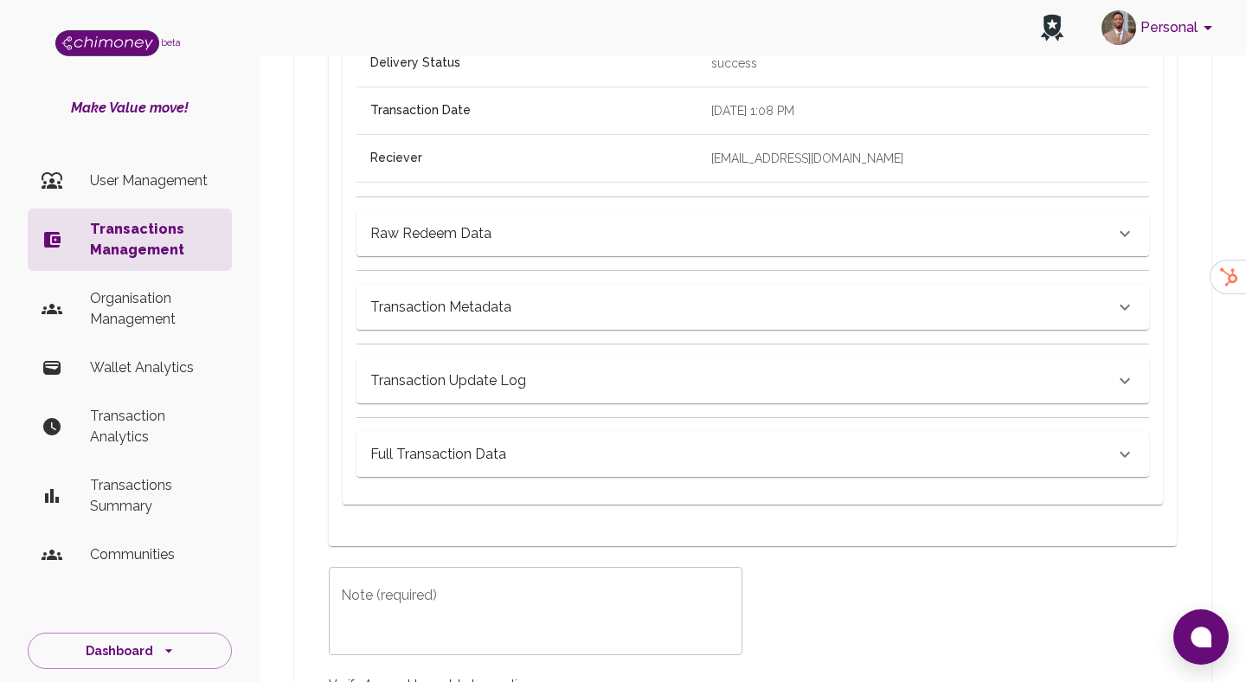
click at [207, 239] on p "Transactions Management" at bounding box center [154, 240] width 128 height 42
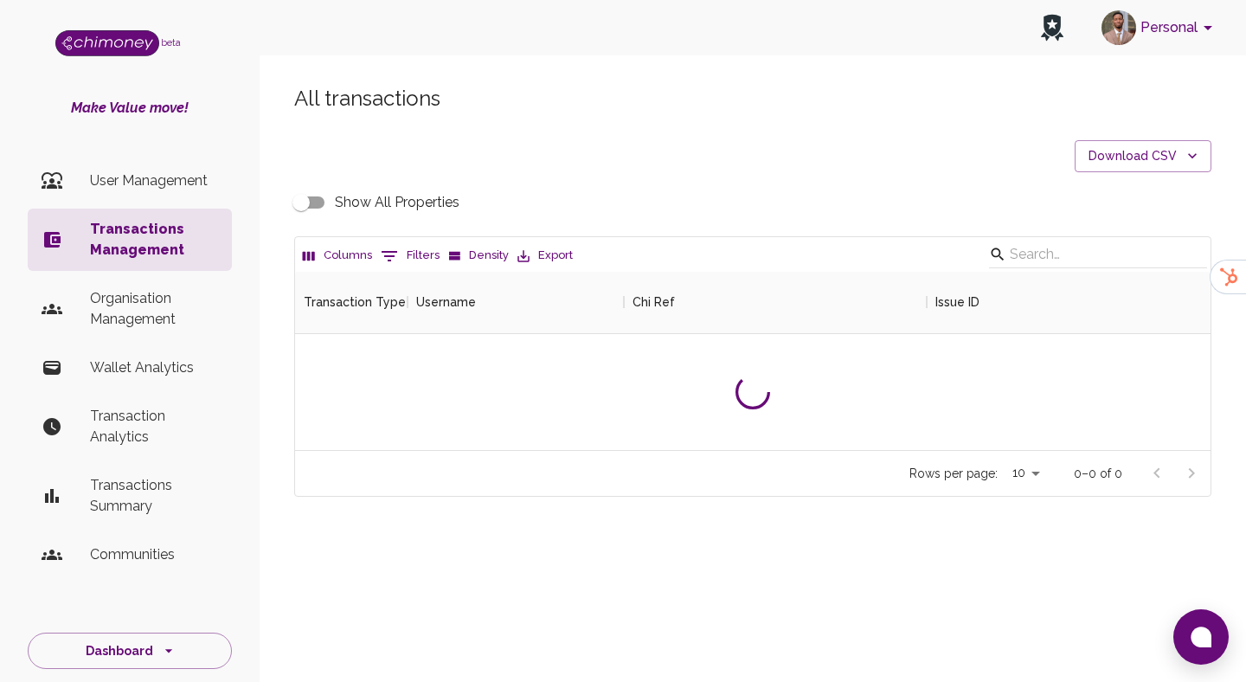
scroll to position [178, 916]
click at [409, 260] on button "0 Filters" at bounding box center [409, 256] width 67 height 28
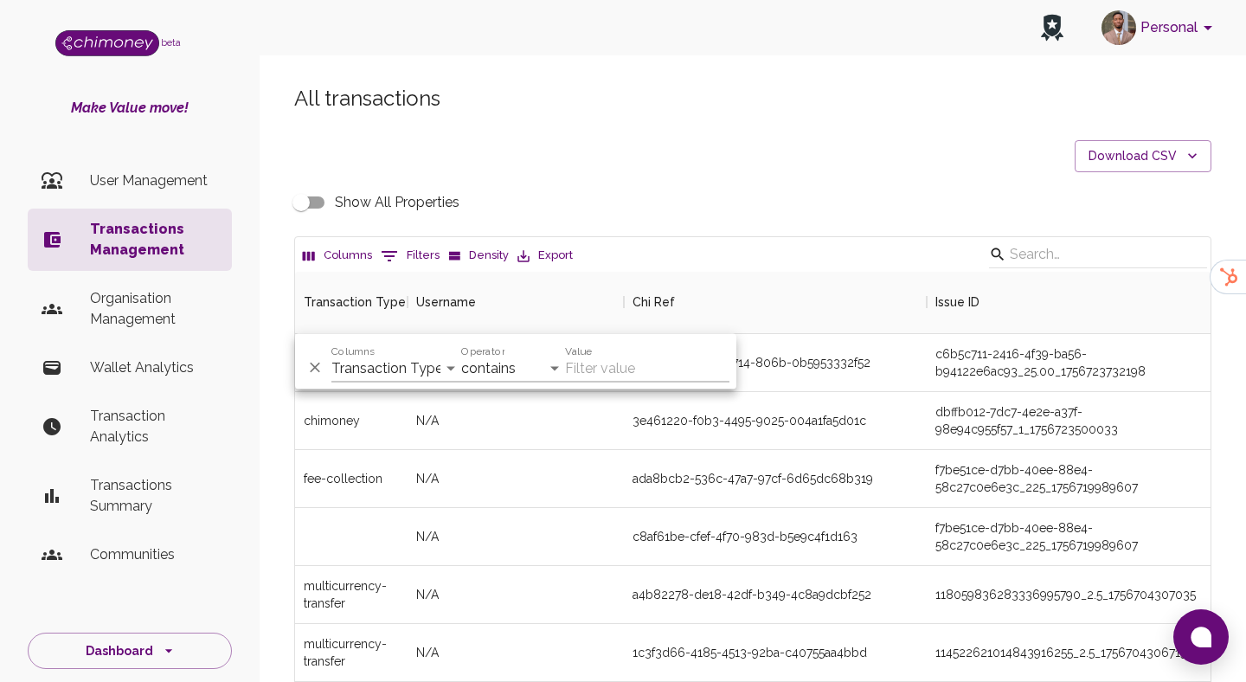
scroll to position [642, 916]
click at [426, 363] on select "Transaction Type Username Chi Ref Issue ID Value Amount Currency Fee ($) FX Rat…" at bounding box center [396, 369] width 130 height 28
click at [409, 366] on select "Transaction Type Username Chi Ref Issue ID Value Amount Currency Fee ($) FX Rat…" at bounding box center [396, 369] width 130 height 28
select select "email"
click at [331, 355] on select "Transaction Type Username Chi Ref Issue ID Value Amount Currency Fee ($) FX Rat…" at bounding box center [396, 369] width 130 height 28
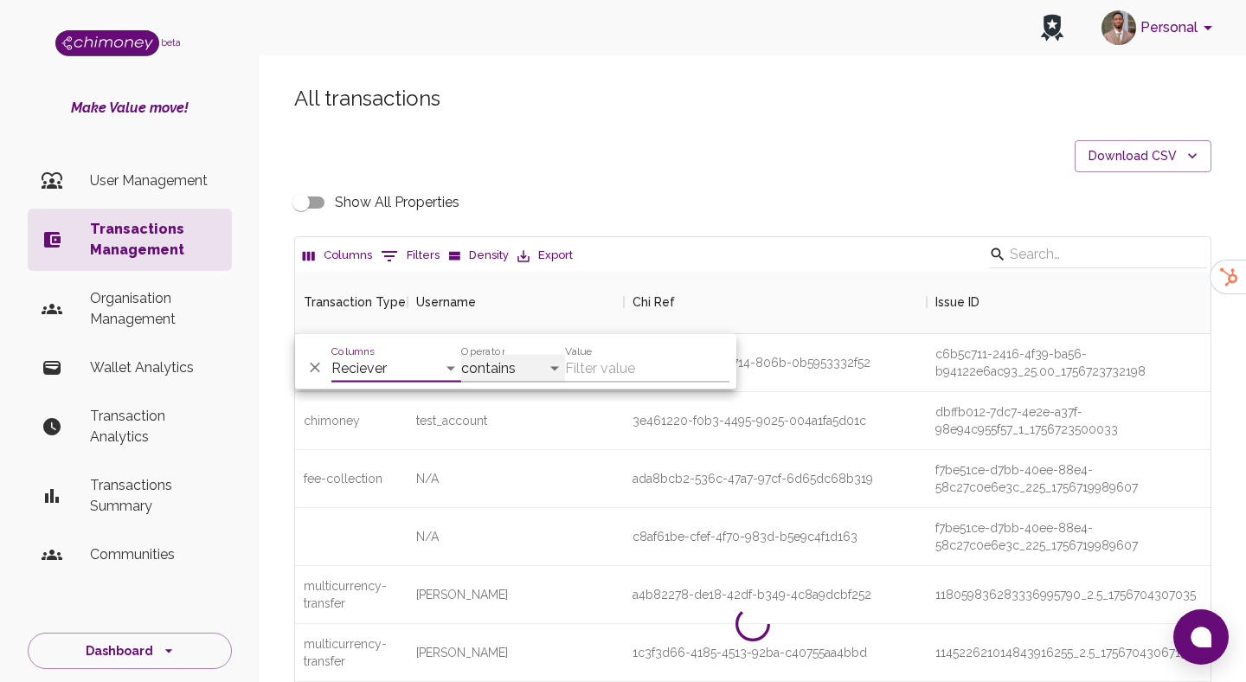
click at [541, 375] on select "contains equals starts with ends with is empty is not empty is any of" at bounding box center [513, 369] width 104 height 28
select select "equals"
click at [461, 355] on select "contains equals starts with ends with is empty is not empty is any of" at bounding box center [513, 369] width 104 height 28
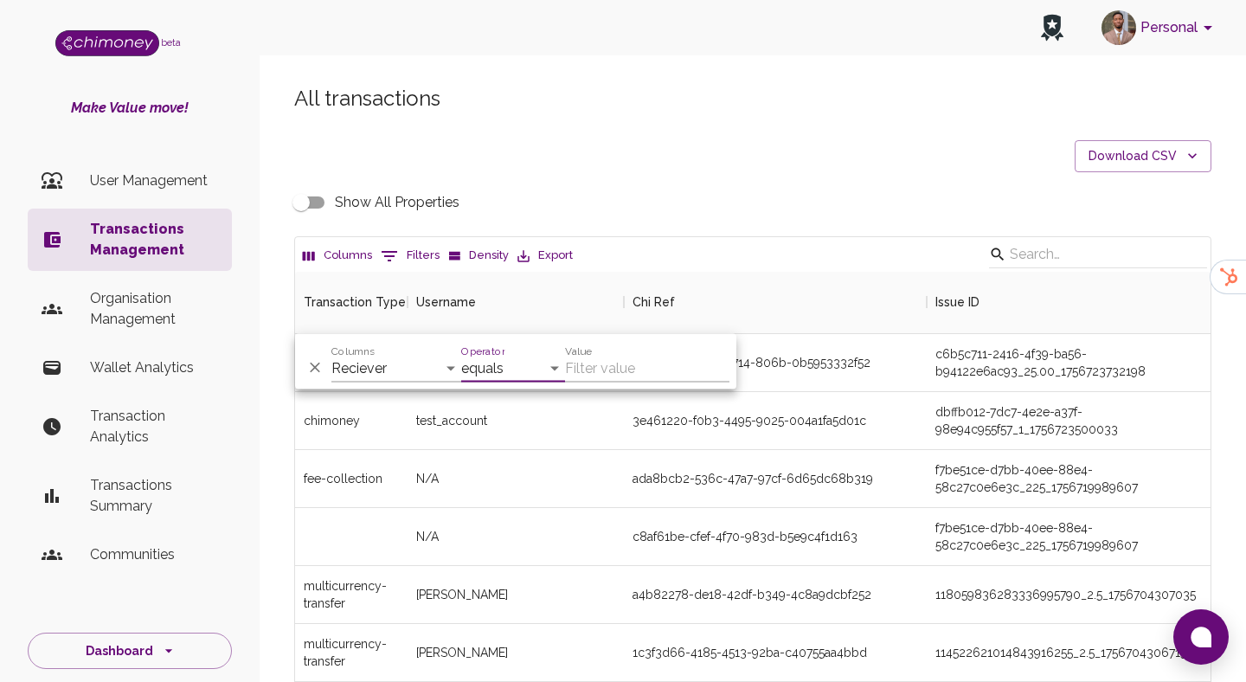
click at [620, 351] on div "Value" at bounding box center [647, 362] width 164 height 42
click at [607, 365] on input "Value" at bounding box center [647, 369] width 164 height 28
paste input "sufyan@goodwall.org"
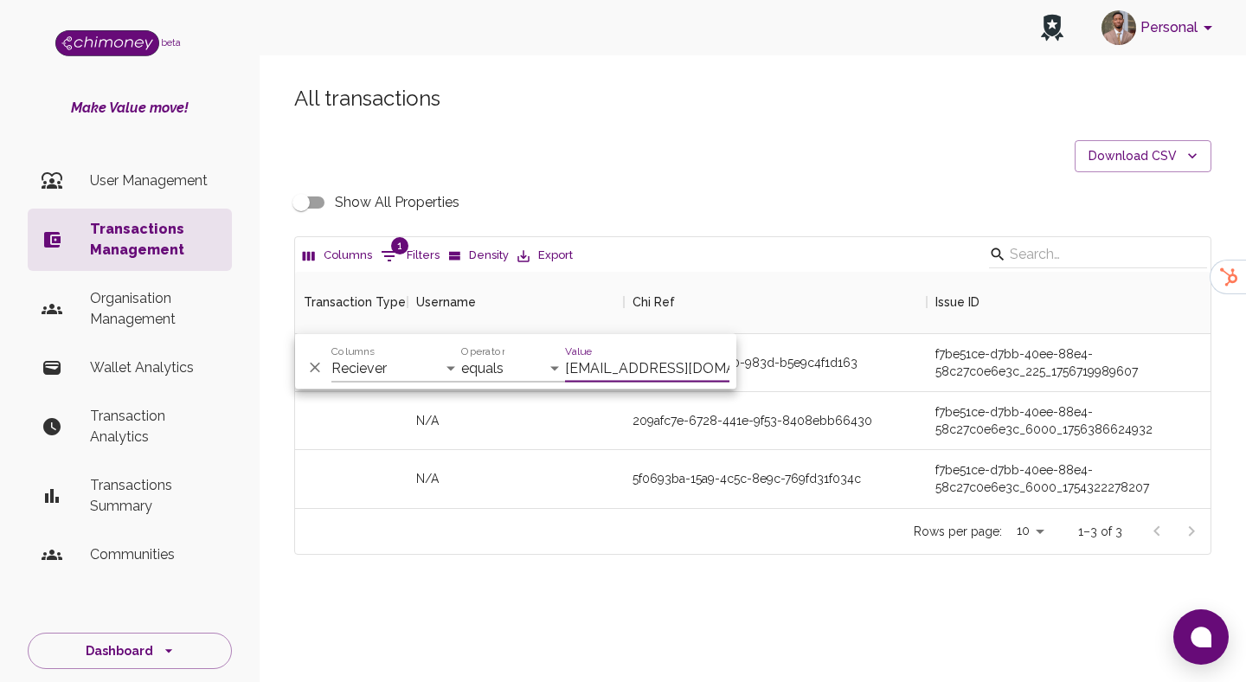
type input "sufyan@goodwall.org"
click at [848, 423] on div "209afc7e-6728-441e-9f53-8408ebb66430" at bounding box center [753, 420] width 240 height 17
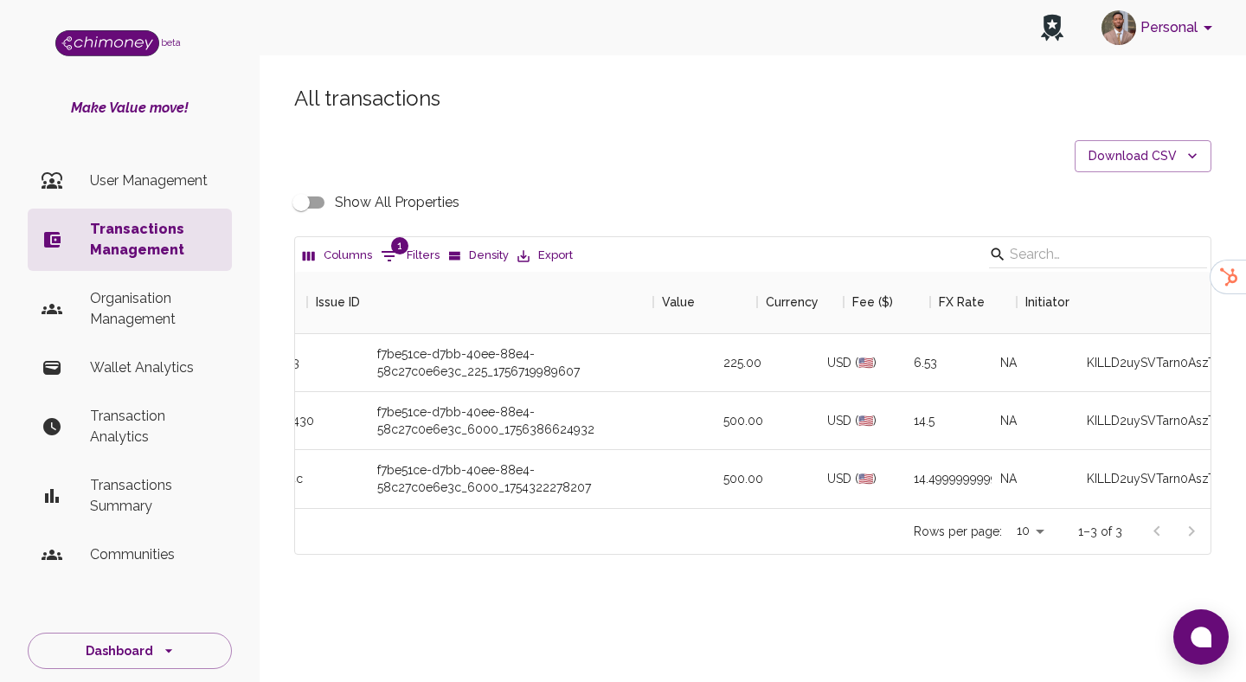
scroll to position [0, 620]
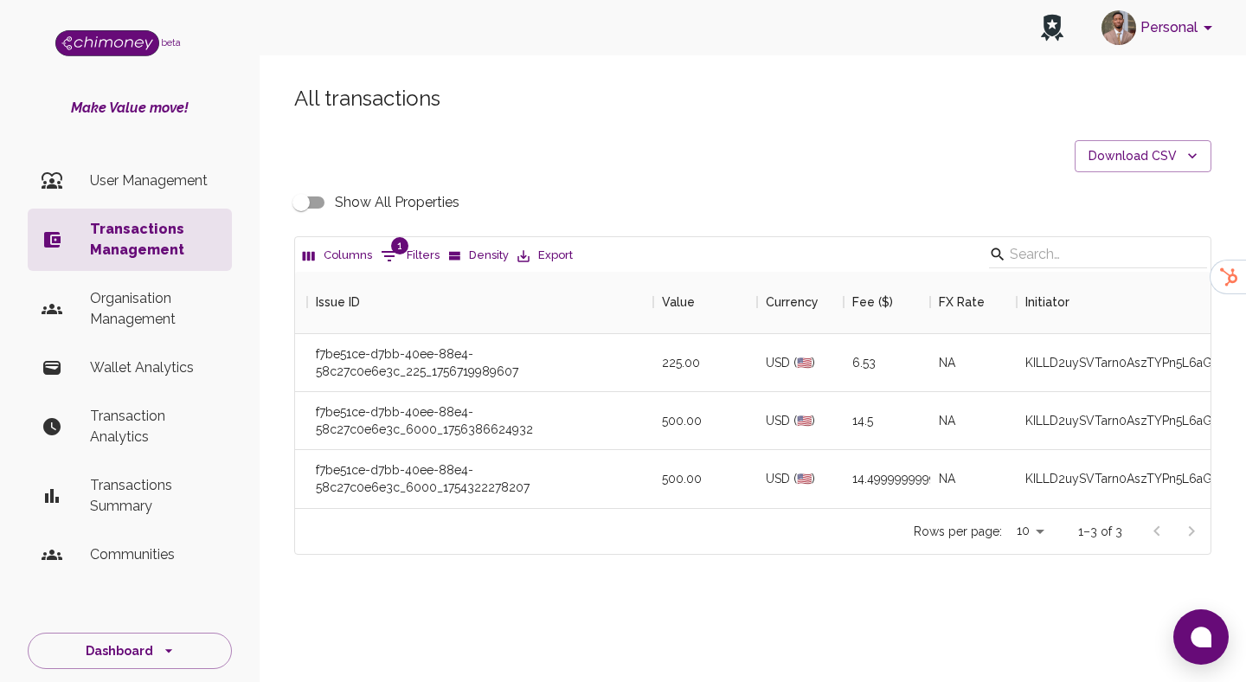
click at [289, 191] on input "Show All Properties" at bounding box center [301, 202] width 99 height 33
checkbox input "true"
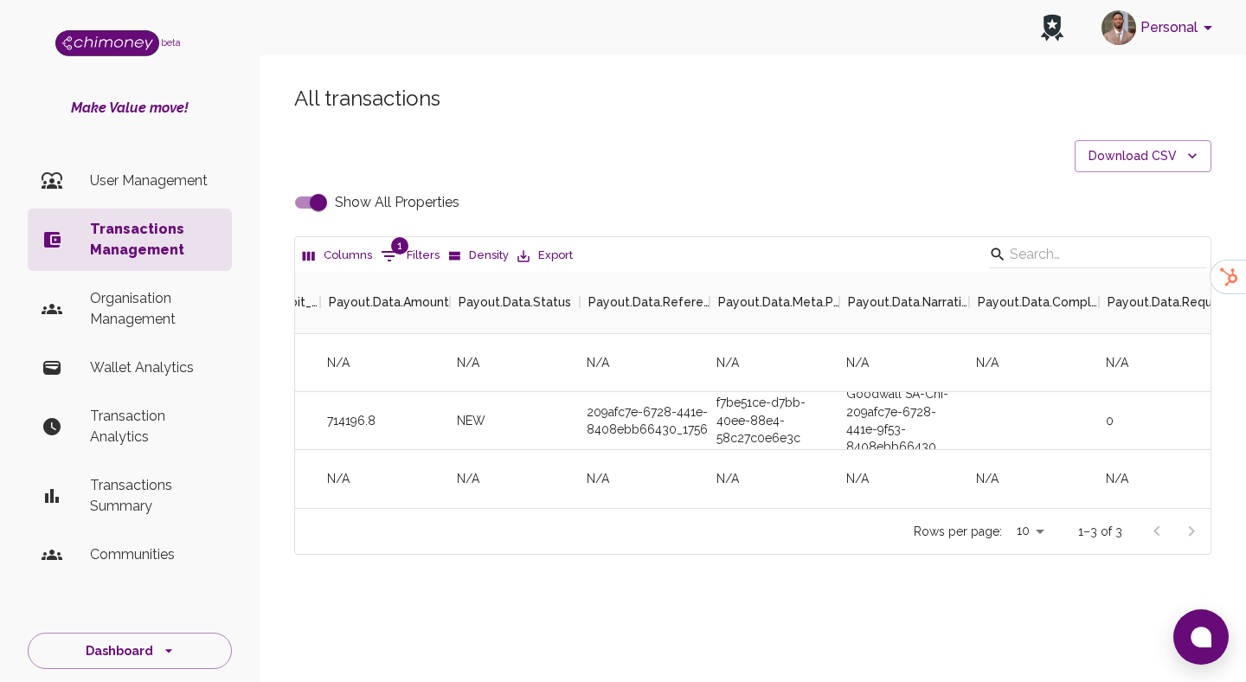
scroll to position [0, 7890]
click at [652, 419] on div "209afc7e-6728-441e-9f53-8408ebb66430_1756387558908" at bounding box center [648, 421] width 130 height 58
copy div "209afc7e-6728-441e-9f53-8408ebb66430_1756387558908"
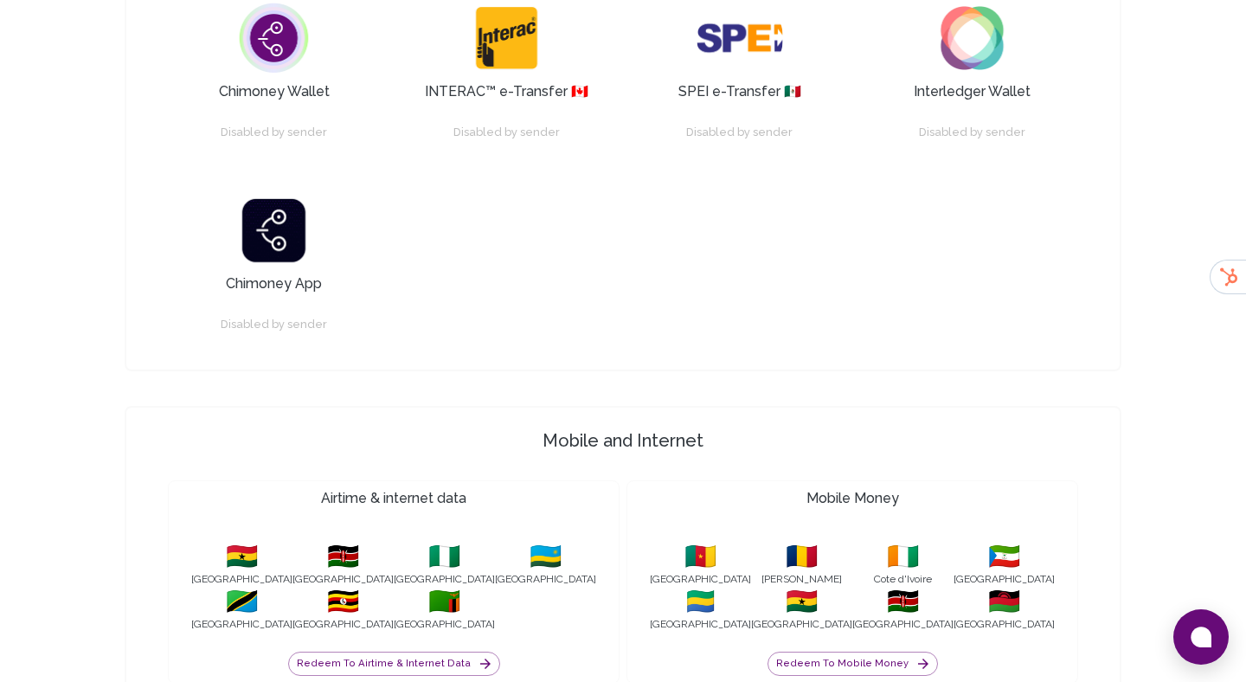
scroll to position [1675, 0]
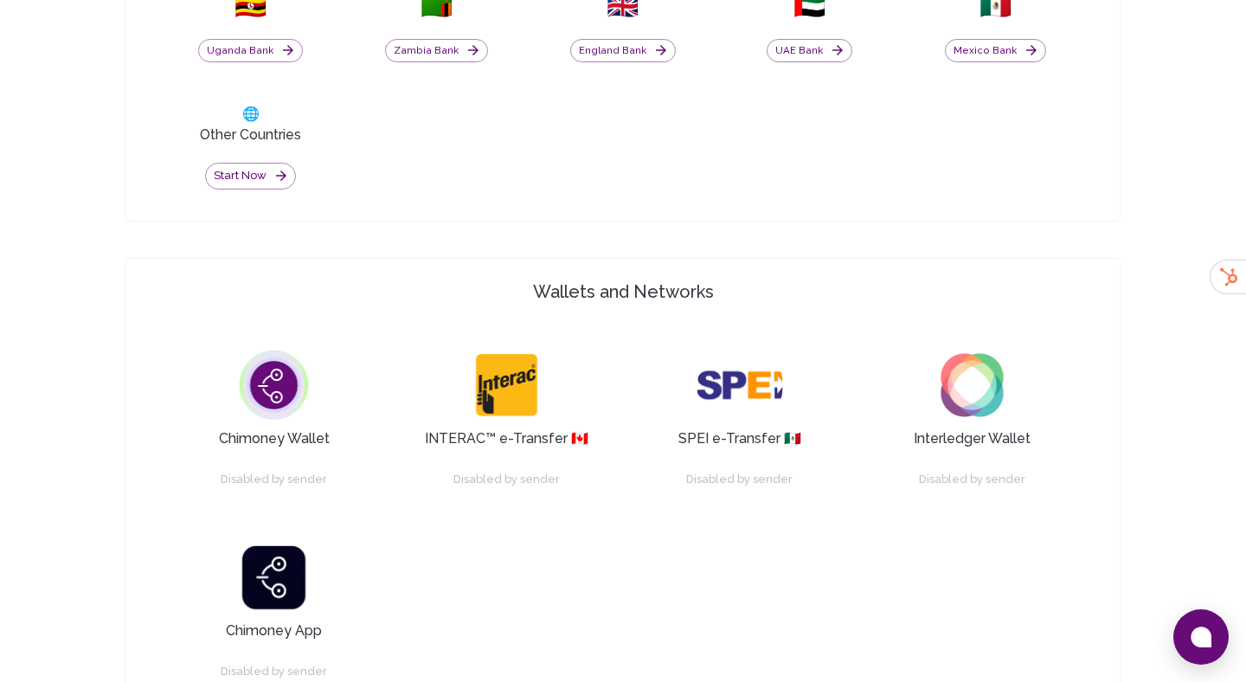
scroll to position [936, 0]
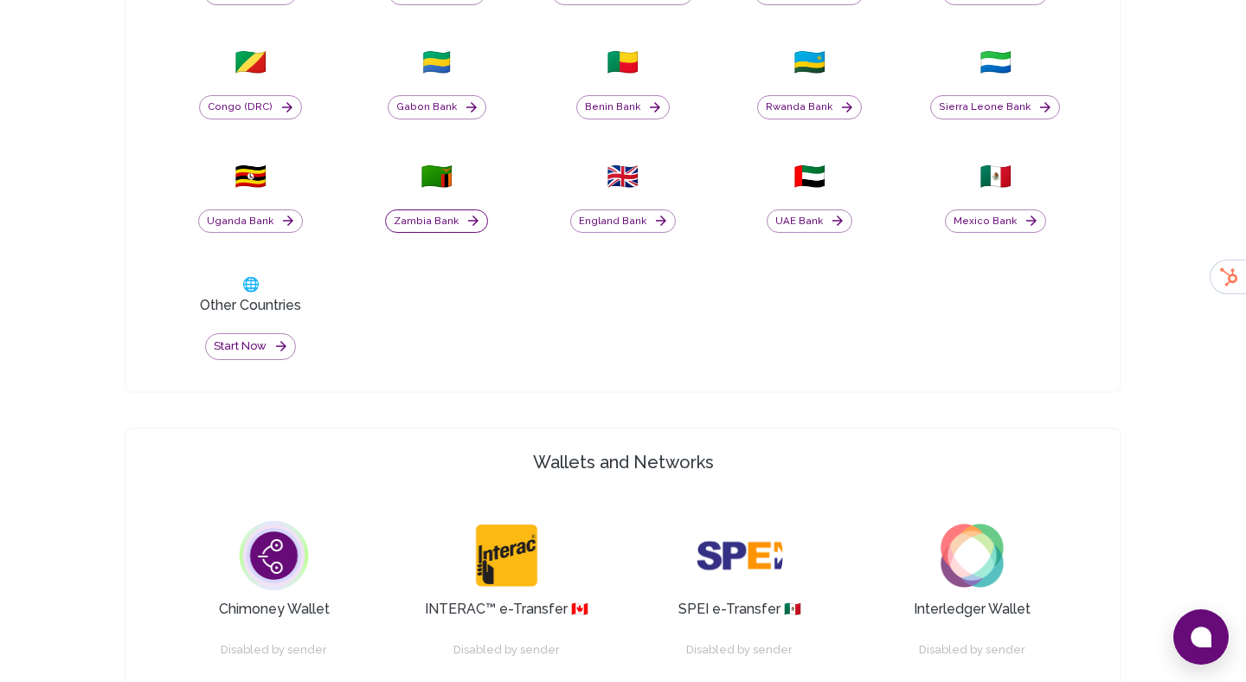
click at [468, 228] on button "Zambia Bank" at bounding box center [436, 221] width 103 height 24
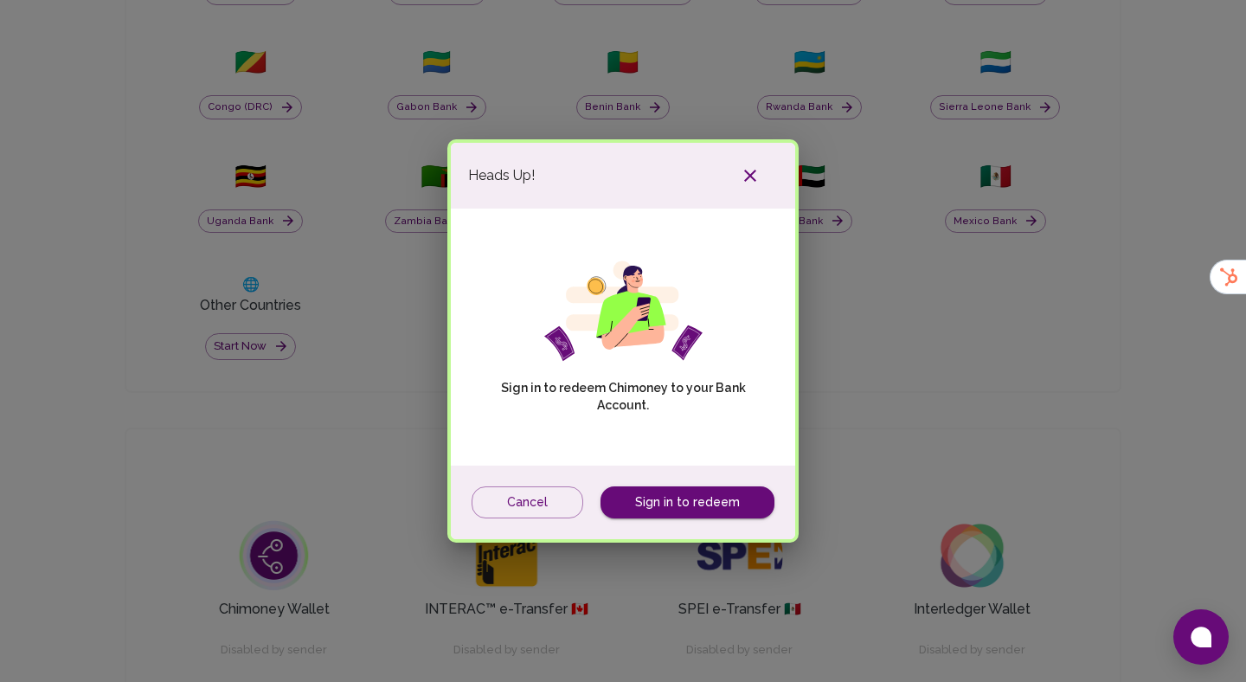
click at [730, 163] on button "button" at bounding box center [750, 175] width 55 height 31
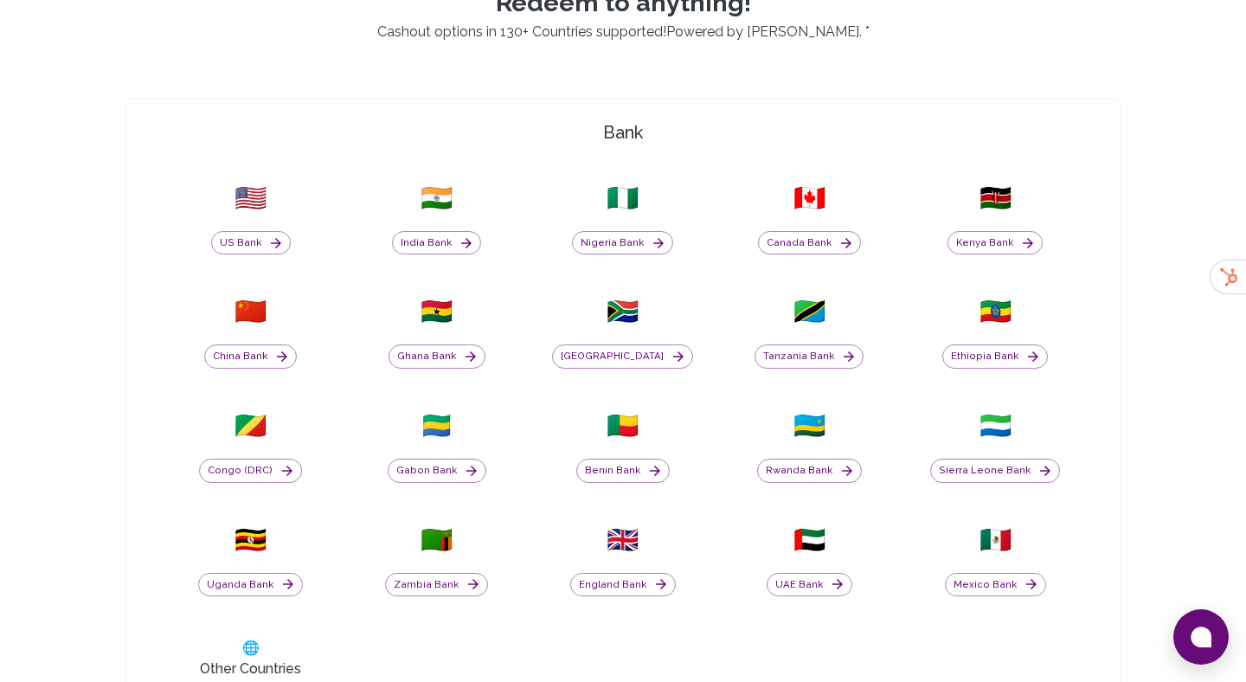
scroll to position [555, 0]
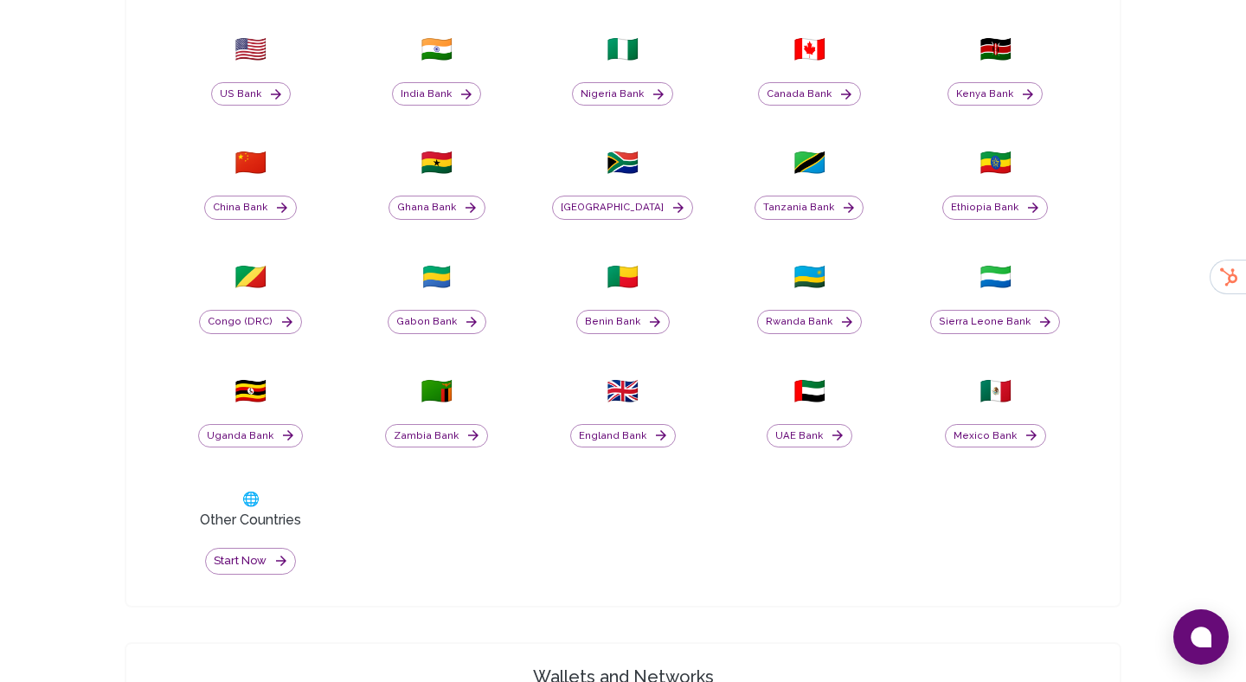
scroll to position [695, 0]
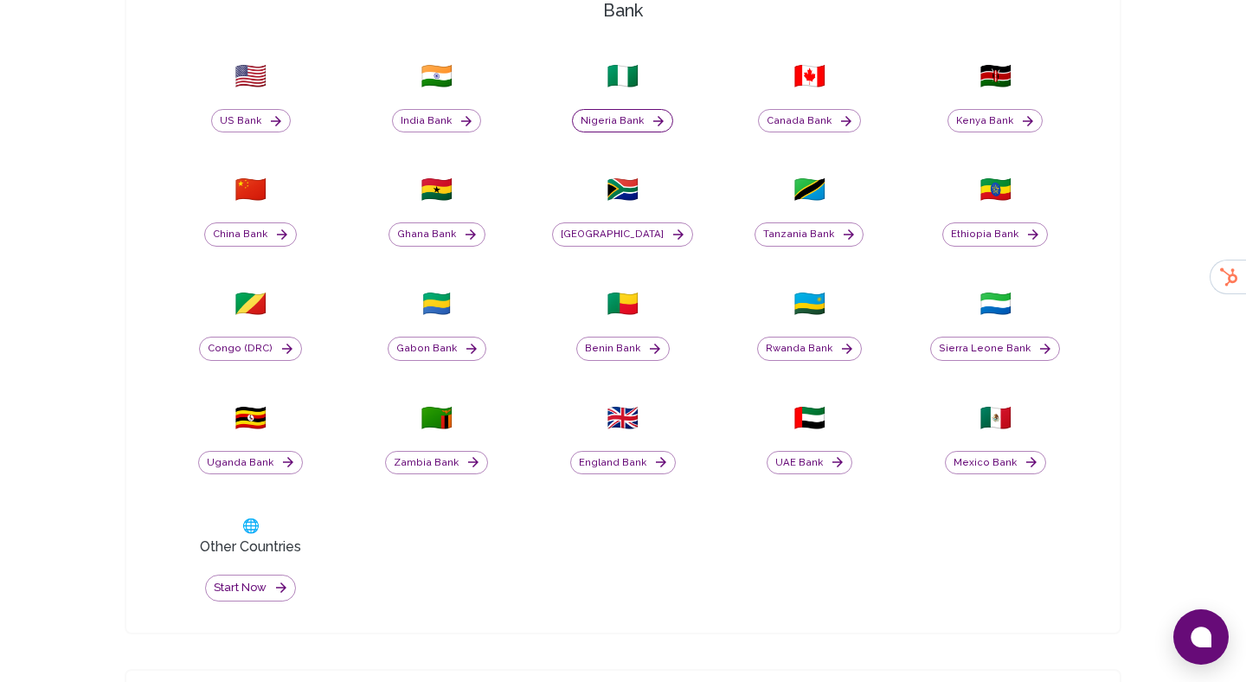
click at [641, 125] on button "Nigeria Bank" at bounding box center [622, 121] width 101 height 24
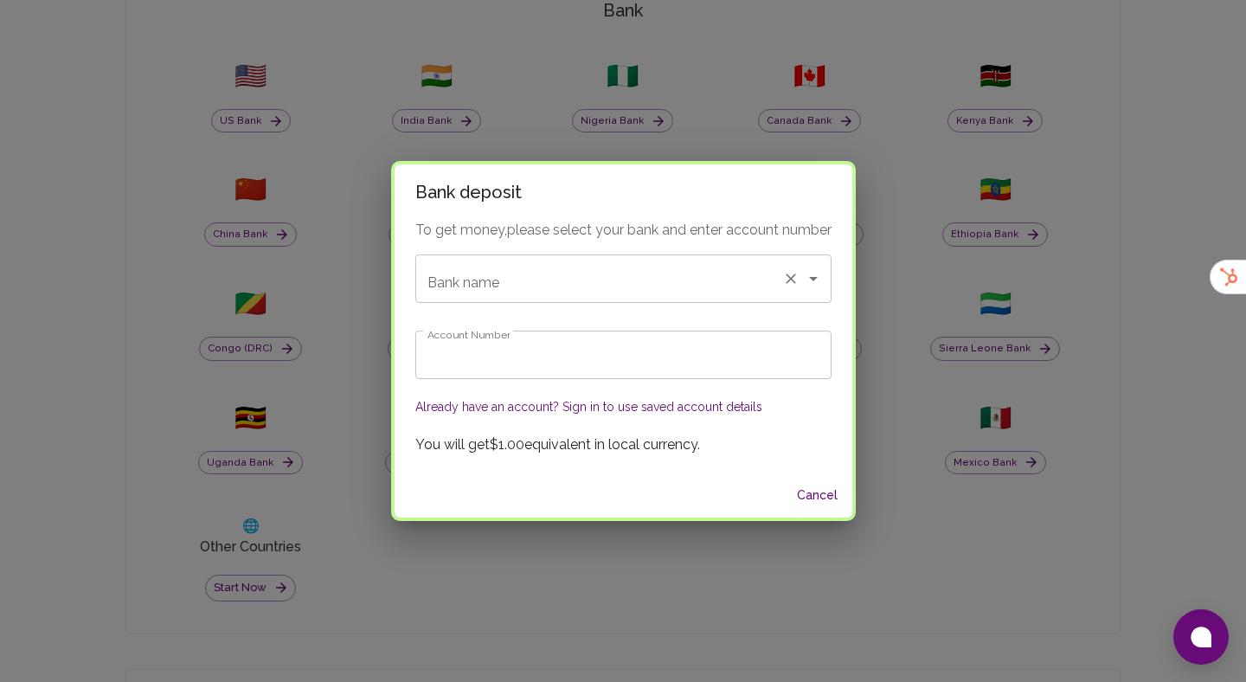
click at [635, 265] on input "Bank name" at bounding box center [599, 278] width 352 height 33
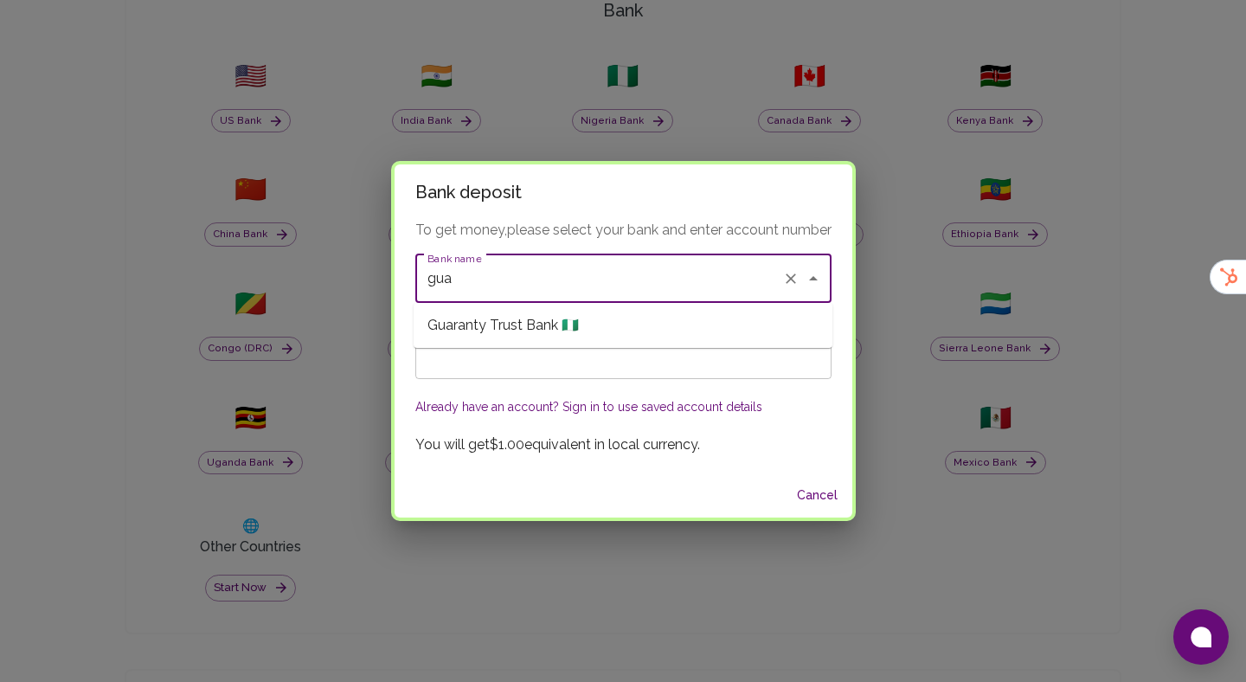
click at [601, 329] on li "Guaranty Trust Bank 🇳🇬" at bounding box center [623, 325] width 419 height 31
type input "Guaranty Trust Bank"
click at [516, 366] on input "Account Number" at bounding box center [623, 355] width 416 height 48
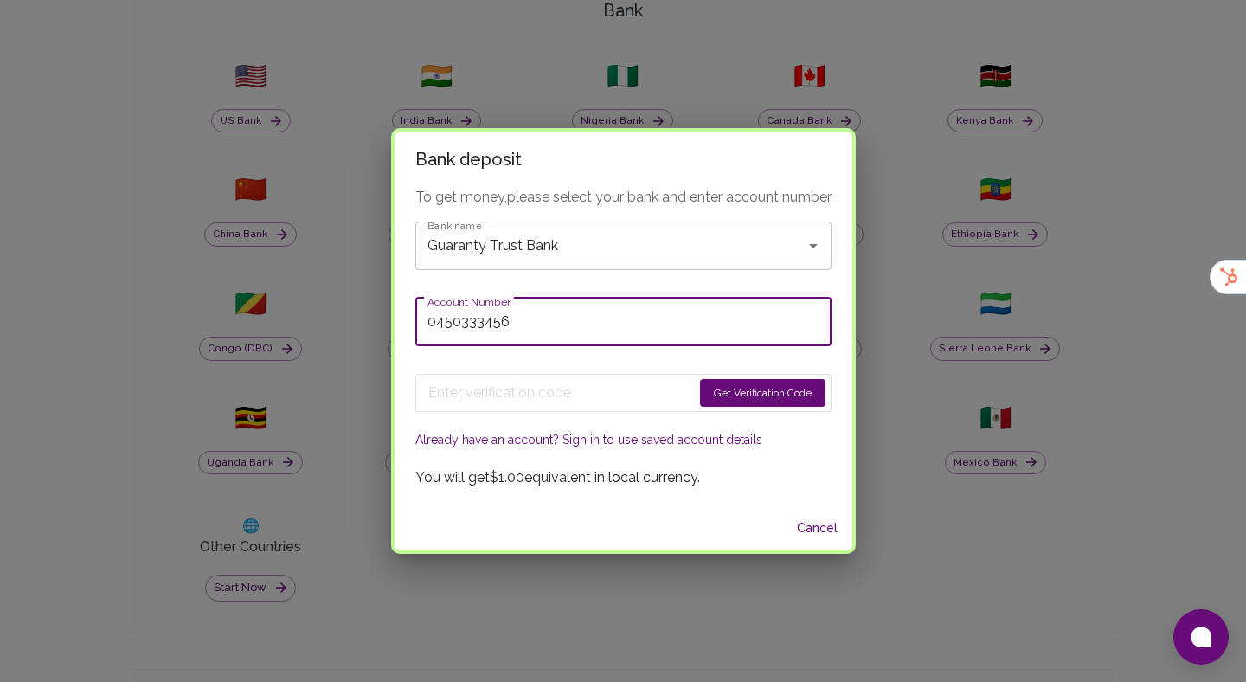
type input "0450333456"
click at [760, 402] on button "Get Verification Code" at bounding box center [762, 393] width 125 height 28
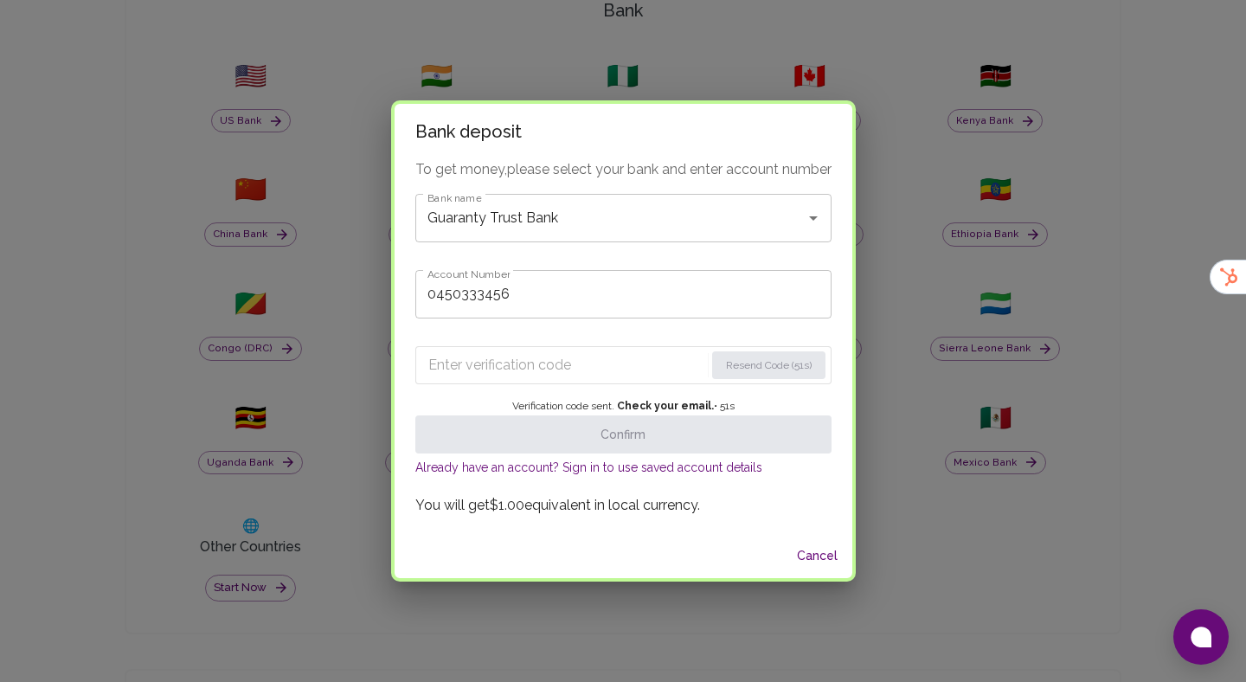
click at [545, 372] on input "Enter verification code" at bounding box center [566, 365] width 276 height 28
paste input "8577"
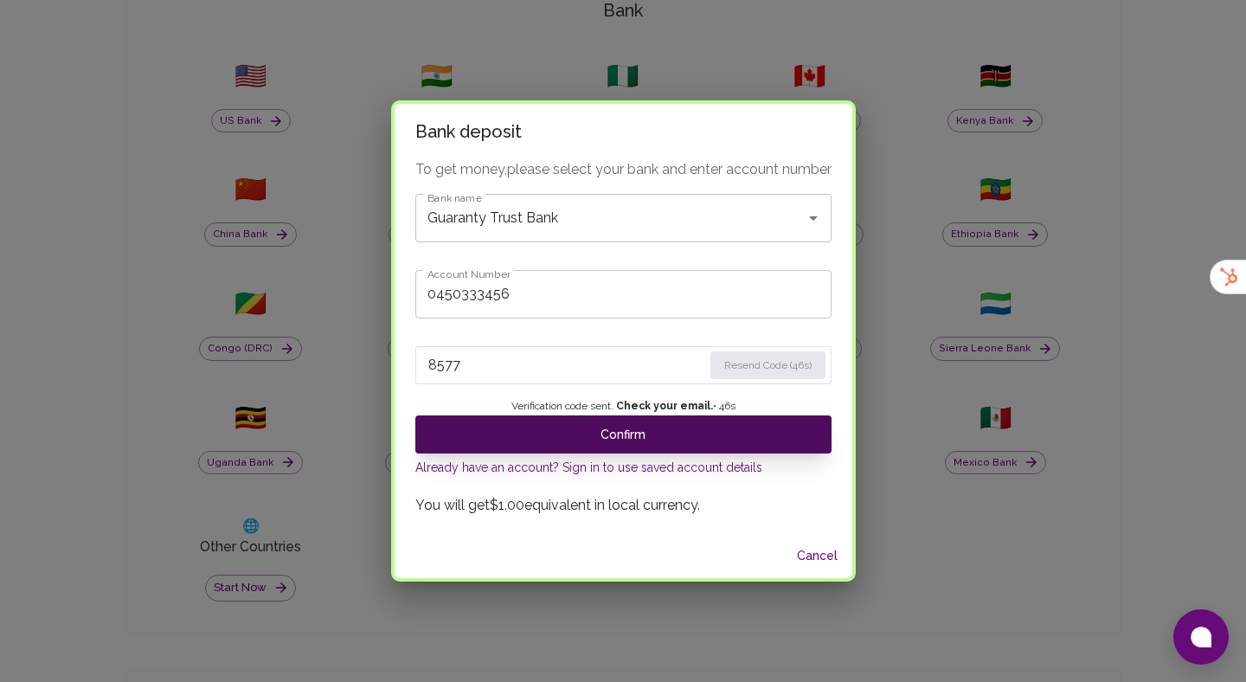
type input "8577"
click at [650, 438] on button "Confirm" at bounding box center [623, 434] width 416 height 38
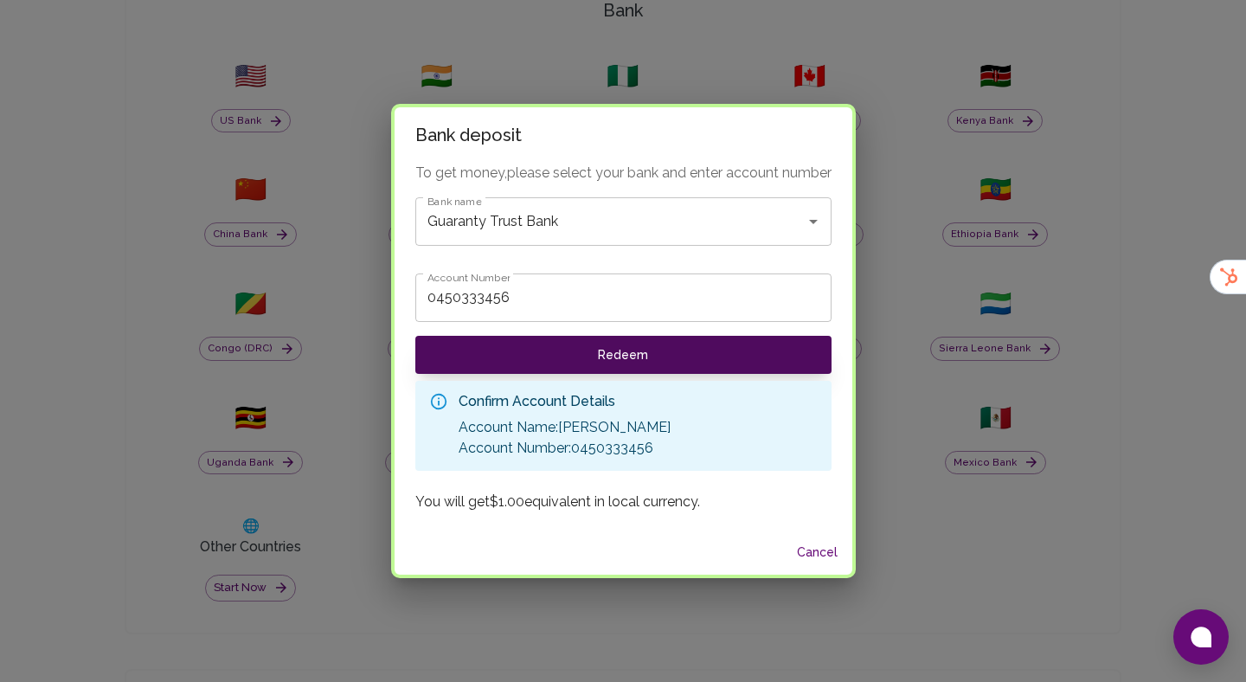
click at [627, 363] on button "Redeem" at bounding box center [623, 355] width 416 height 38
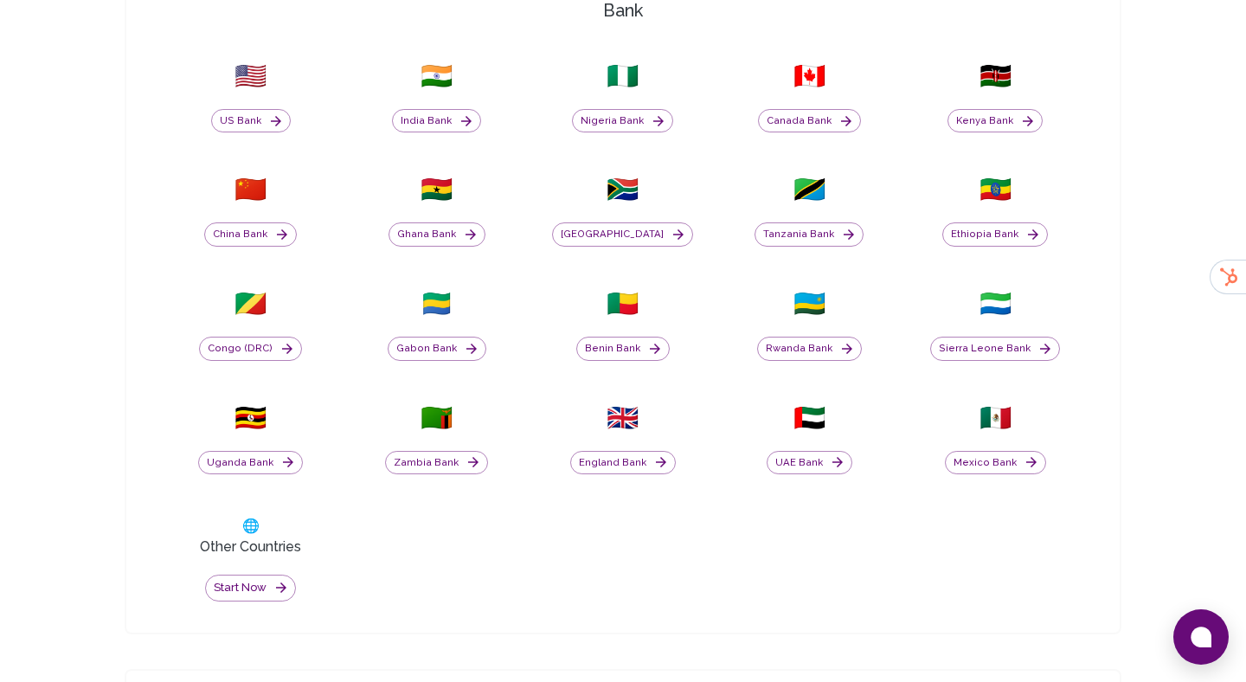
scroll to position [0, 0]
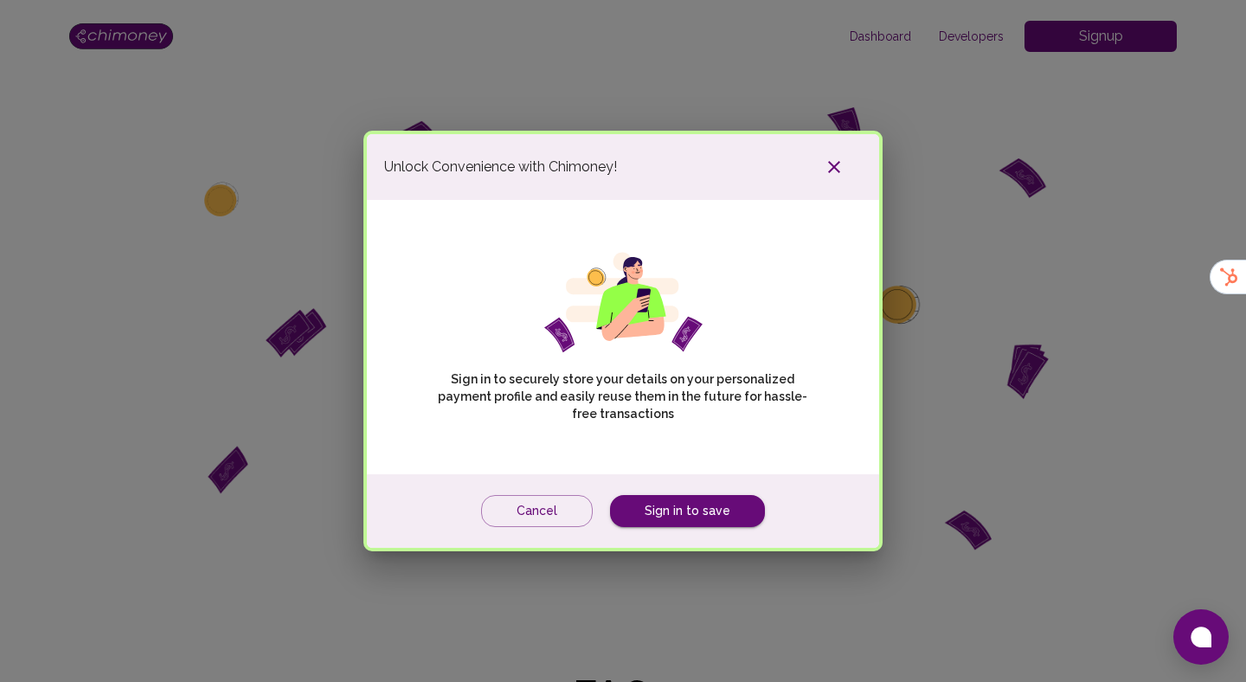
click at [852, 164] on button "button" at bounding box center [834, 166] width 55 height 31
